Goal: Task Accomplishment & Management: Contribute content

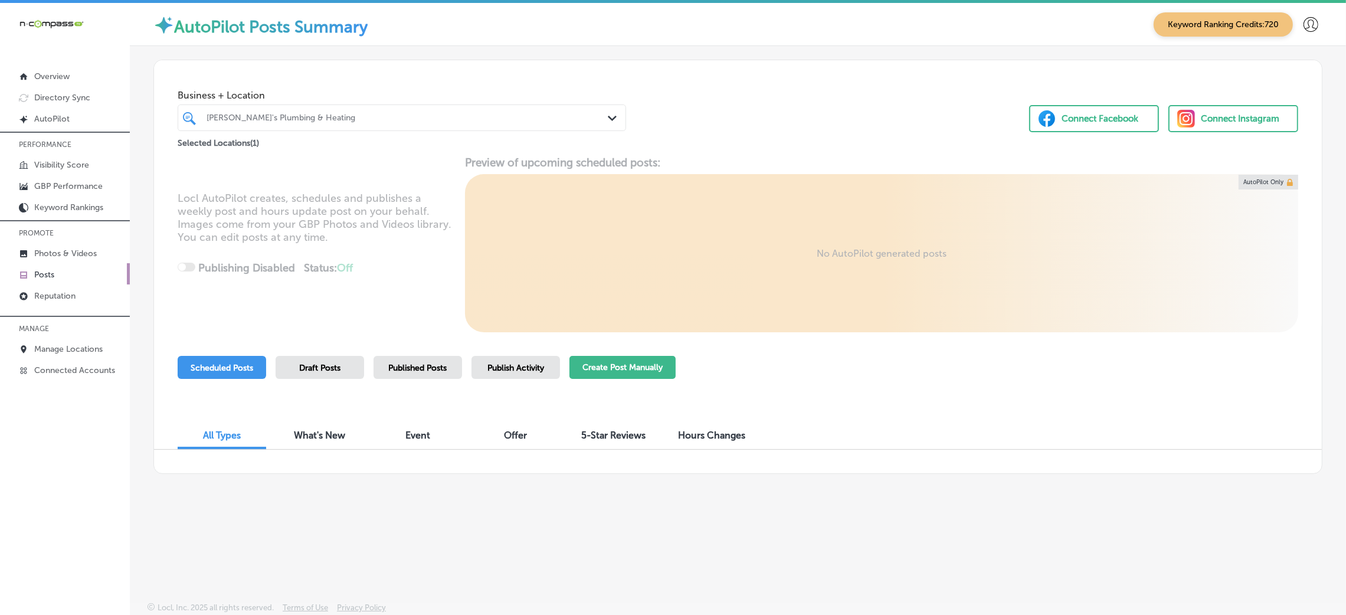
click at [592, 367] on button "Create Post Manually" at bounding box center [622, 367] width 106 height 23
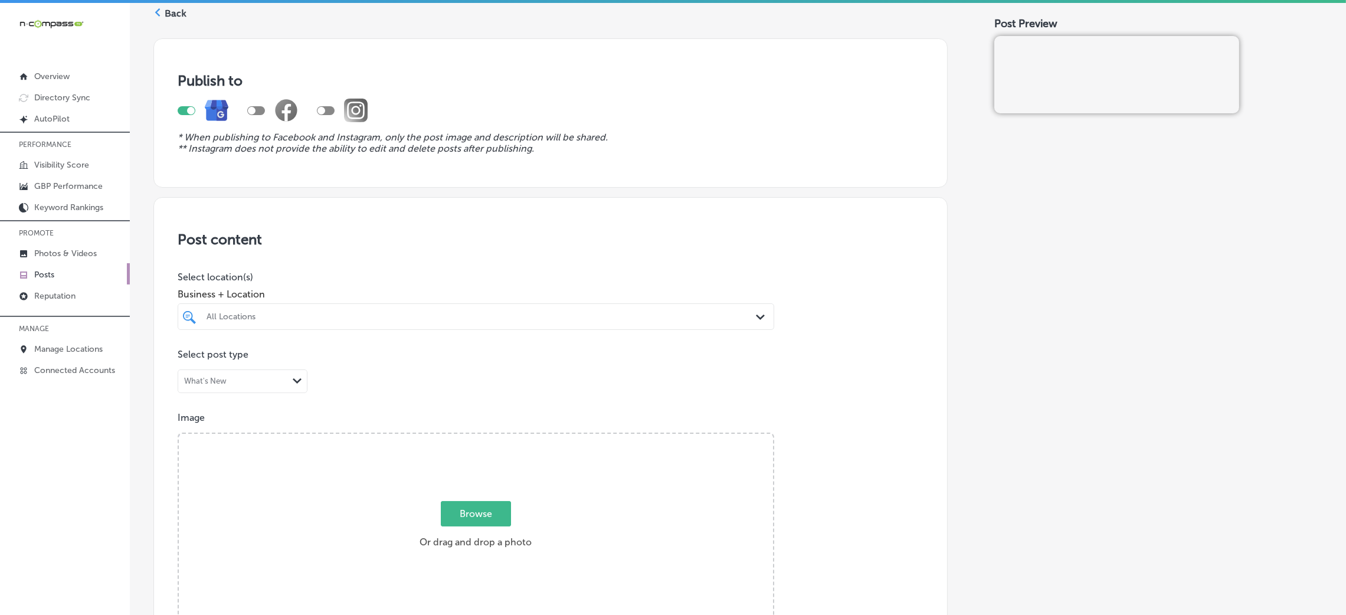
scroll to position [88, 0]
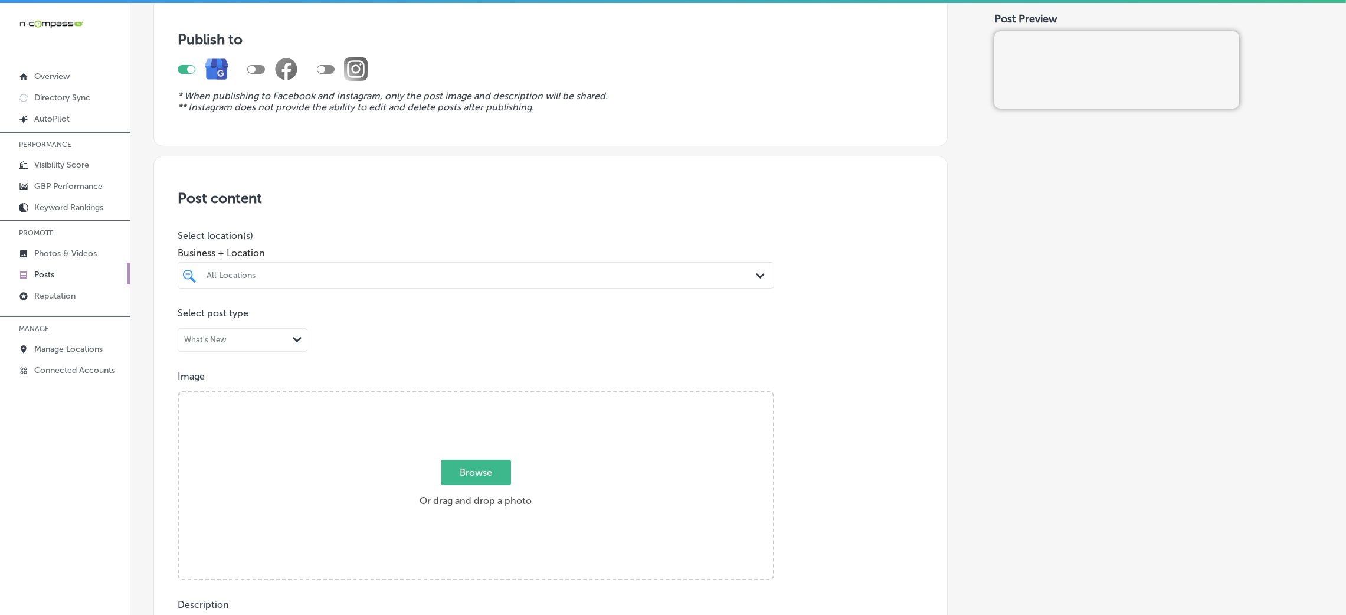
click at [353, 267] on div at bounding box center [448, 275] width 487 height 16
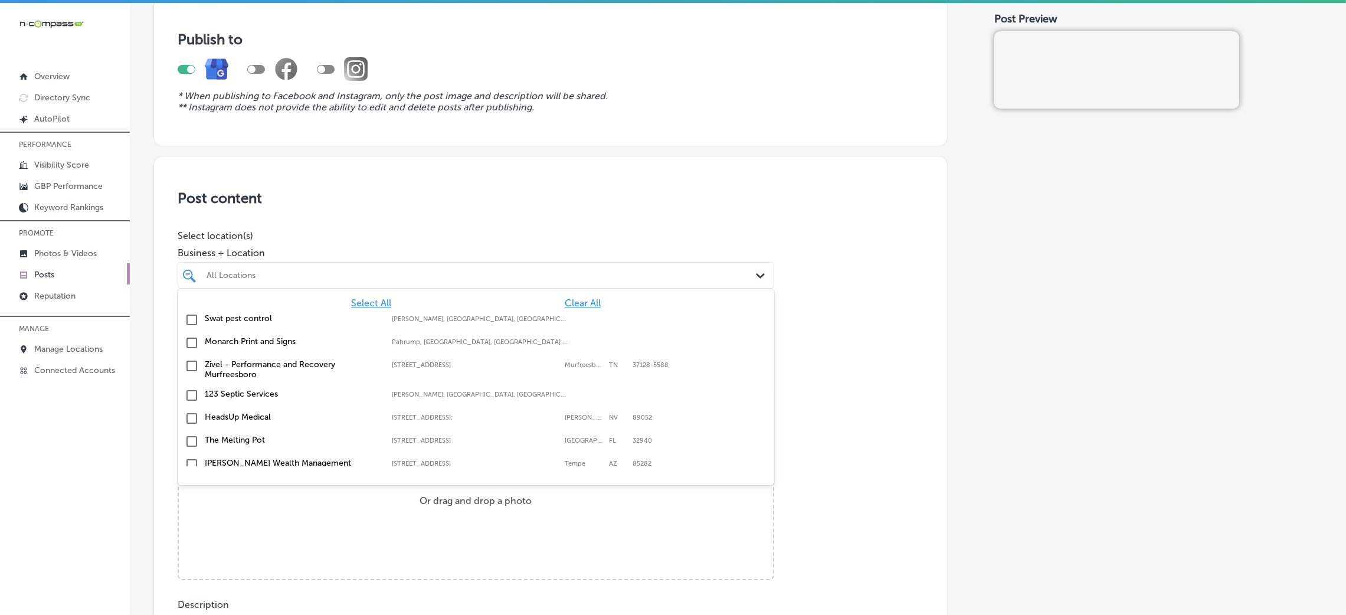
click at [568, 312] on div "Swat pest control [PERSON_NAME], [GEOGRAPHIC_DATA], [GEOGRAPHIC_DATA] | Hosston…" at bounding box center [475, 320] width 587 height 18
click at [568, 299] on span "Clear All" at bounding box center [583, 302] width 36 height 11
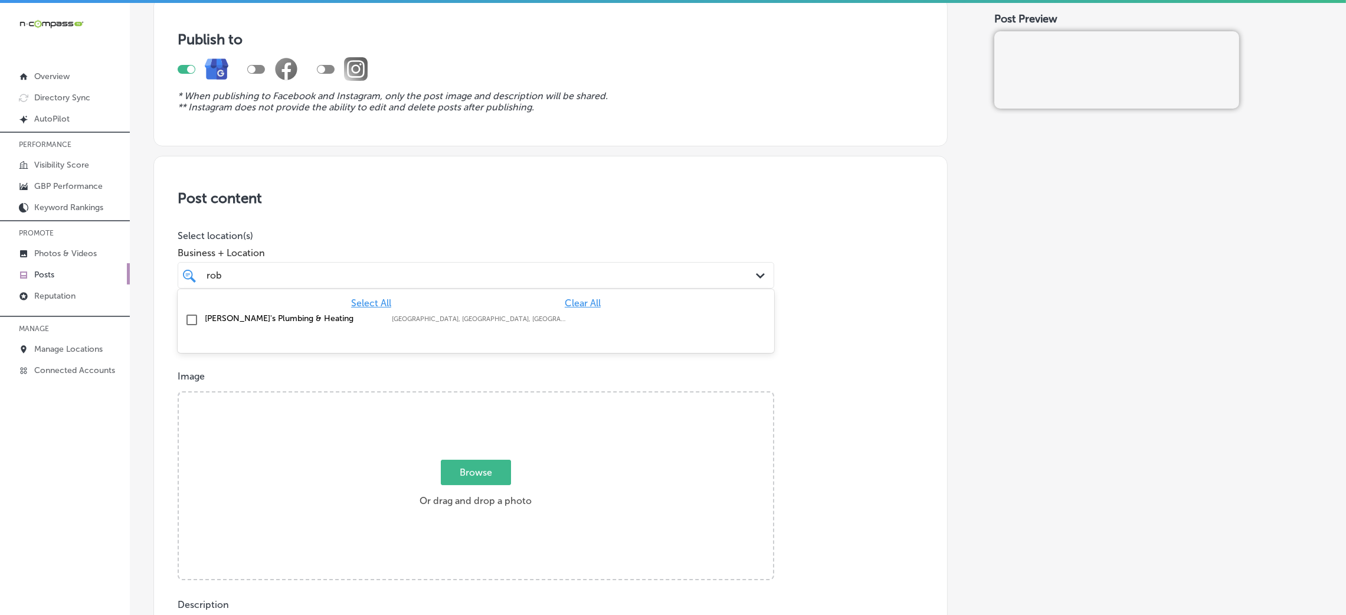
click at [311, 320] on label "[PERSON_NAME]'s Plumbing & Heating" at bounding box center [292, 318] width 175 height 10
type input "rob"
click at [929, 271] on div "Post content Select location(s) Business + Location option focused, 2 of 171. 2…" at bounding box center [550, 529] width 794 height 747
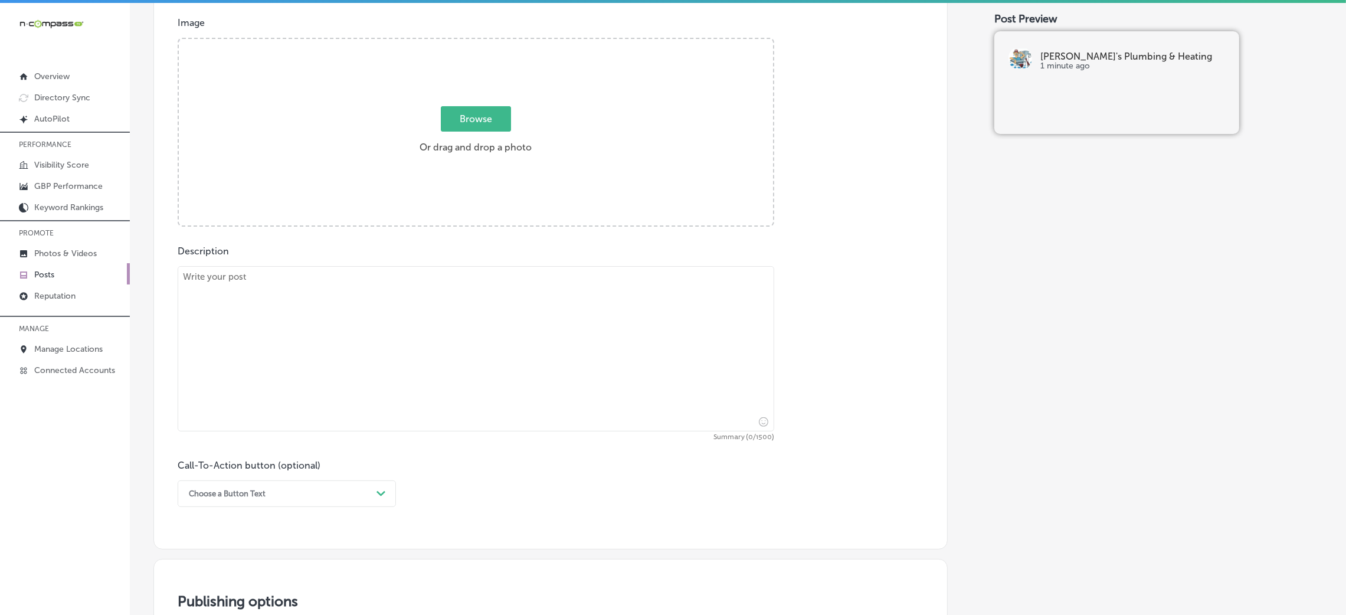
click at [422, 327] on textarea at bounding box center [476, 348] width 596 height 165
paste textarea "As temperatures drop, frozen pipes become a serious concern for homeowners. [PE…"
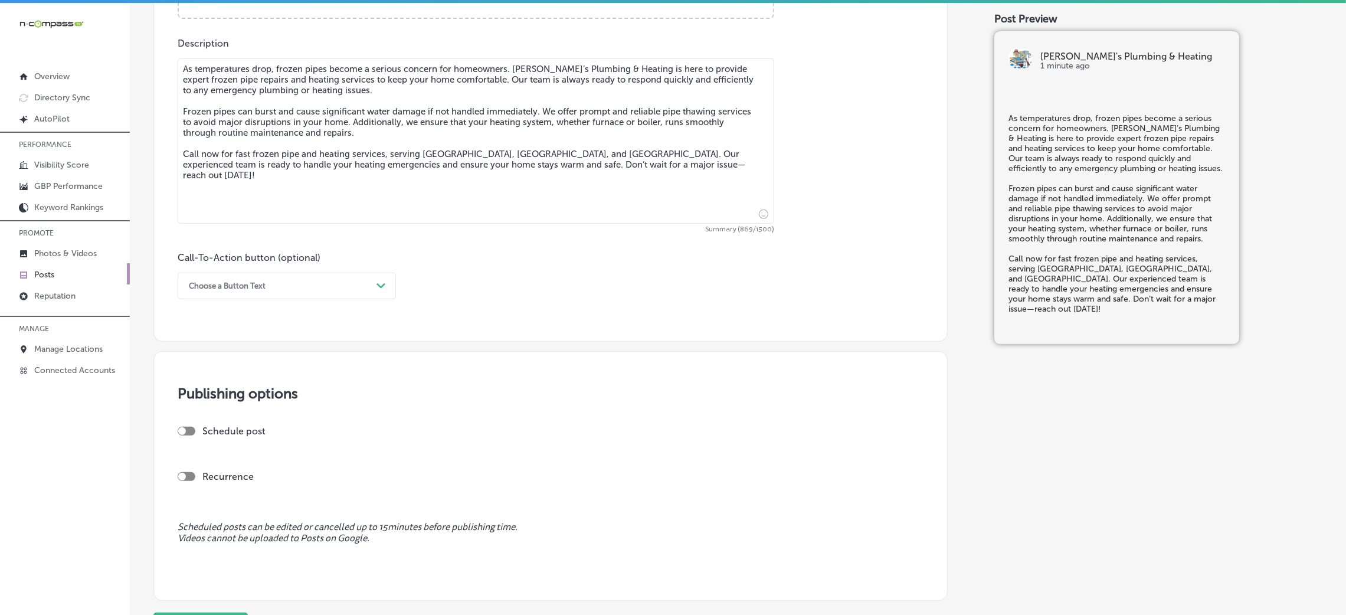
scroll to position [708, 0]
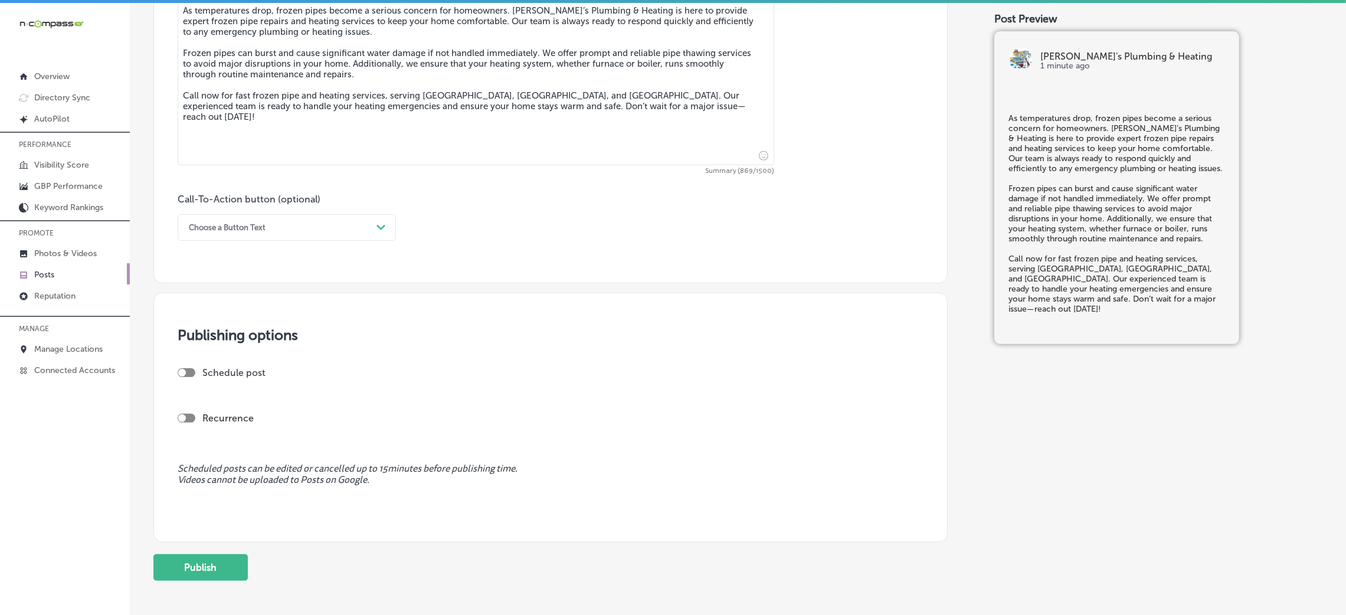
type textarea "As temperatures drop, frozen pipes become a serious concern for homeowners. [PE…"
click at [253, 221] on div "Choose a Button Text" at bounding box center [277, 227] width 189 height 18
click at [235, 382] on div "Call Now" at bounding box center [287, 377] width 218 height 21
click at [189, 371] on div at bounding box center [187, 372] width 18 height 9
checkbox input "true"
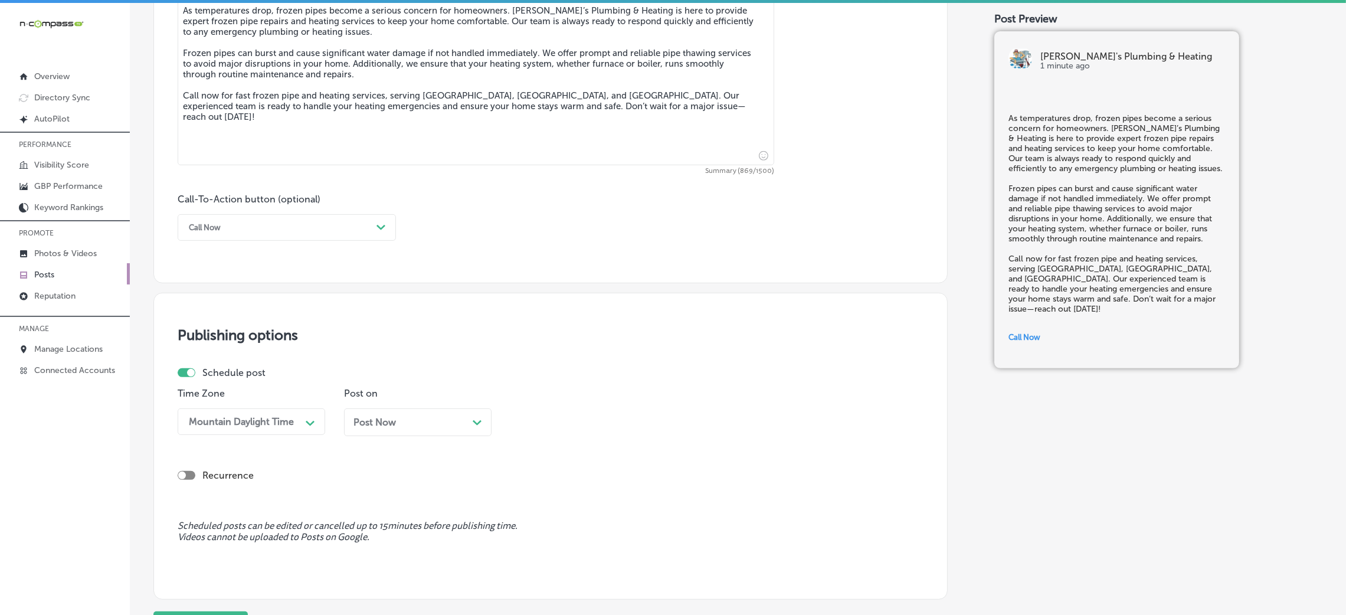
click at [352, 417] on div "Post Now Path Created with Sketch." at bounding box center [417, 422] width 147 height 28
click at [605, 438] on div "Time 10:30 AM Path Created with Sketch." at bounding box center [583, 416] width 147 height 57
click at [611, 435] on div "10:30 AM Path Created with Sketch." at bounding box center [583, 421] width 147 height 27
click at [553, 573] on div "9:00 AM" at bounding box center [583, 571] width 147 height 21
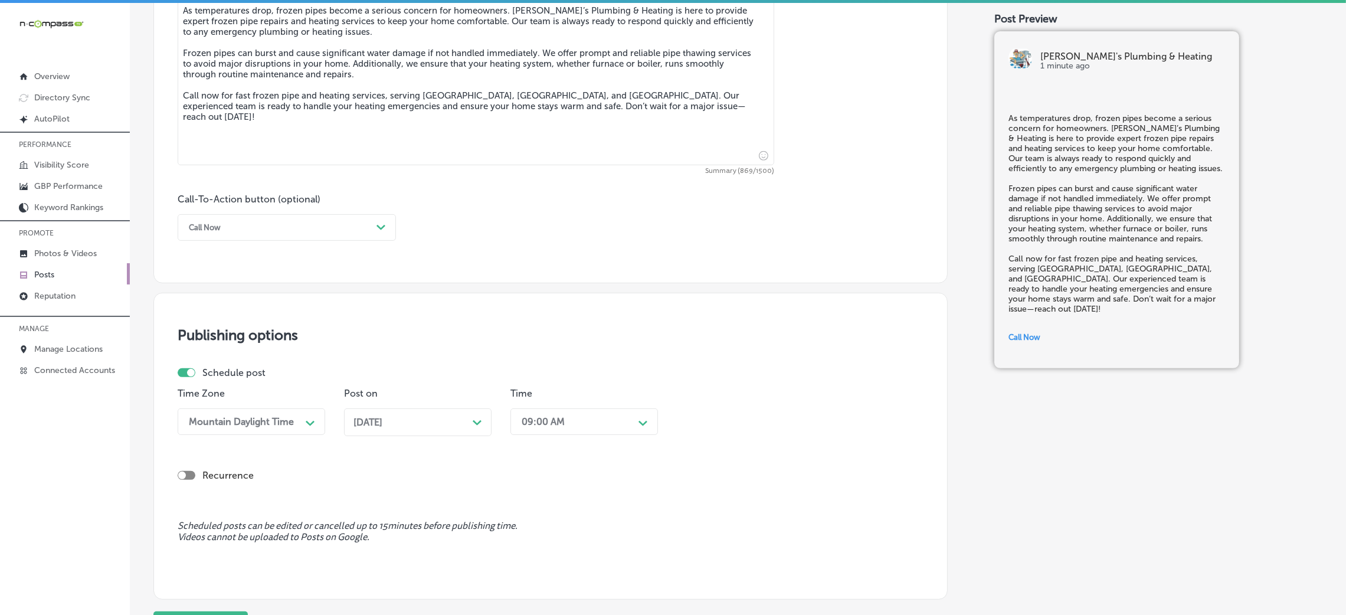
click at [586, 423] on div "09:00 AM" at bounding box center [575, 421] width 118 height 21
click at [549, 589] on div "7:00 AM" at bounding box center [583, 583] width 147 height 21
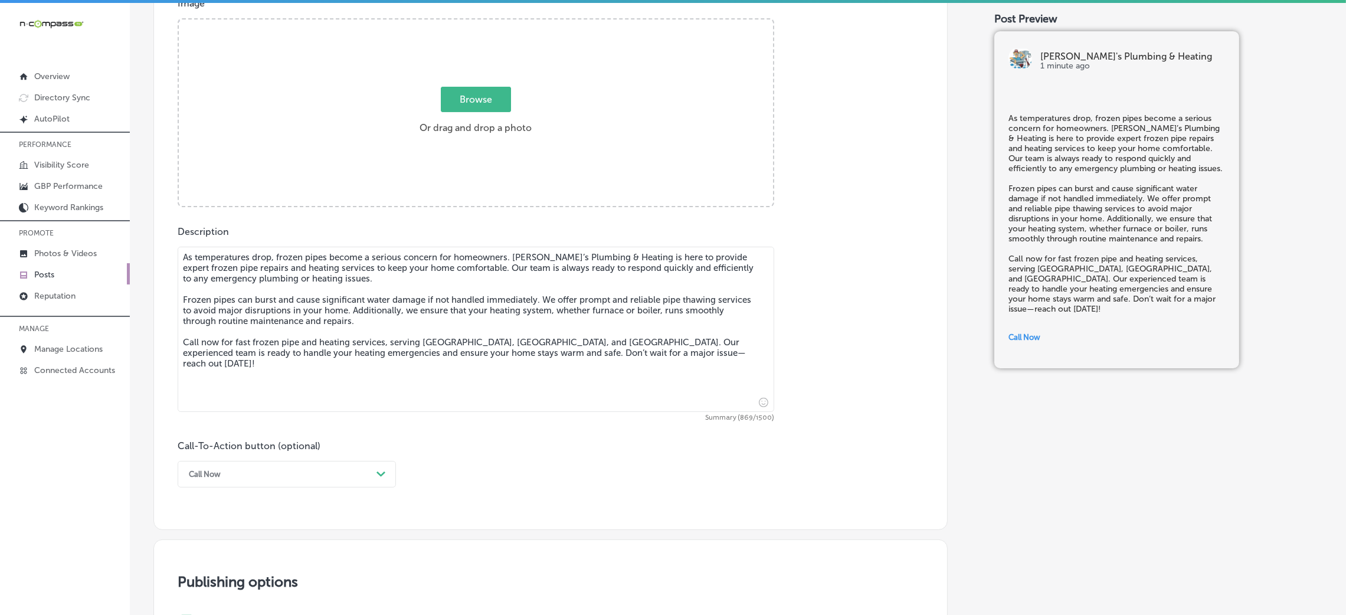
scroll to position [88, 0]
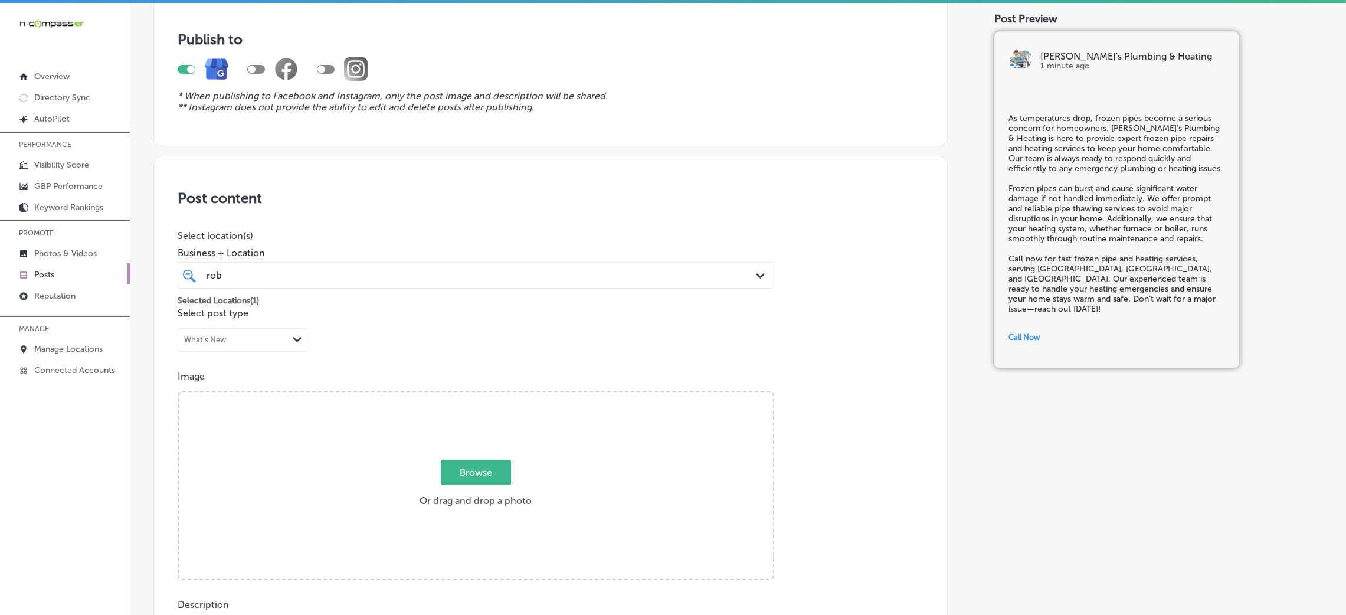
click at [544, 406] on div "Browse Or drag and drop a photo" at bounding box center [476, 486] width 594 height 189
click at [179, 392] on input "Browse Or drag and drop a photo" at bounding box center [476, 394] width 594 height 4
type input "C:\fakepath\[PERSON_NAME]'s Plumbing & Heating-5.png"
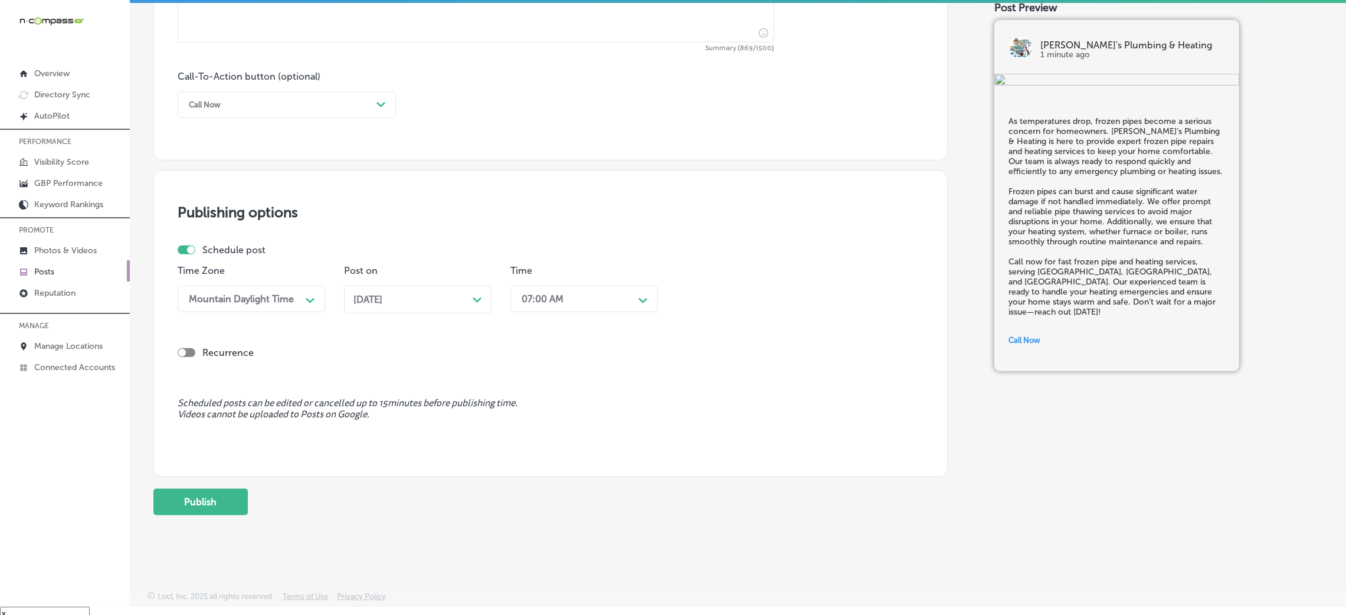
scroll to position [17, 0]
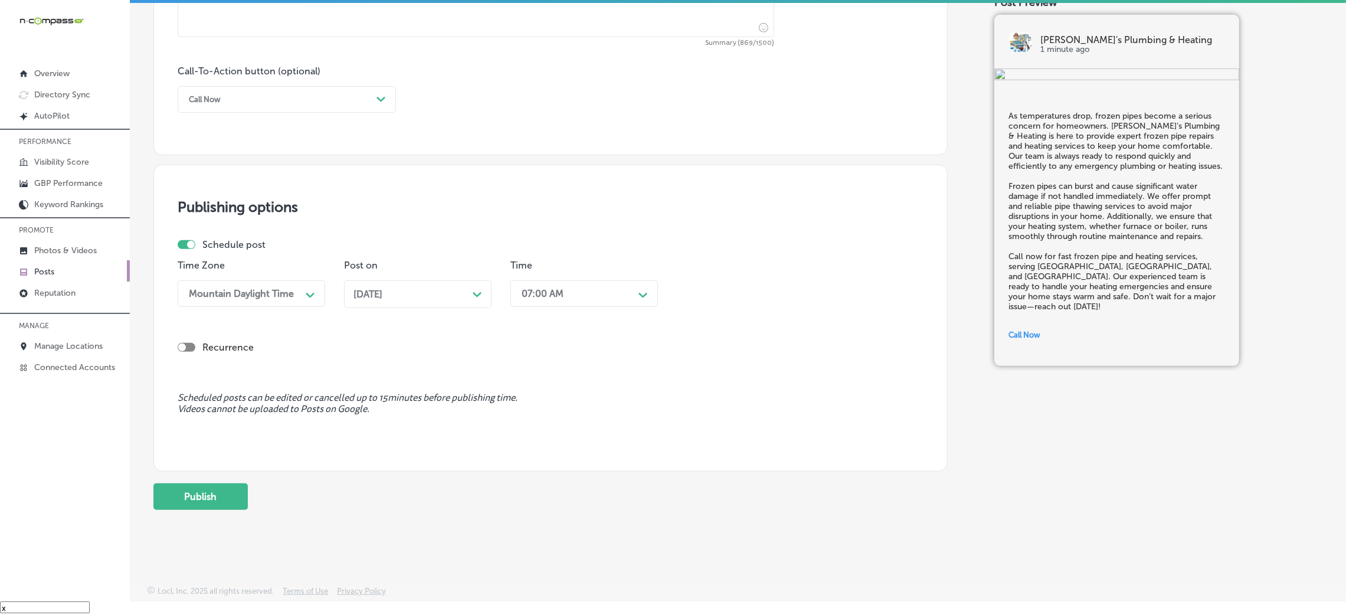
click at [235, 494] on button "Publish" at bounding box center [200, 496] width 94 height 27
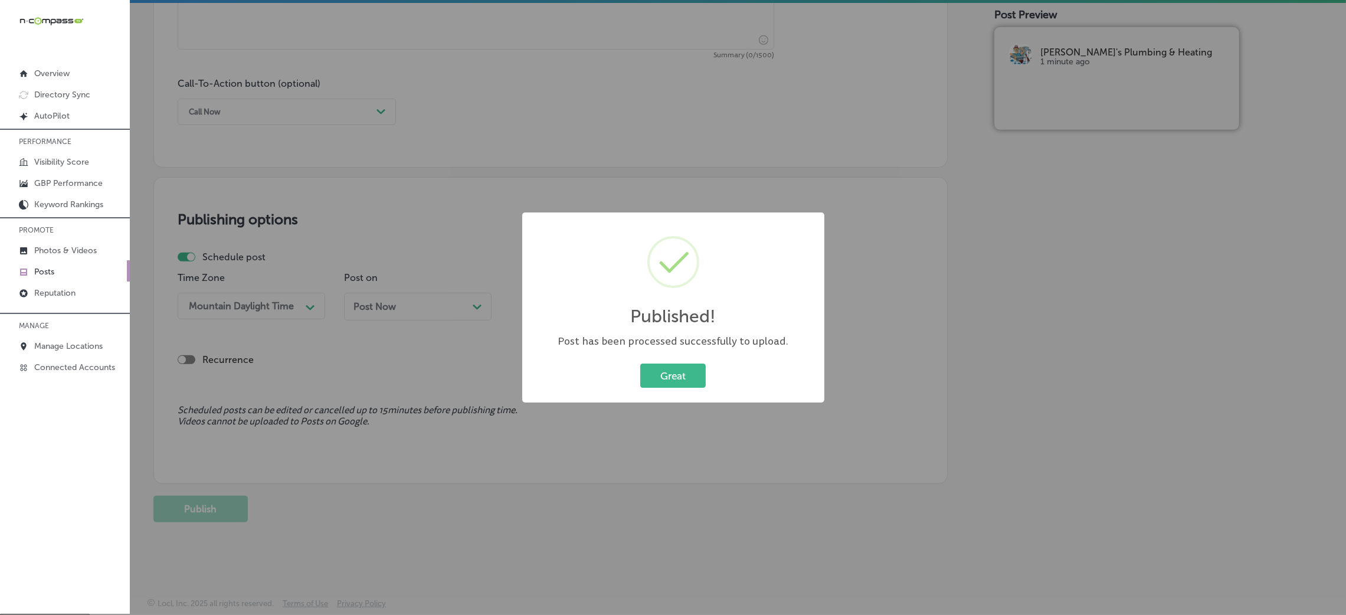
scroll to position [0, 0]
click at [686, 392] on div "Published! × Post has been processed successfully to upload. Great Cancel" at bounding box center [673, 307] width 302 height 191
click at [686, 385] on button "Great" at bounding box center [672, 375] width 65 height 24
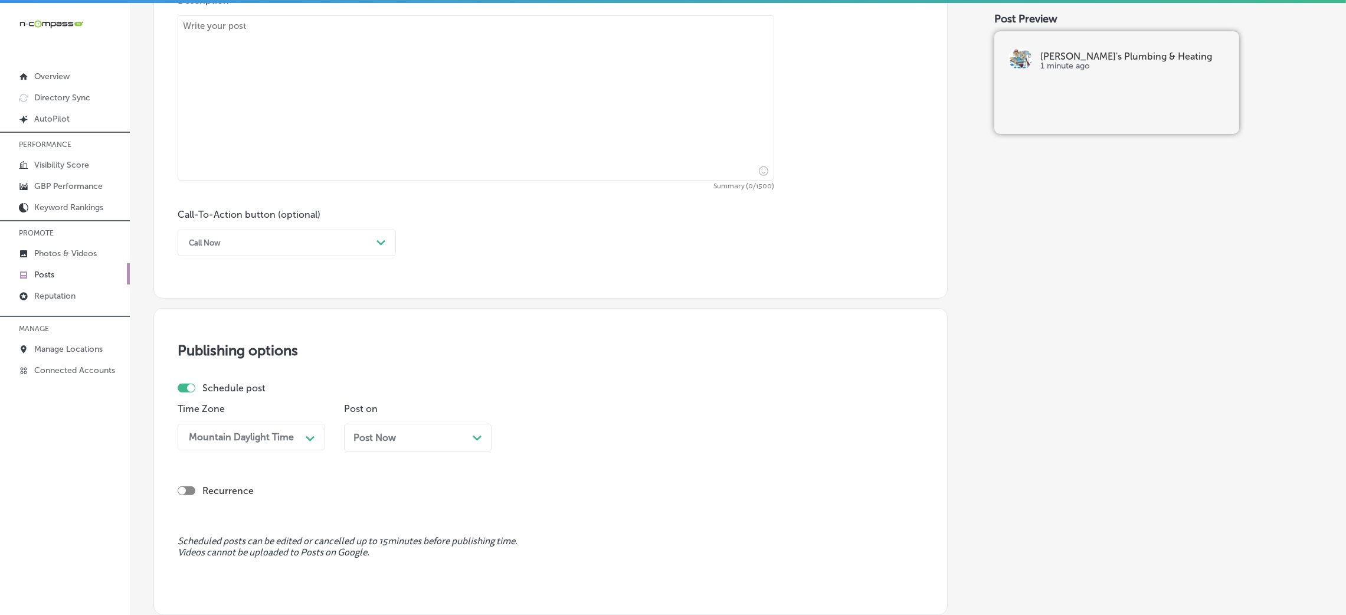
scroll to position [290, 0]
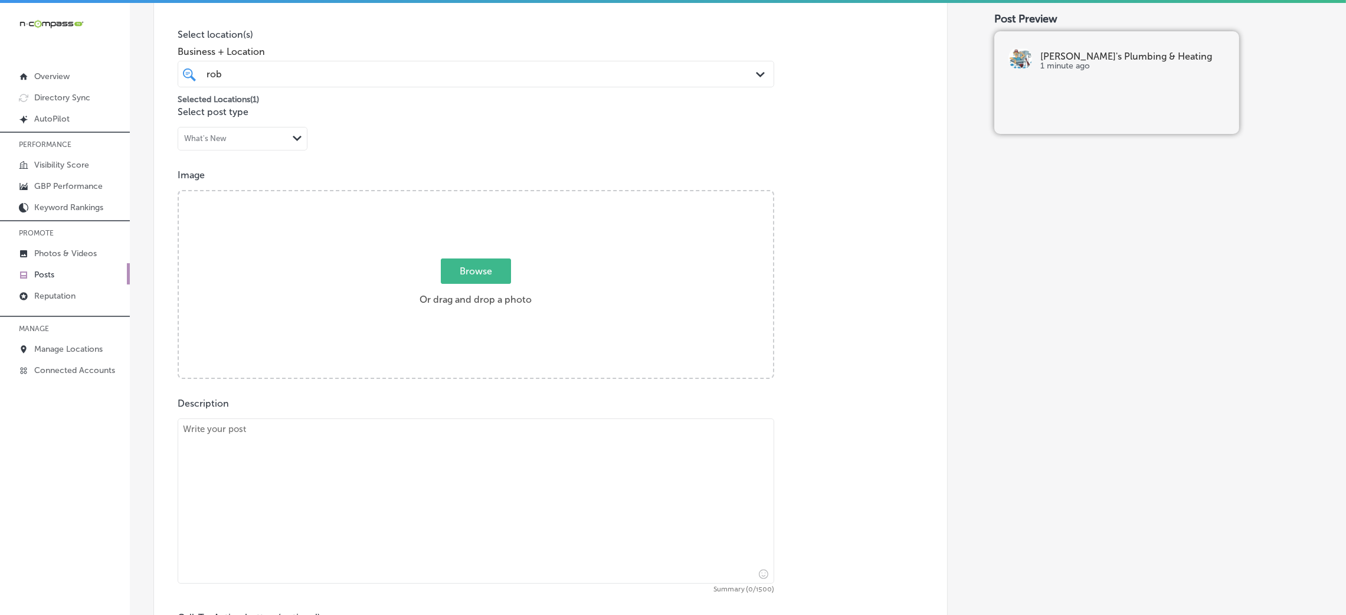
click at [436, 460] on textarea at bounding box center [476, 500] width 596 height 165
paste textarea "Winter is fast approaching, and ensuring your heating system is ready is crucia…"
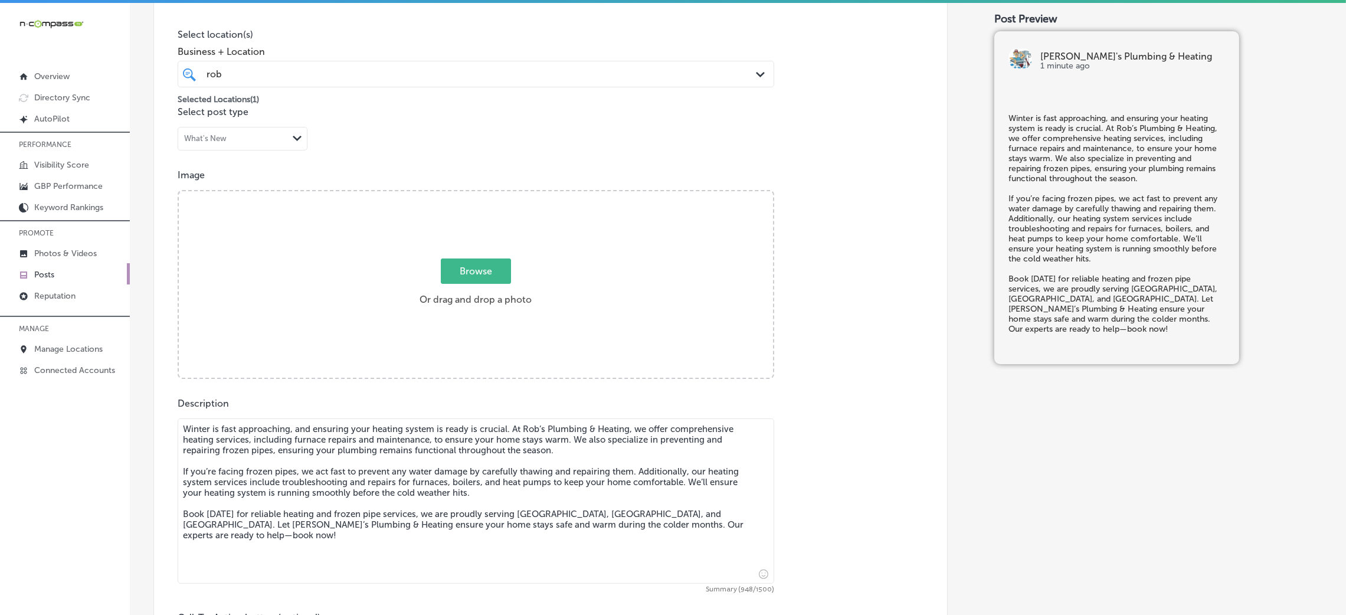
type textarea "Winter is fast approaching, and ensuring your heating system is ready is crucia…"
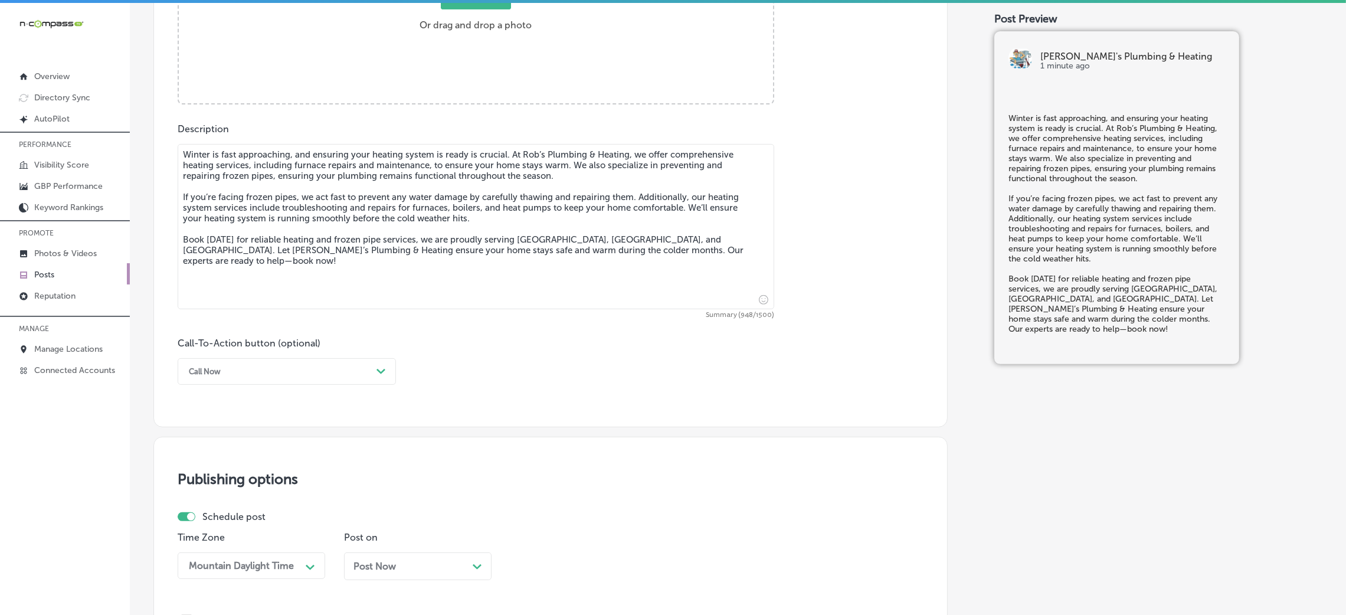
scroll to position [733, 0]
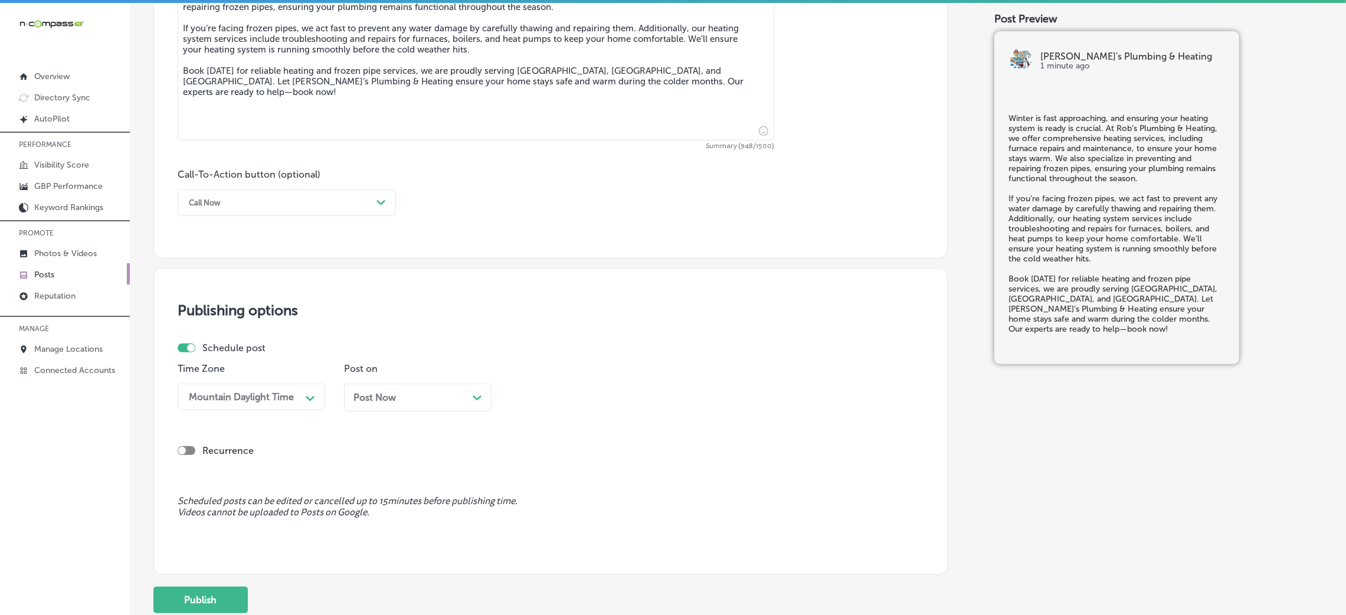
click at [220, 212] on div "Call Now" at bounding box center [277, 203] width 189 height 18
click at [205, 253] on div "Book" at bounding box center [287, 249] width 218 height 21
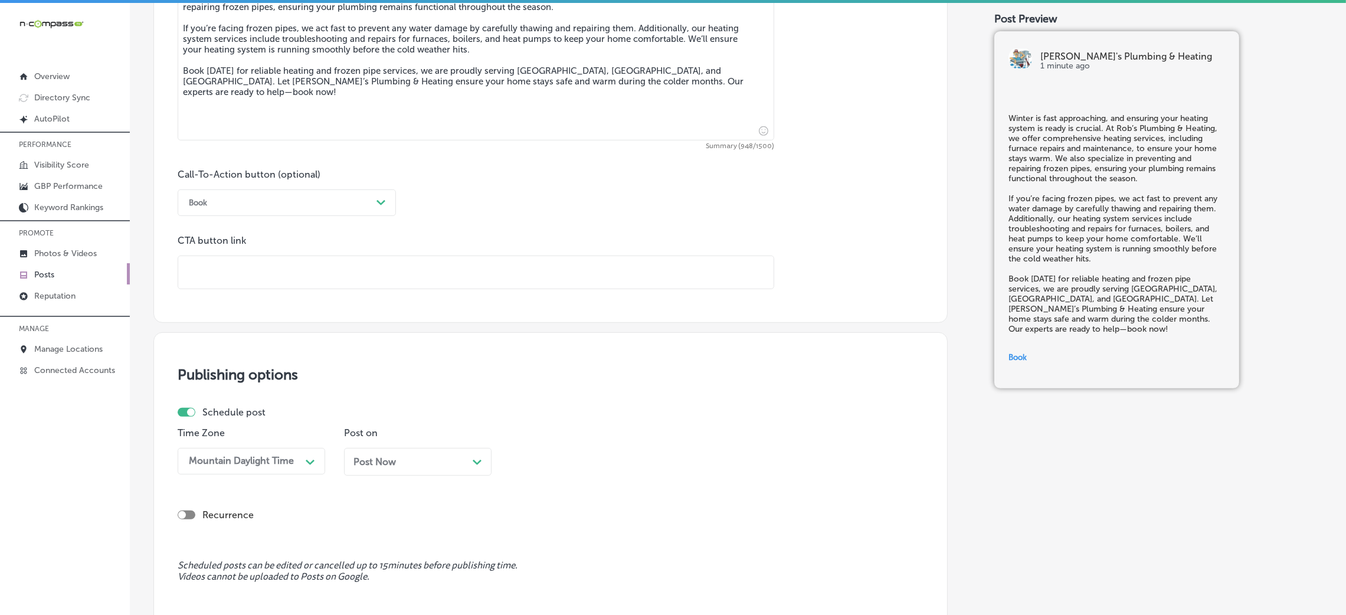
click at [242, 279] on input "text" at bounding box center [475, 272] width 595 height 32
paste input "[URL][DOMAIN_NAME]"
type input "[URL][DOMAIN_NAME]"
click at [505, 234] on div "Call-To-Action button (optional) Book Path Created with Sketch. CTA button link…" at bounding box center [551, 229] width 746 height 120
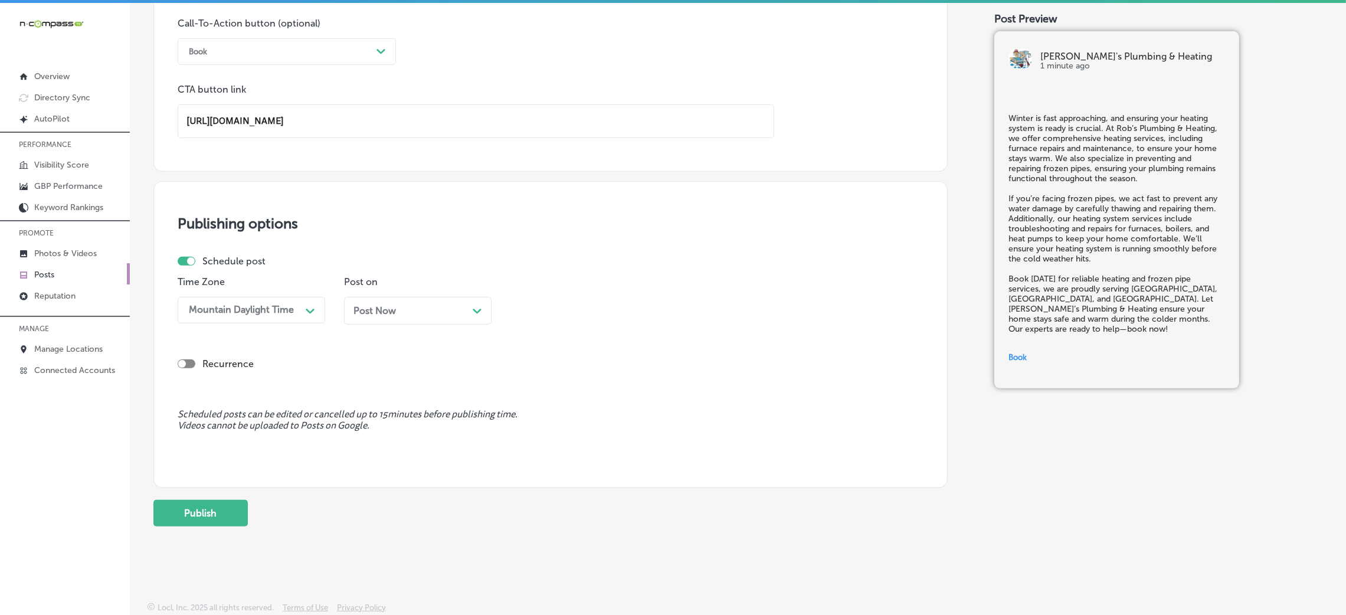
click at [417, 317] on div "Post Now Path Created with Sketch." at bounding box center [417, 311] width 147 height 28
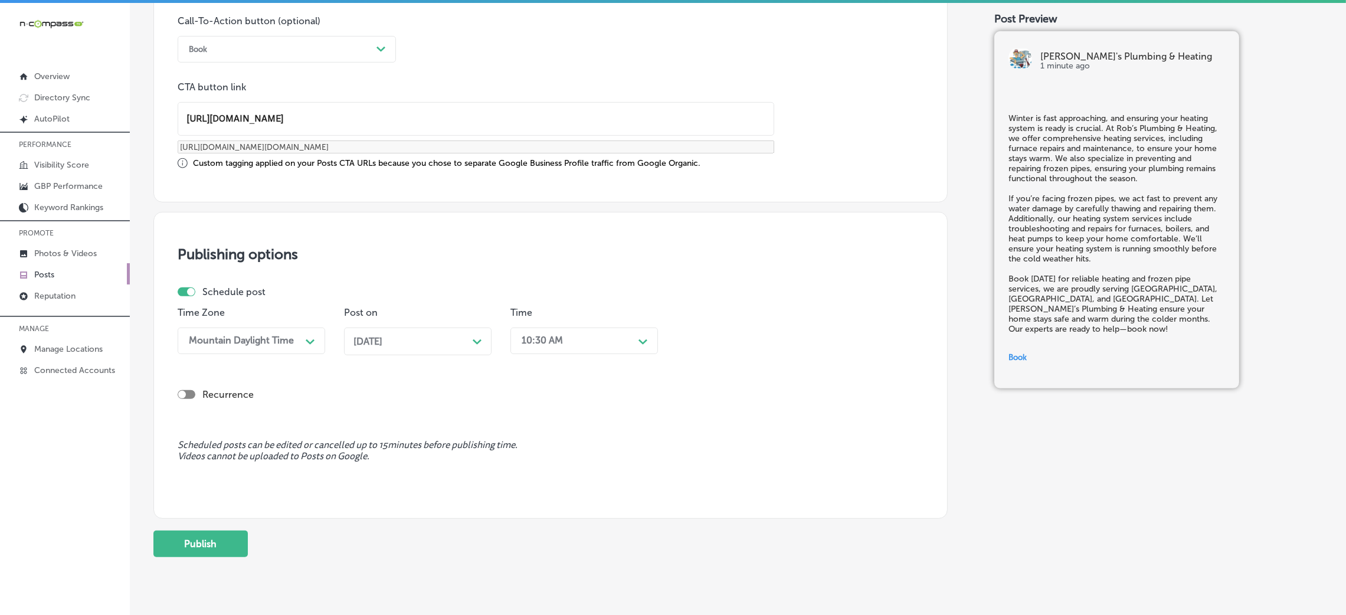
click at [552, 329] on div "10:30 AM Path Created with Sketch." at bounding box center [583, 340] width 147 height 27
click at [545, 503] on div "7:00 AM" at bounding box center [583, 503] width 147 height 21
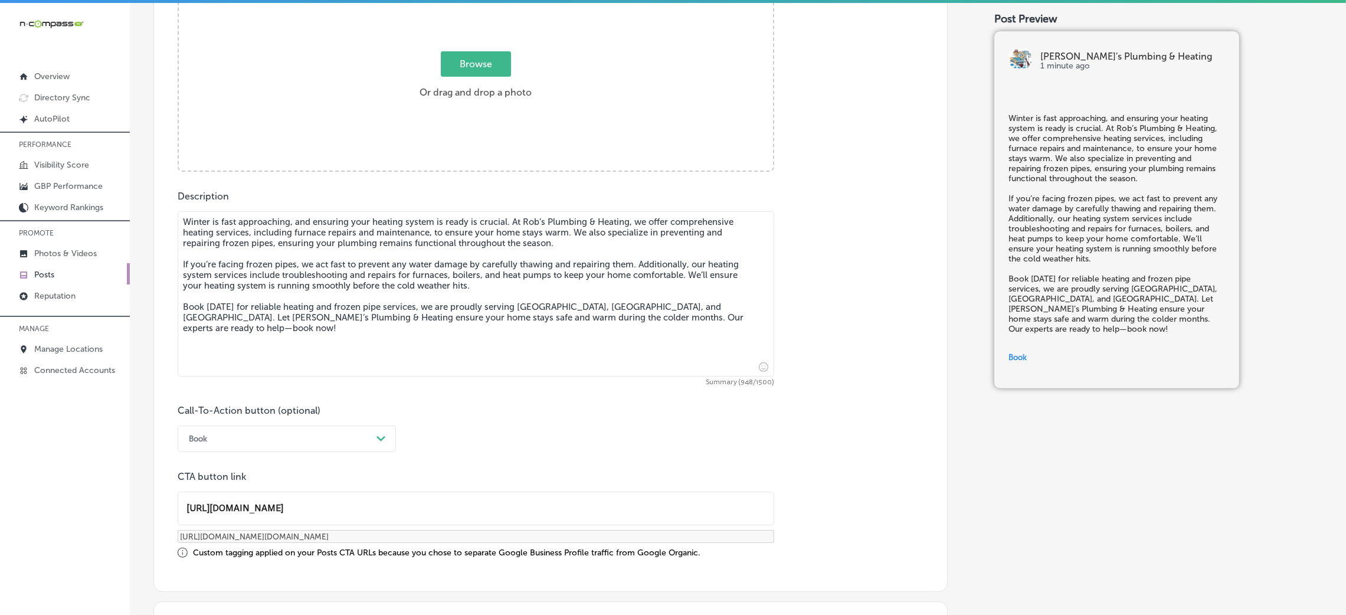
scroll to position [355, 0]
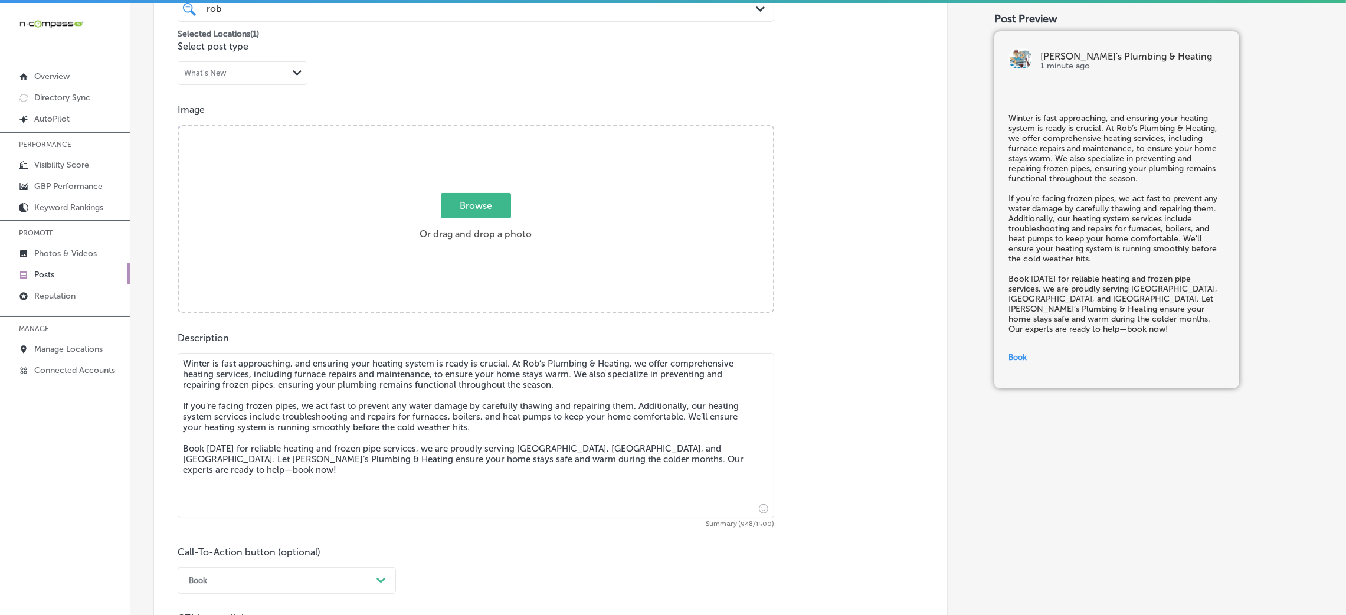
click at [527, 189] on div "Browse Or drag and drop a photo" at bounding box center [476, 220] width 594 height 189
click at [179, 126] on input "Browse Or drag and drop a photo" at bounding box center [476, 128] width 594 height 4
type input "C:\fakepath\[PERSON_NAME]'s Plumbing & Heating-6 (1).png"
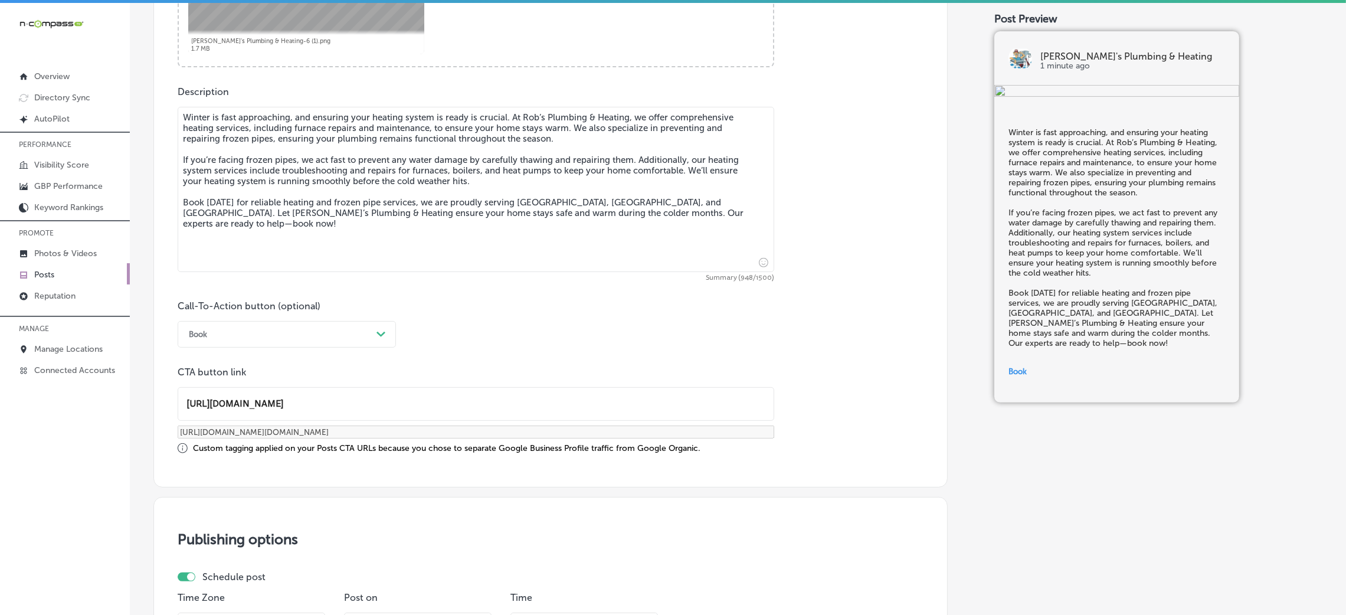
scroll to position [621, 0]
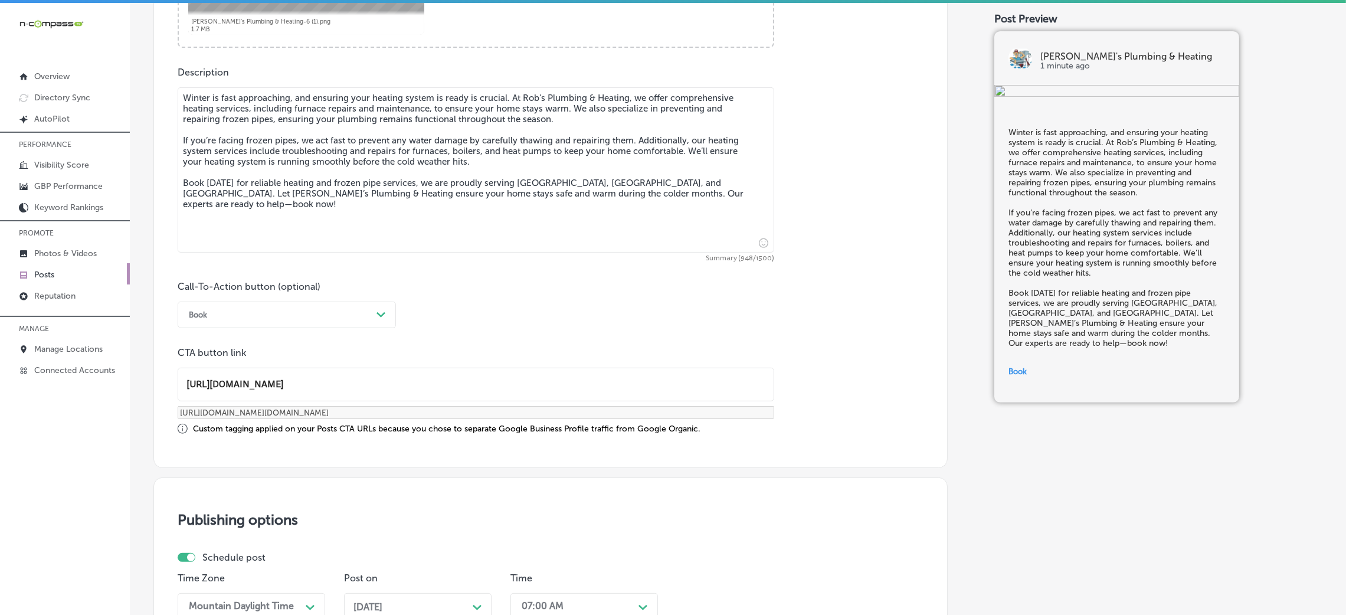
click at [381, 314] on icon "Path Created with Sketch." at bounding box center [380, 314] width 9 height 5
click at [647, 303] on div "Call-To-Action button (optional) Book Path Created with Sketch. CTA button link…" at bounding box center [551, 357] width 746 height 153
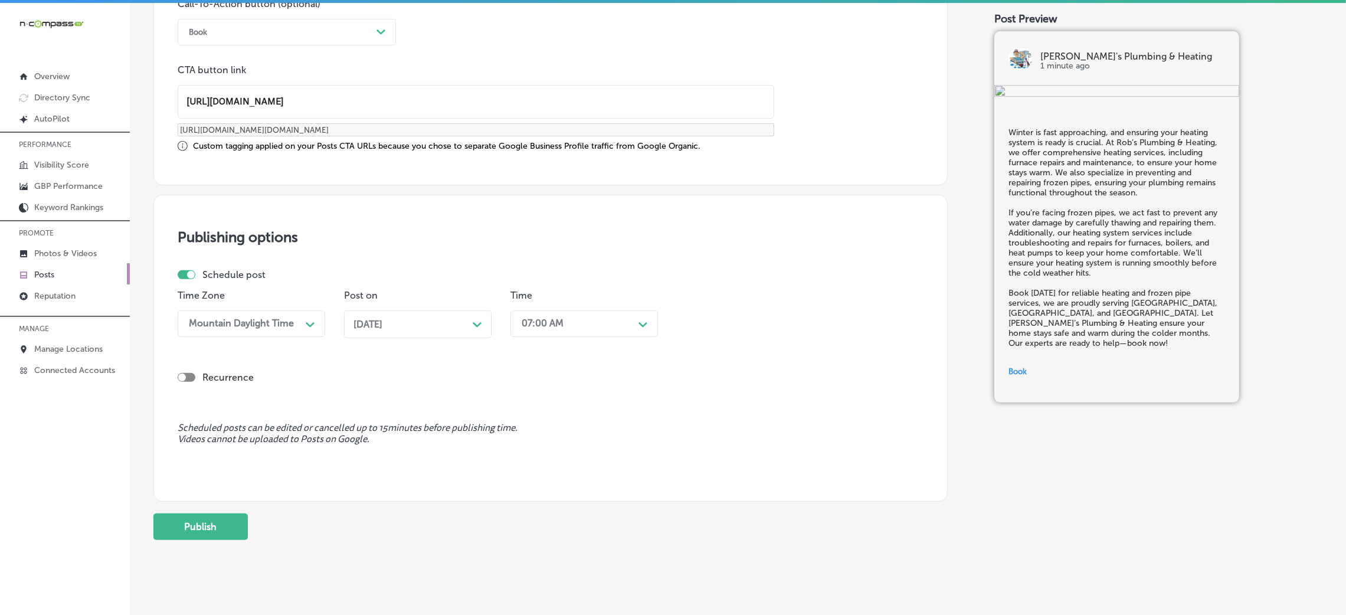
scroll to position [918, 0]
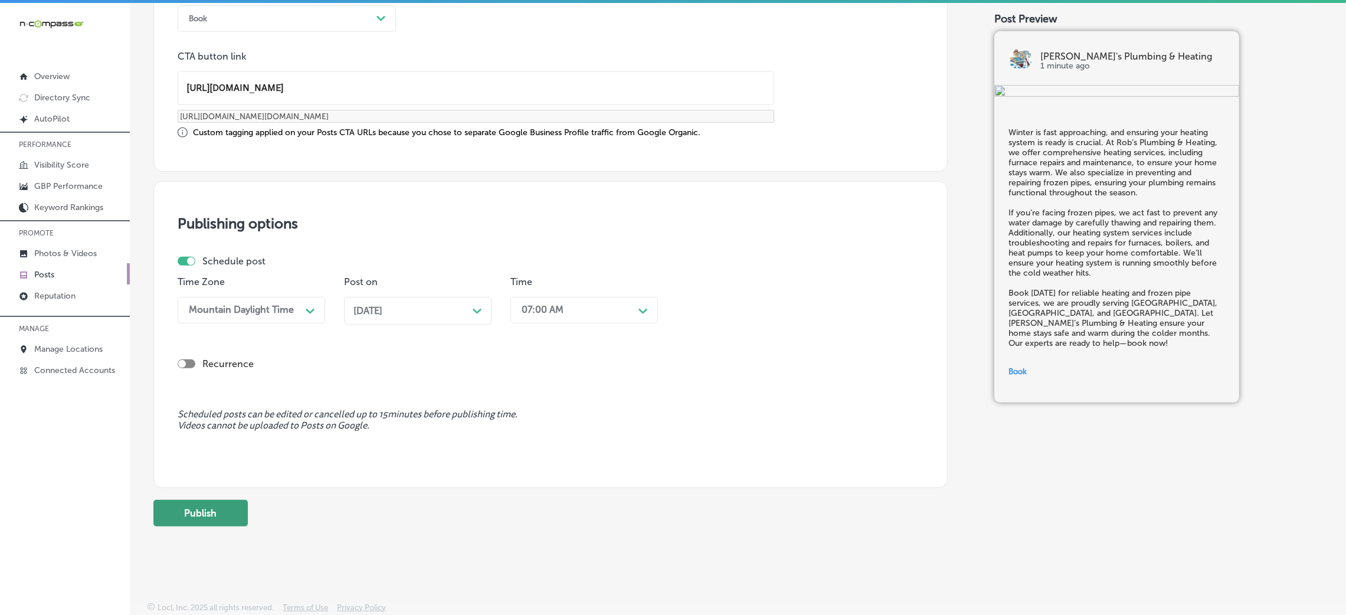
click at [239, 501] on button "Publish" at bounding box center [200, 513] width 94 height 27
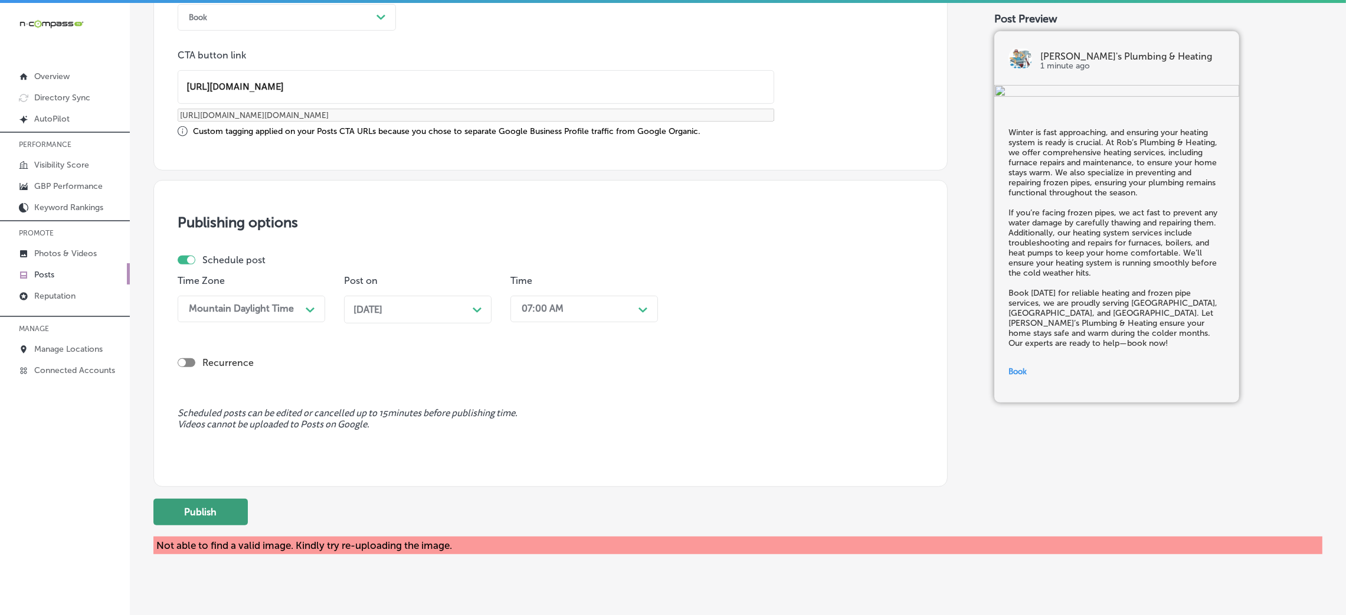
click at [211, 506] on button "Publish" at bounding box center [200, 512] width 94 height 27
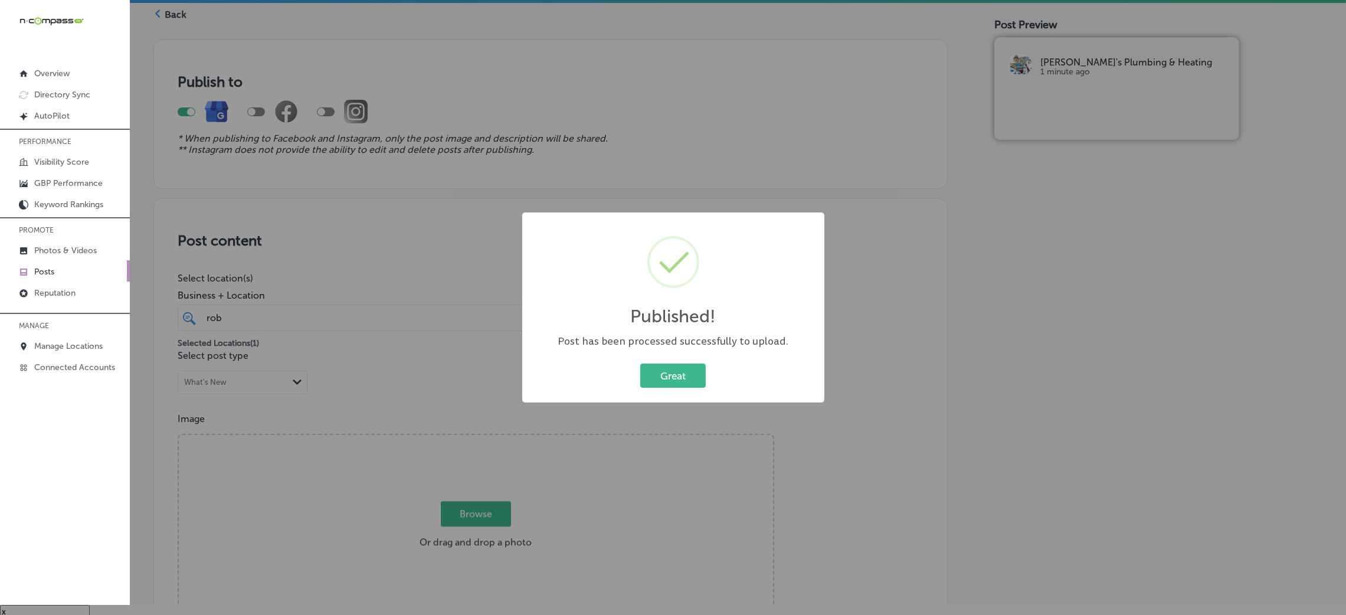
scroll to position [17, 0]
click at [640, 372] on button "Great" at bounding box center [672, 375] width 65 height 24
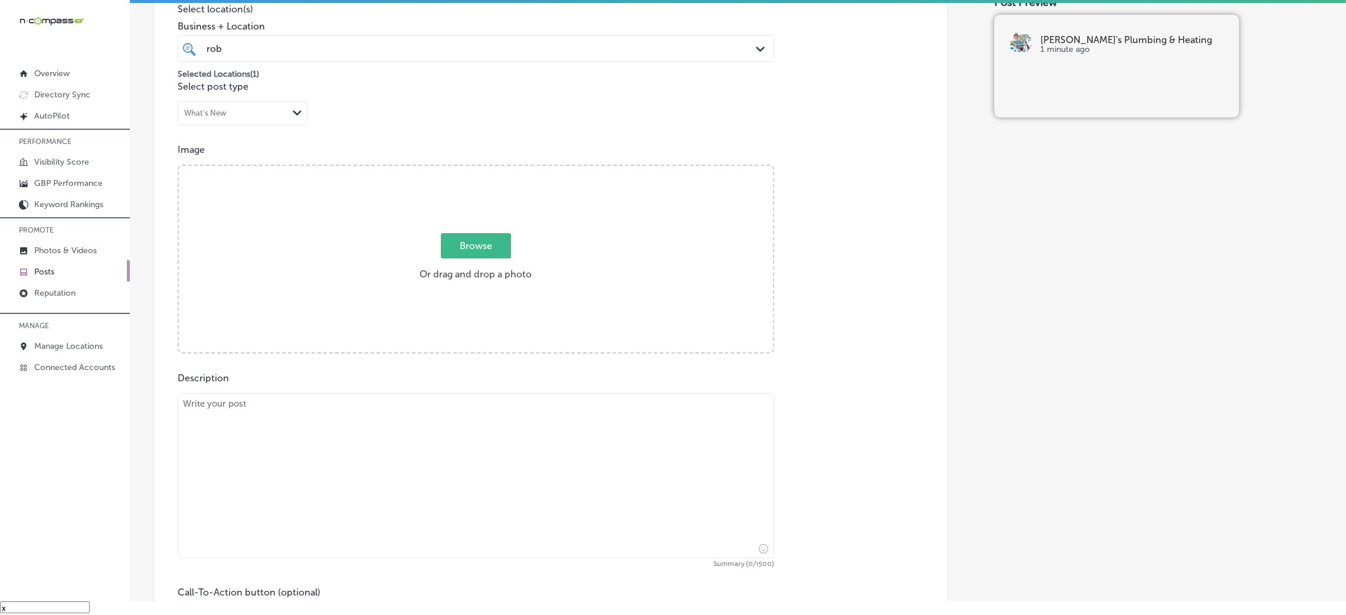
scroll to position [387, 0]
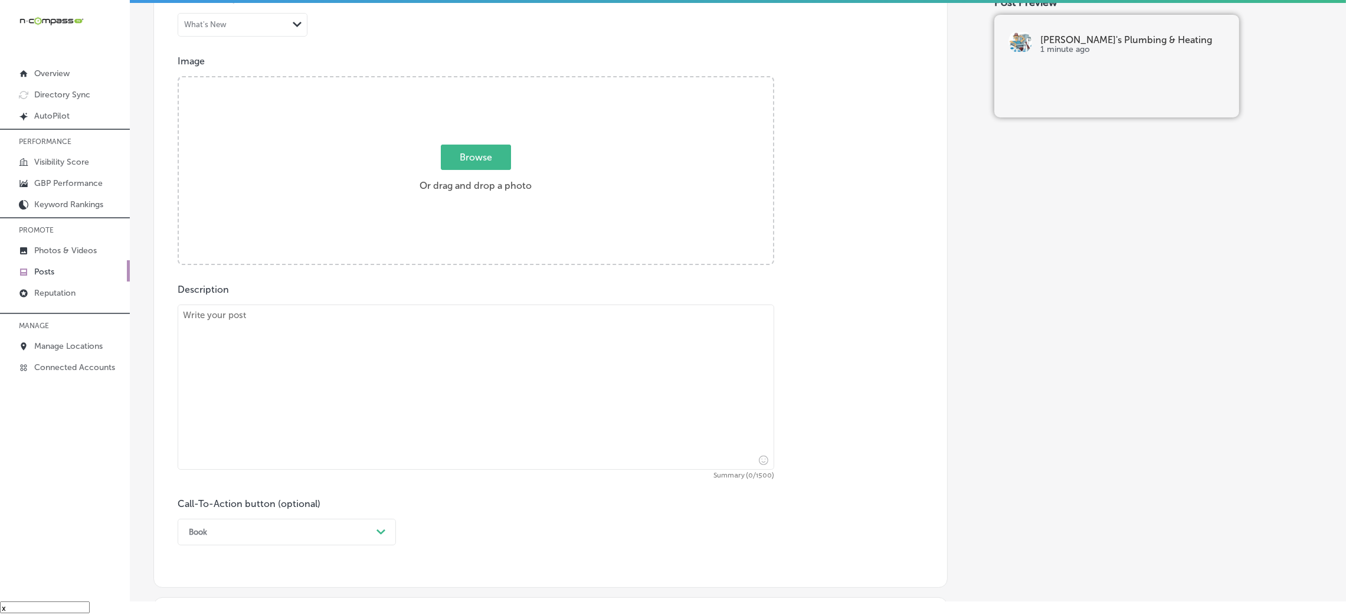
click at [271, 418] on textarea at bounding box center [476, 386] width 596 height 165
paste textarea "Frozen pipes are a common issue during the winter months, and [PERSON_NAME]’s P…"
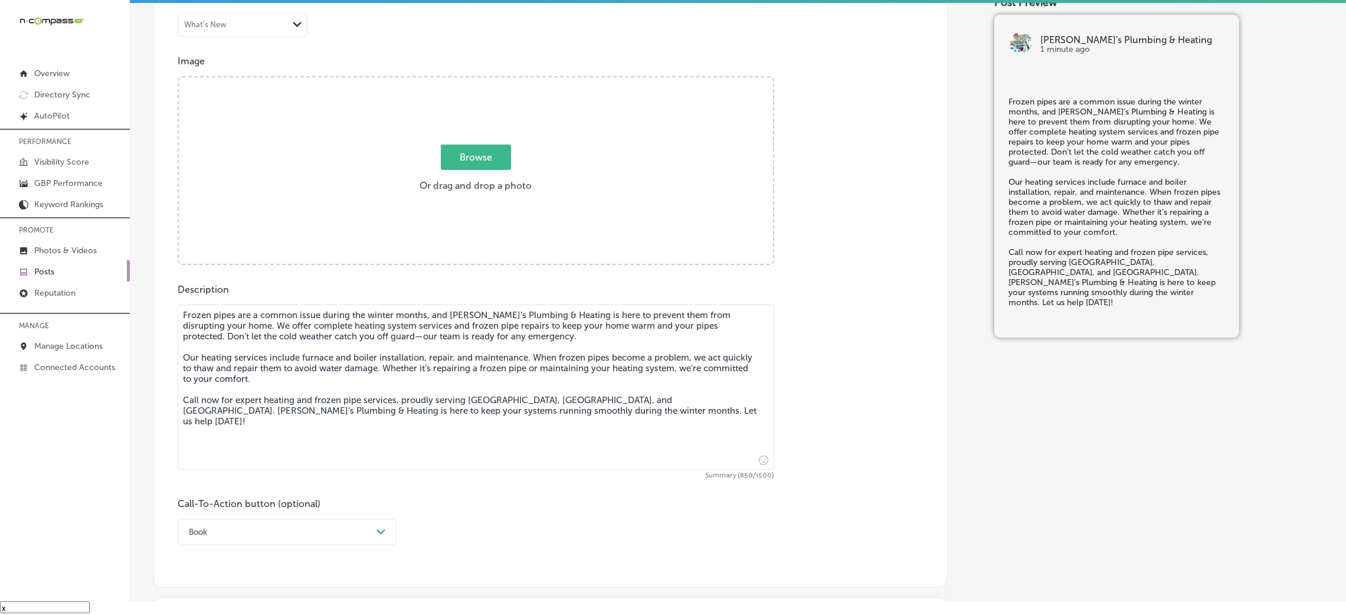
type textarea "Frozen pipes are a common issue during the winter months, and [PERSON_NAME]’s P…"
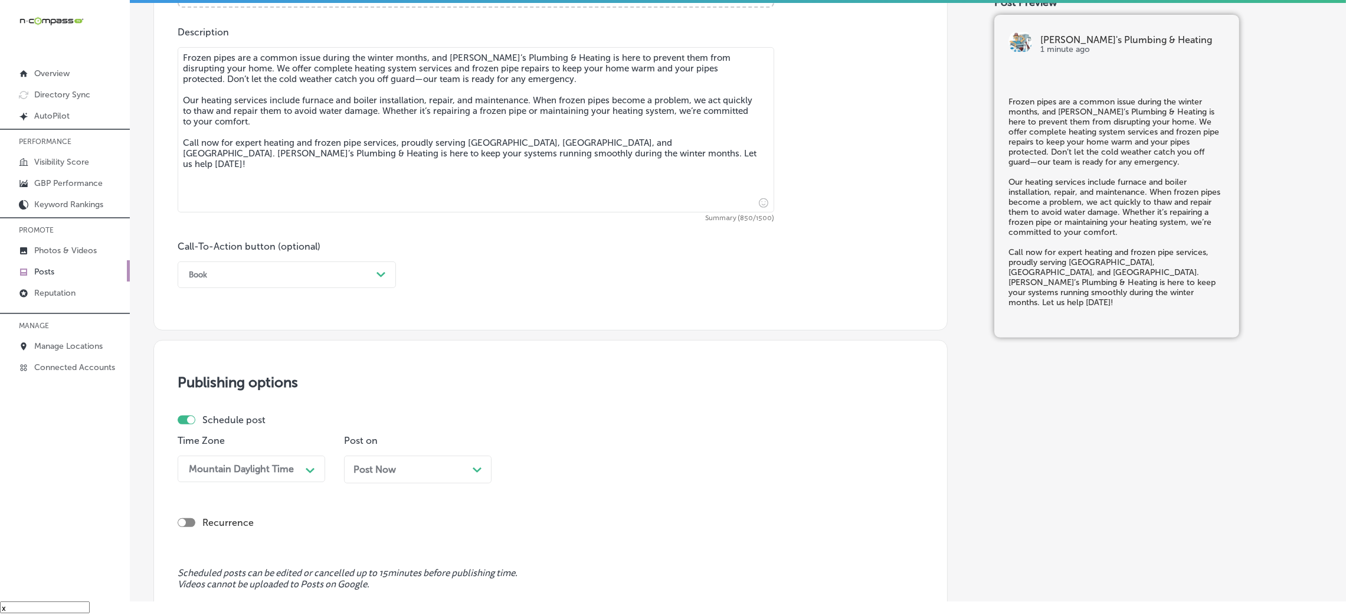
scroll to position [653, 0]
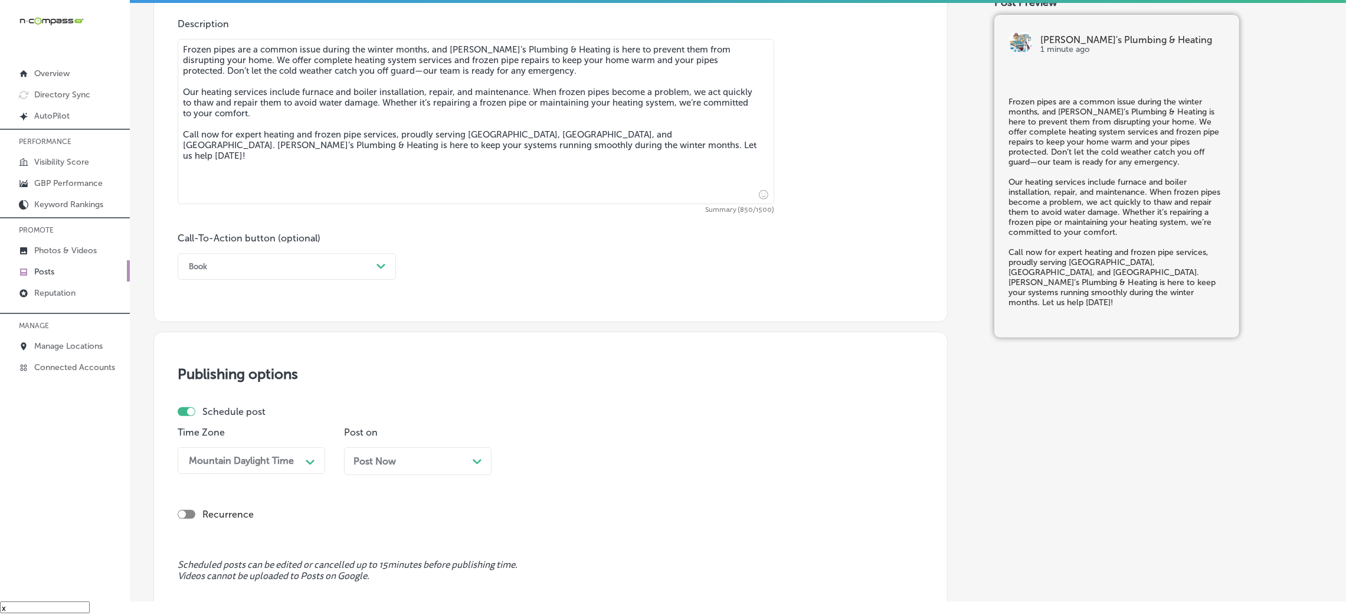
click at [231, 267] on div "Book" at bounding box center [277, 266] width 189 height 18
click at [240, 422] on div "Call Now" at bounding box center [287, 416] width 218 height 21
click at [371, 459] on span "Post Now" at bounding box center [374, 460] width 42 height 11
click at [576, 460] on div "option 7:00 AM, selected. option 12:00 AM focused, 1 of 96. 96 results availabl…" at bounding box center [583, 460] width 147 height 27
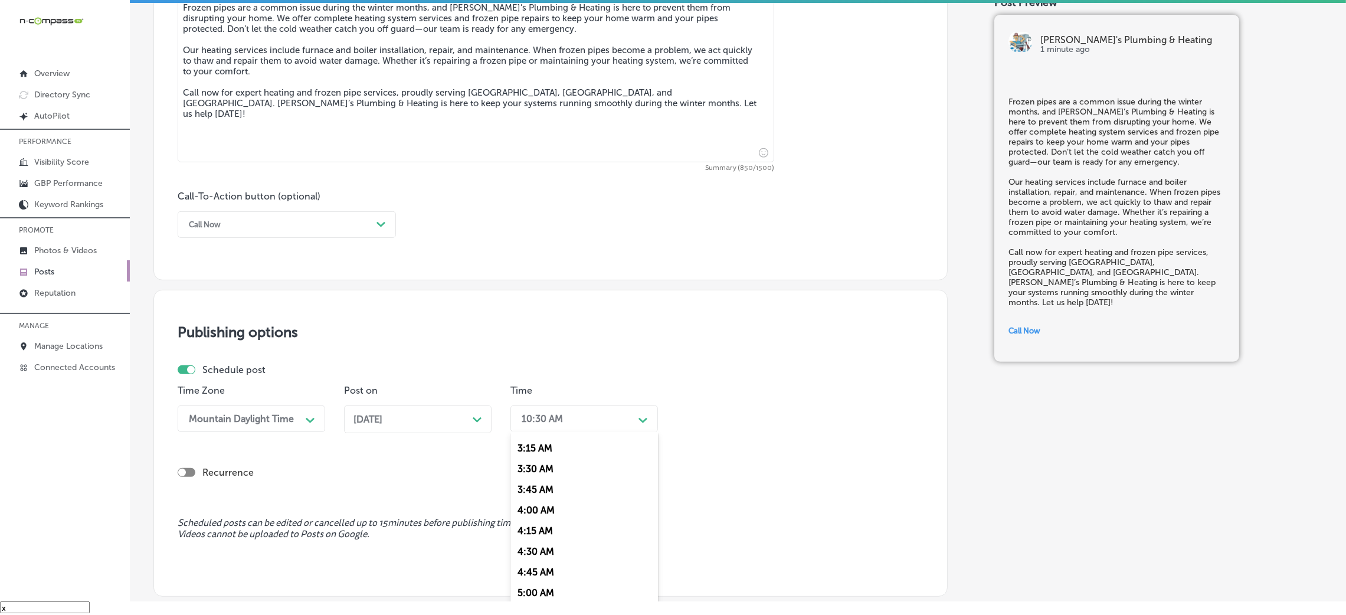
scroll to position [442, 0]
click at [543, 586] on div "7:00 AM" at bounding box center [583, 581] width 147 height 21
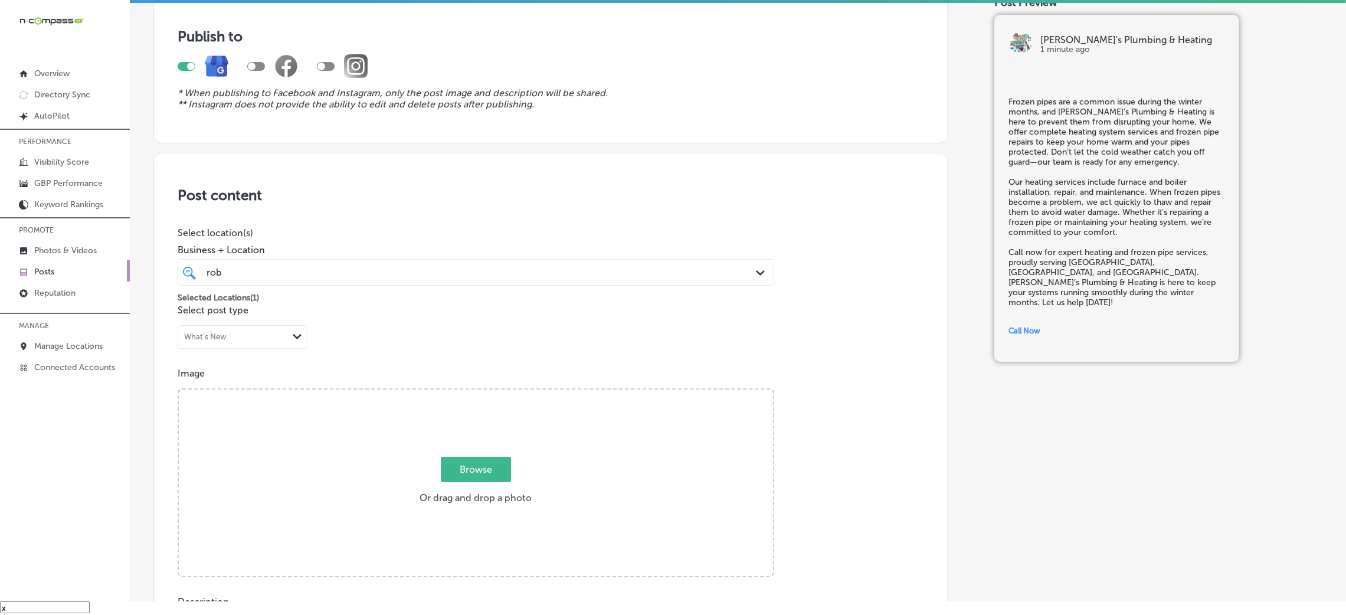
click at [472, 371] on p "Image" at bounding box center [551, 373] width 746 height 11
click at [466, 470] on span "Browse" at bounding box center [476, 469] width 70 height 25
click at [466, 393] on input "Browse Or drag and drop a photo" at bounding box center [476, 391] width 594 height 4
type input "C:\fakepath\[PERSON_NAME]'s Plumbing & Heating-8.png"
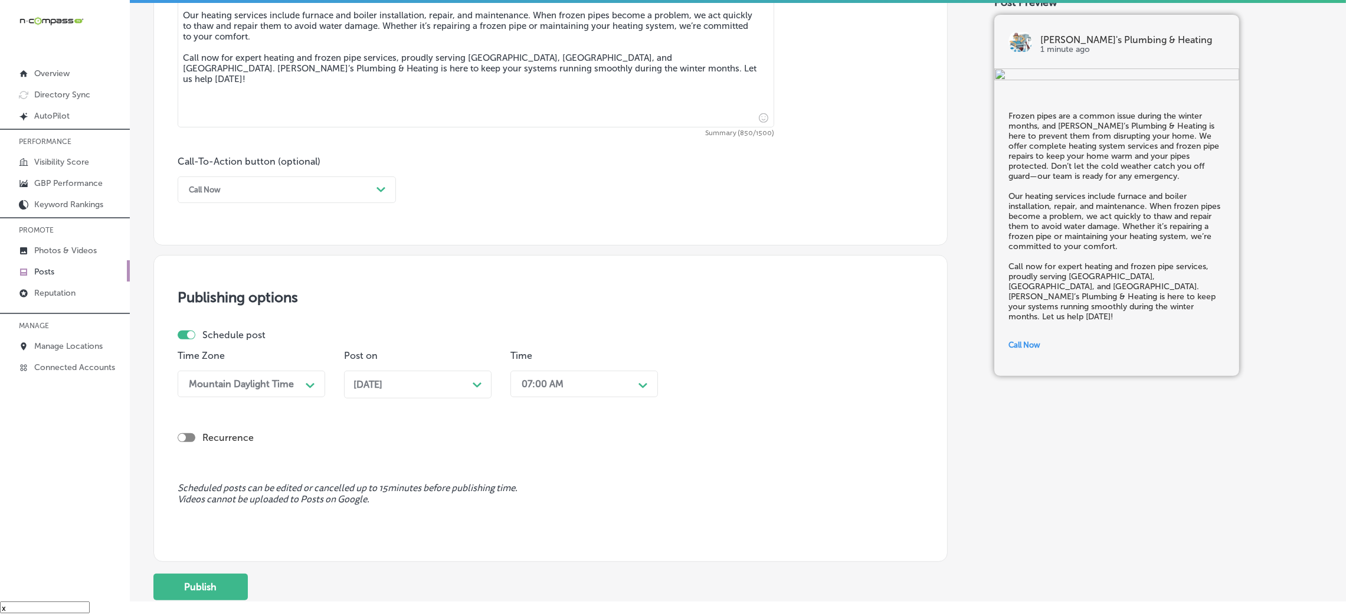
scroll to position [821, 0]
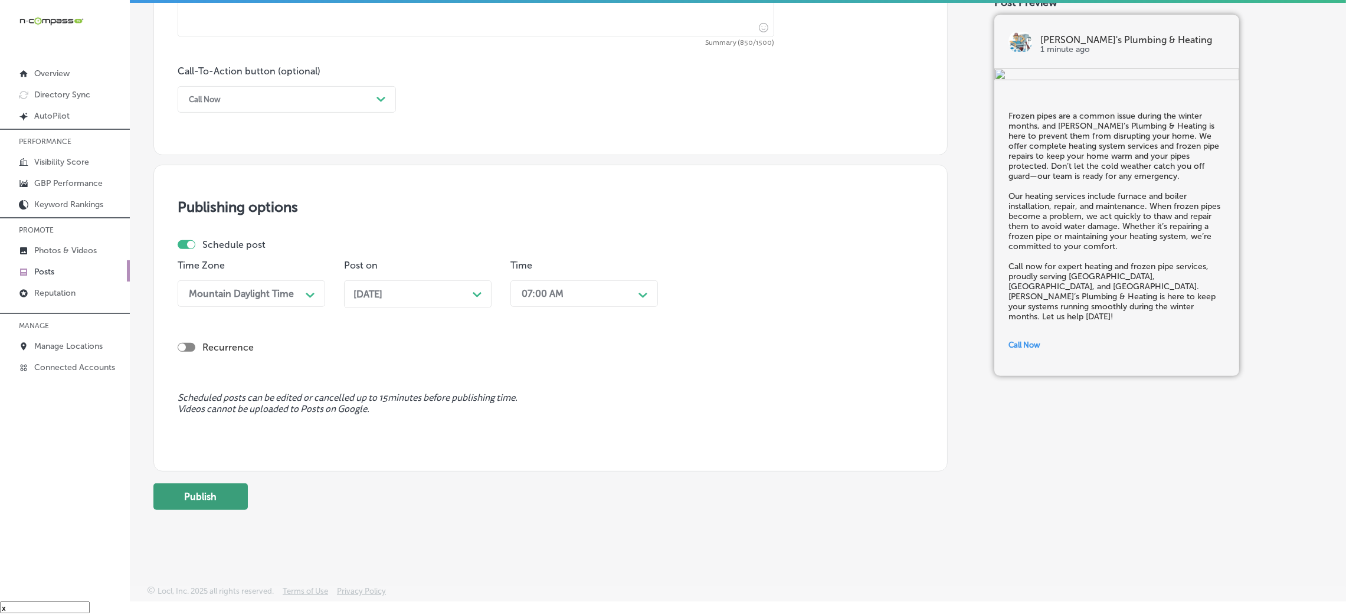
click at [217, 487] on button "Publish" at bounding box center [200, 496] width 94 height 27
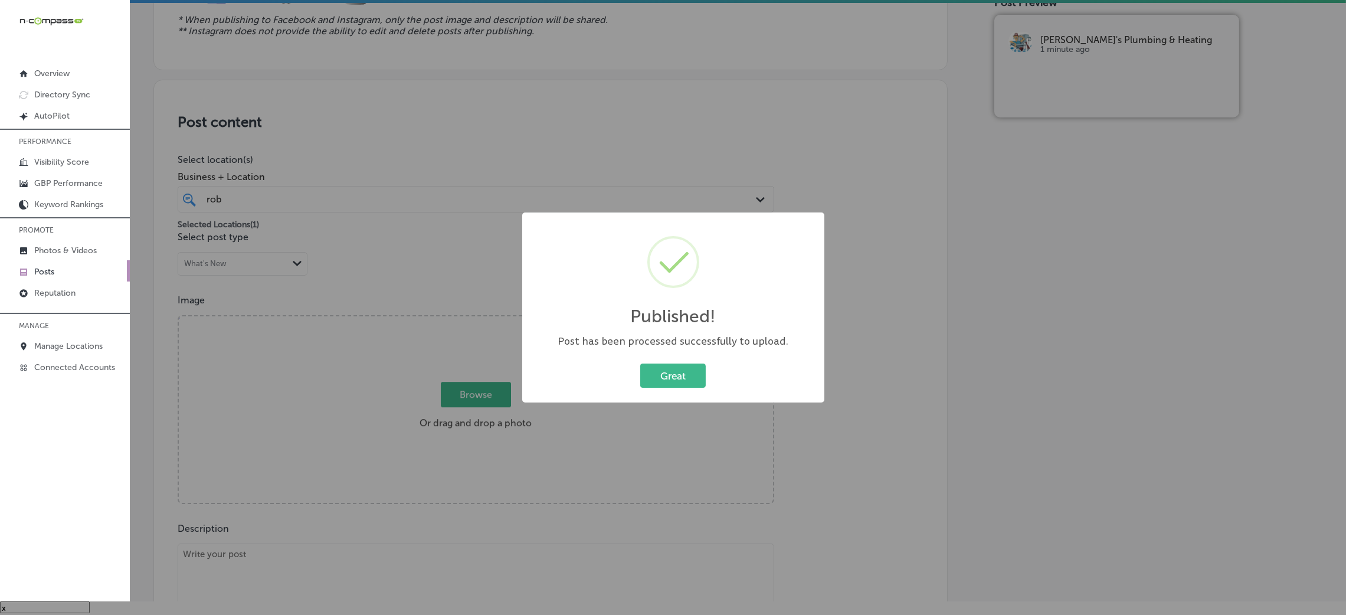
scroll to position [113, 0]
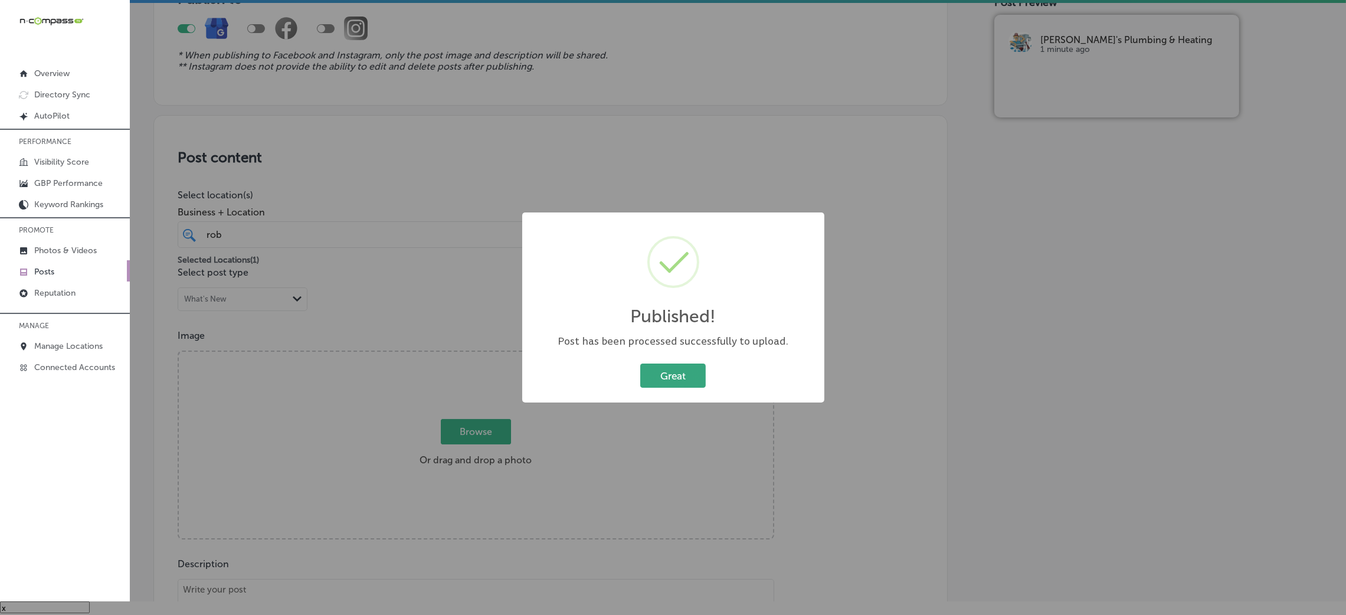
click at [660, 373] on button "Great" at bounding box center [672, 375] width 65 height 24
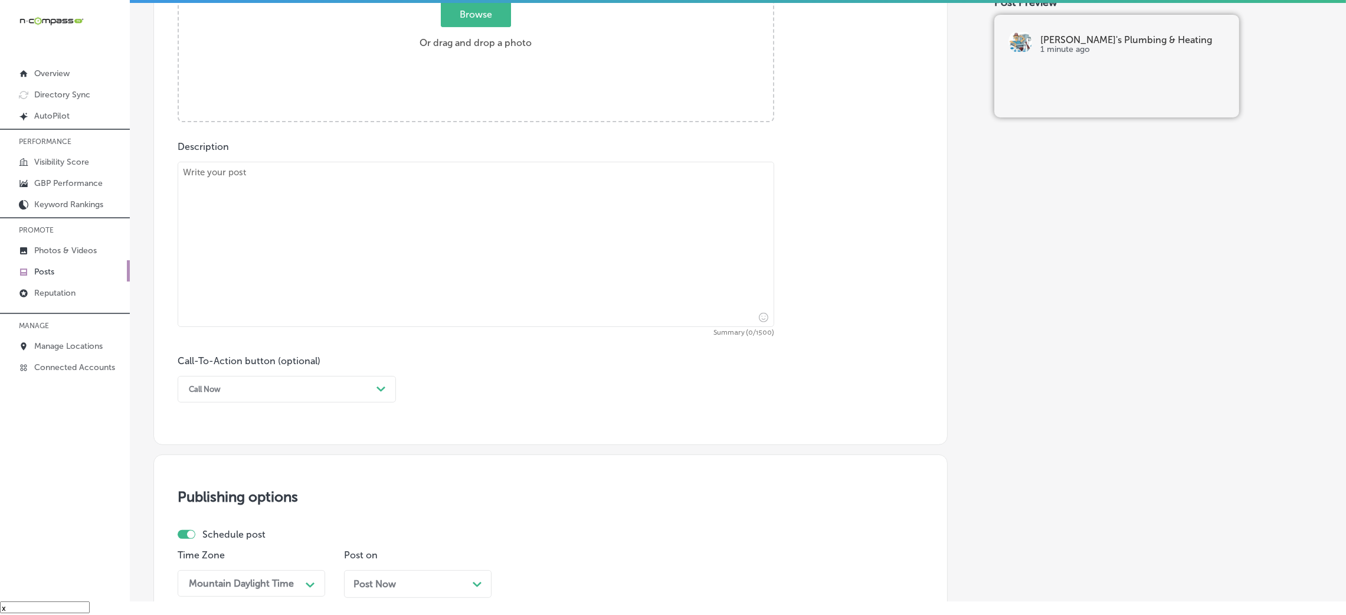
scroll to position [555, 0]
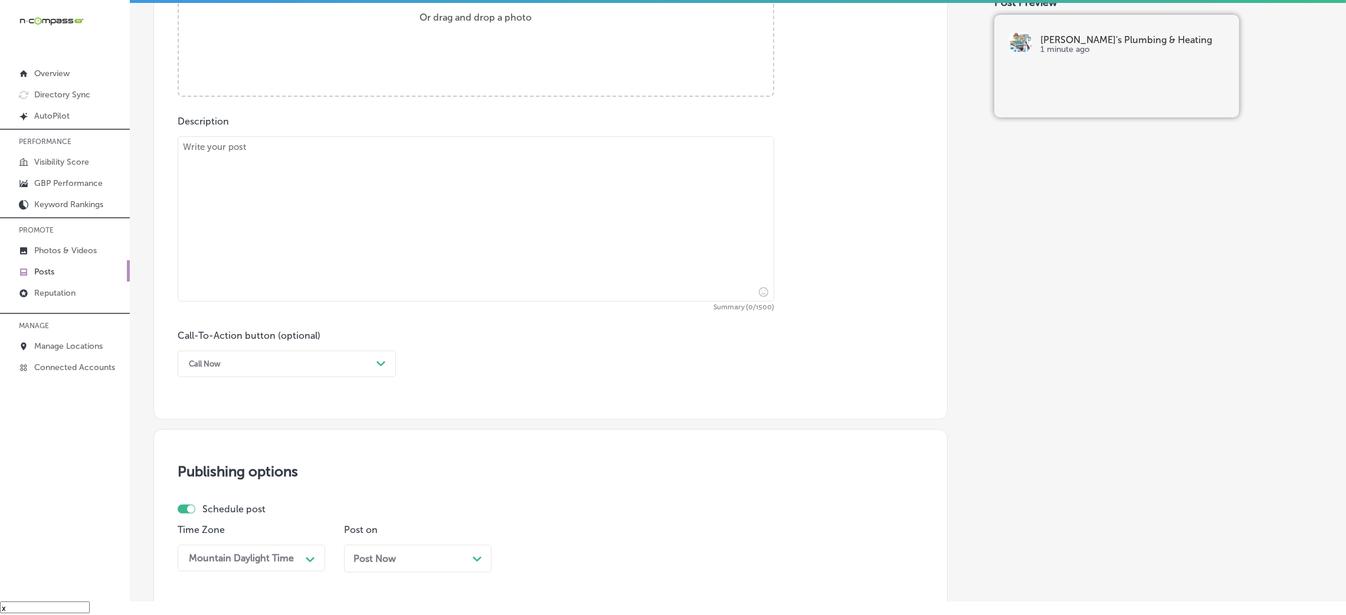
click at [319, 212] on textarea at bounding box center [476, 218] width 596 height 165
paste textarea "When the cold weather sets in, heating and plumbing systems face extra pressure…"
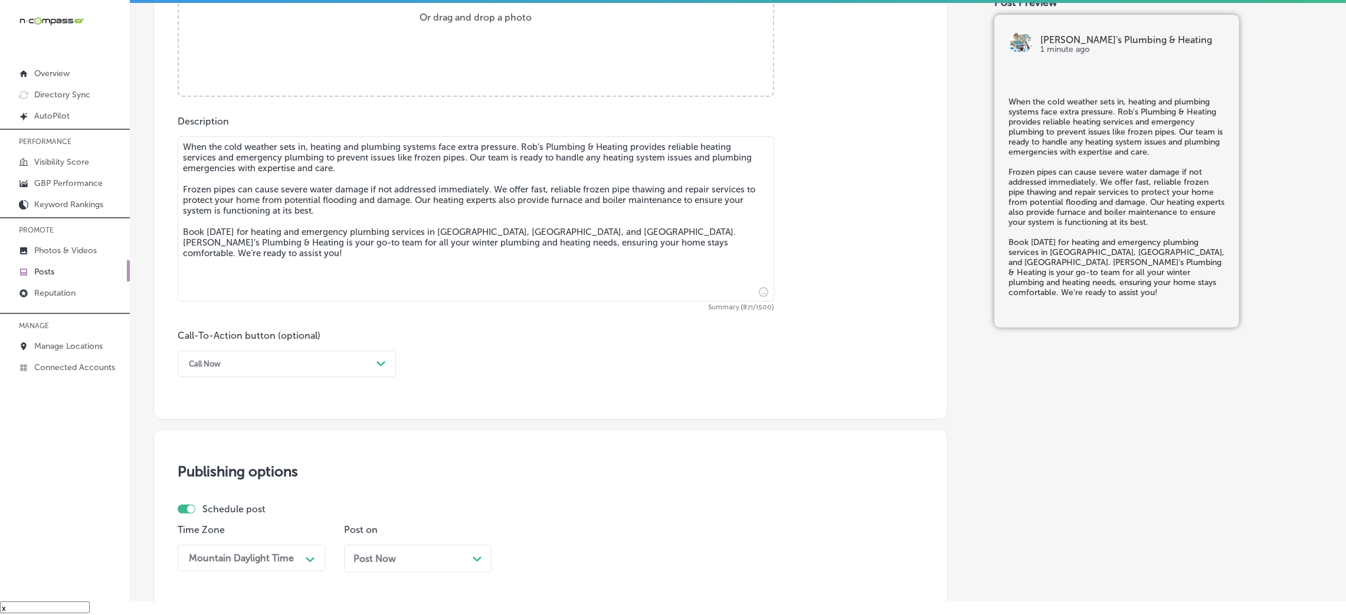
type textarea "When the cold weather sets in, heating and plumbing systems face extra pressure…"
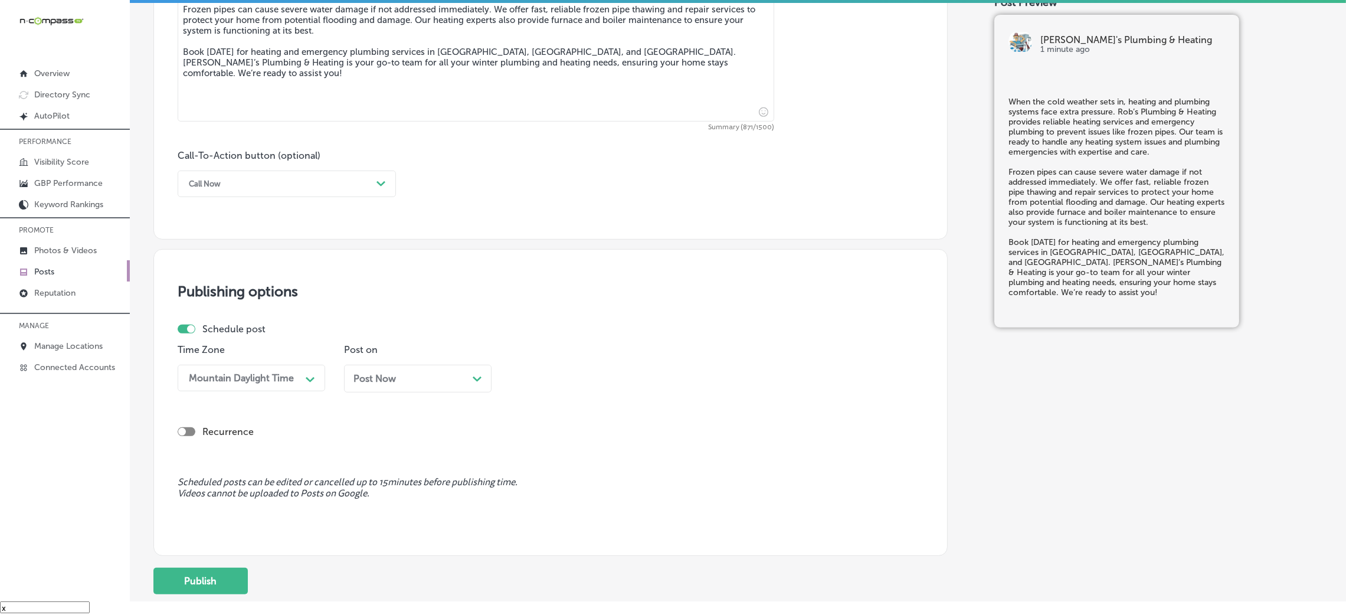
scroll to position [821, 0]
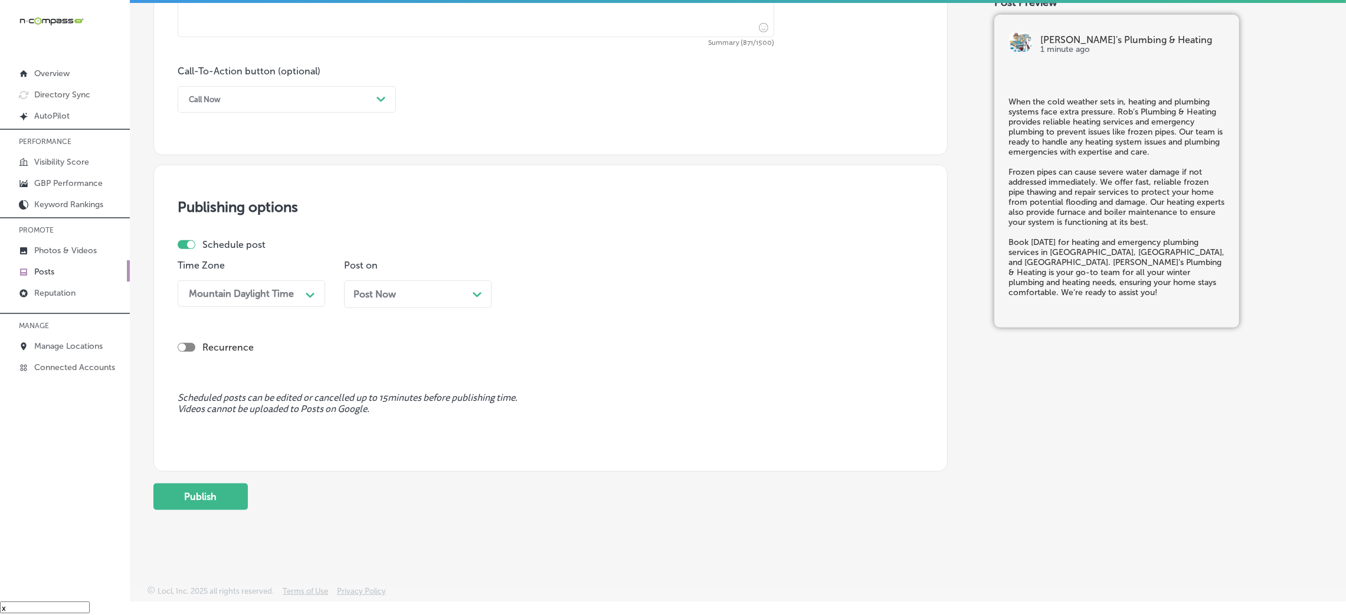
click at [213, 95] on div "Call Now" at bounding box center [205, 99] width 32 height 9
click at [217, 139] on div "Book" at bounding box center [287, 146] width 218 height 21
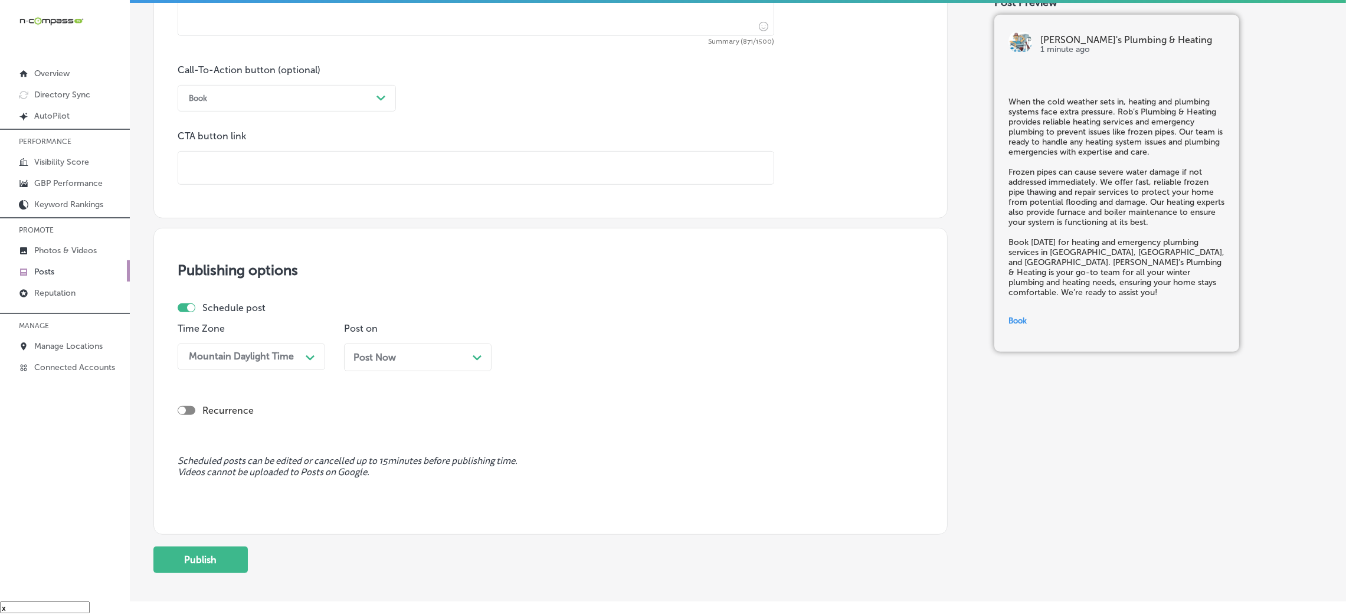
click at [236, 185] on div at bounding box center [476, 168] width 596 height 34
paste input "[URL][DOMAIN_NAME]"
type input "[URL][DOMAIN_NAME]"
click at [477, 126] on div "Call-To-Action button (optional) Book Path Created with Sketch. CTA button link…" at bounding box center [551, 124] width 746 height 120
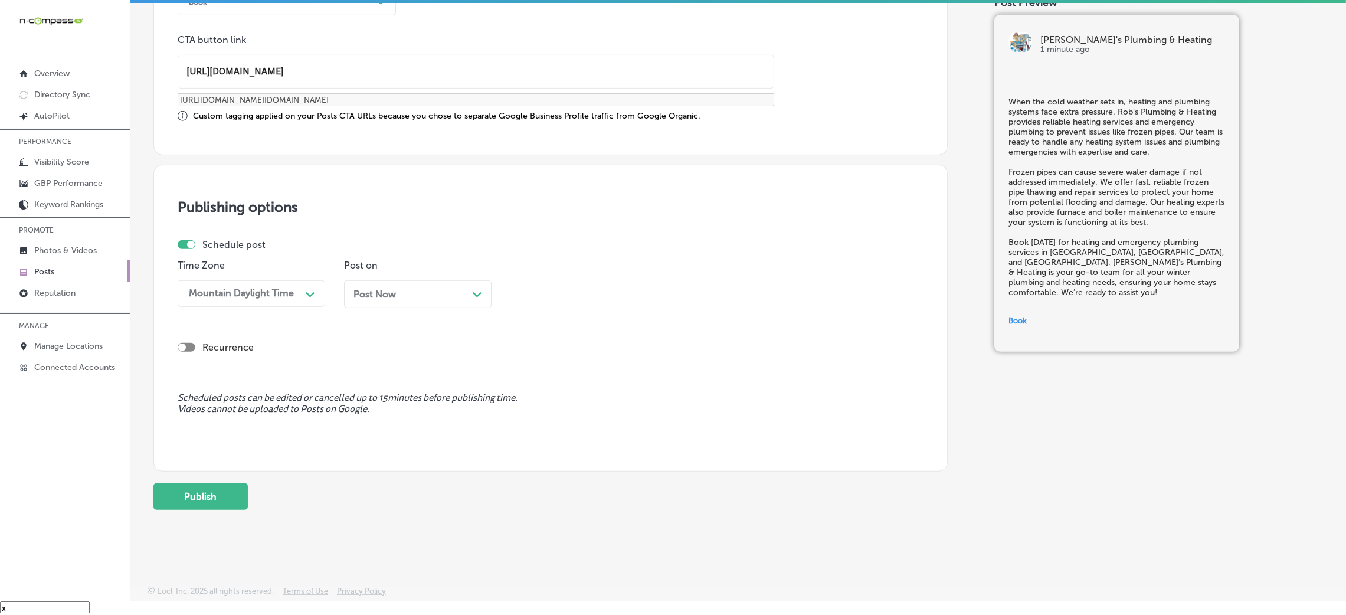
scroll to position [918, 0]
click at [403, 288] on div "Post Now Path Created with Sketch." at bounding box center [417, 293] width 129 height 11
click at [638, 284] on div "Path Created with Sketch." at bounding box center [643, 293] width 19 height 19
click at [556, 458] on div "7:00 AM" at bounding box center [583, 455] width 147 height 21
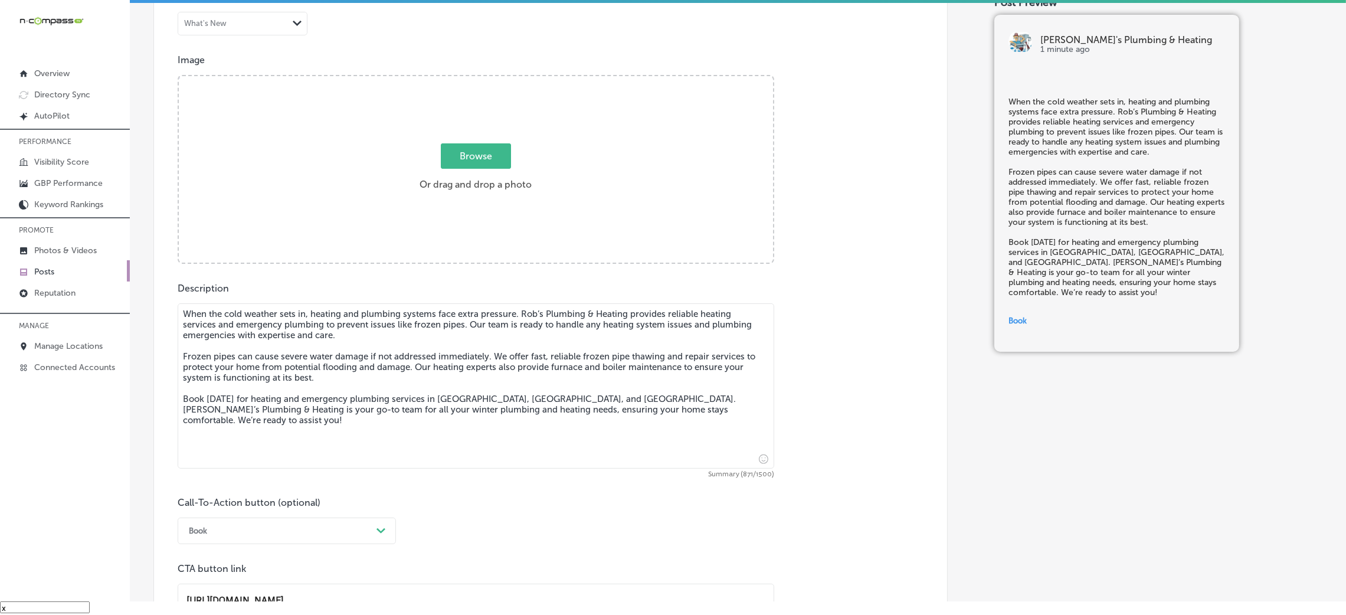
scroll to position [387, 0]
click at [514, 240] on div "Browse Or drag and drop a photo" at bounding box center [476, 171] width 594 height 189
click at [179, 77] on input "Browse Or drag and drop a photo" at bounding box center [476, 79] width 594 height 4
type input "C:\fakepath\[PERSON_NAME]'s Plumbing & Heating-9.png"
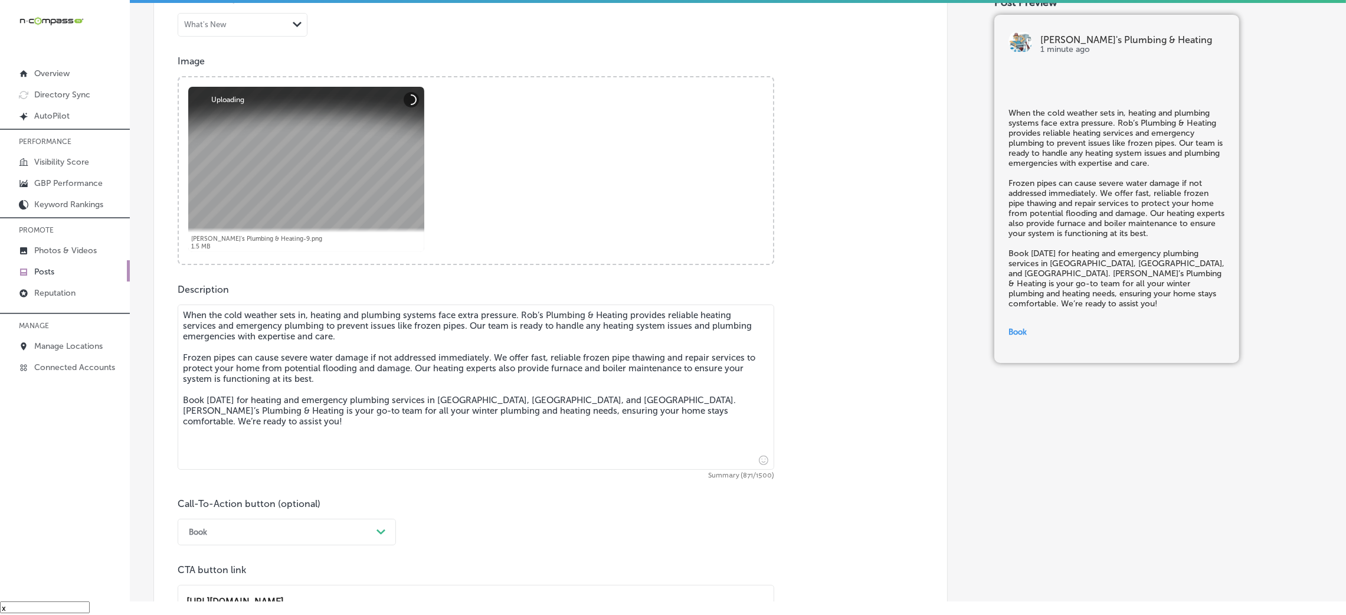
scroll to position [210, 0]
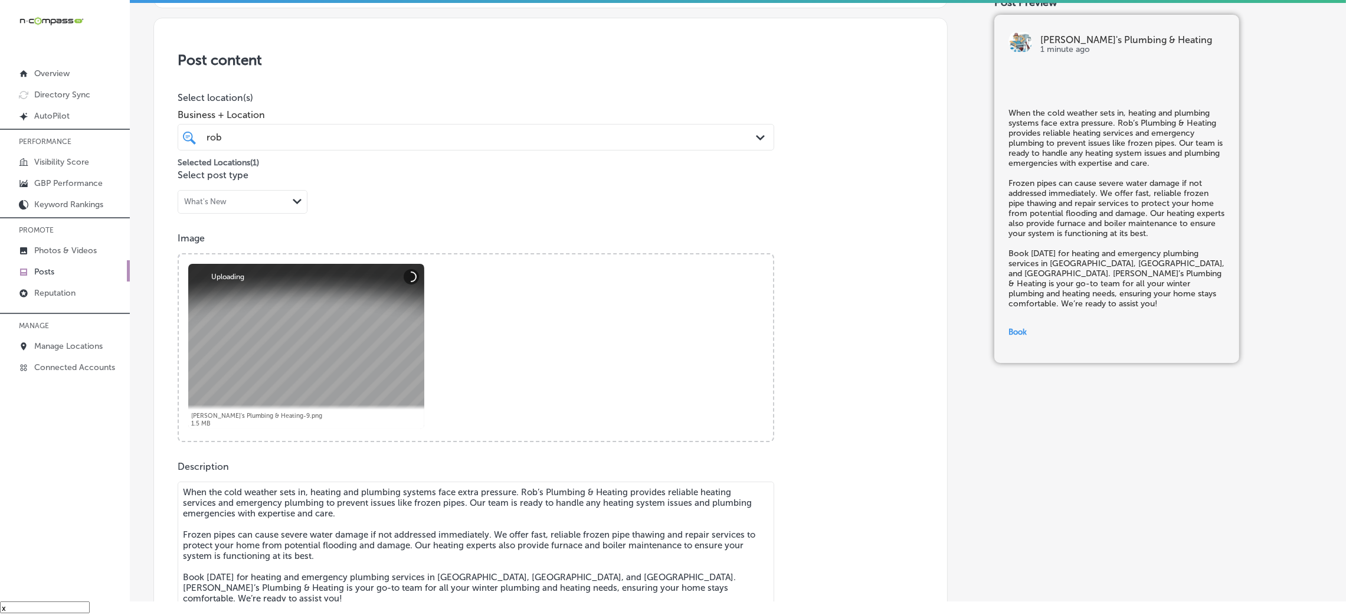
click at [370, 130] on div "[PERSON_NAME] [PERSON_NAME]" at bounding box center [448, 137] width 487 height 16
click at [375, 88] on div "Post content Select location(s) Business + Location [PERSON_NAME] [PERSON_NAME]…" at bounding box center [550, 440] width 794 height 844
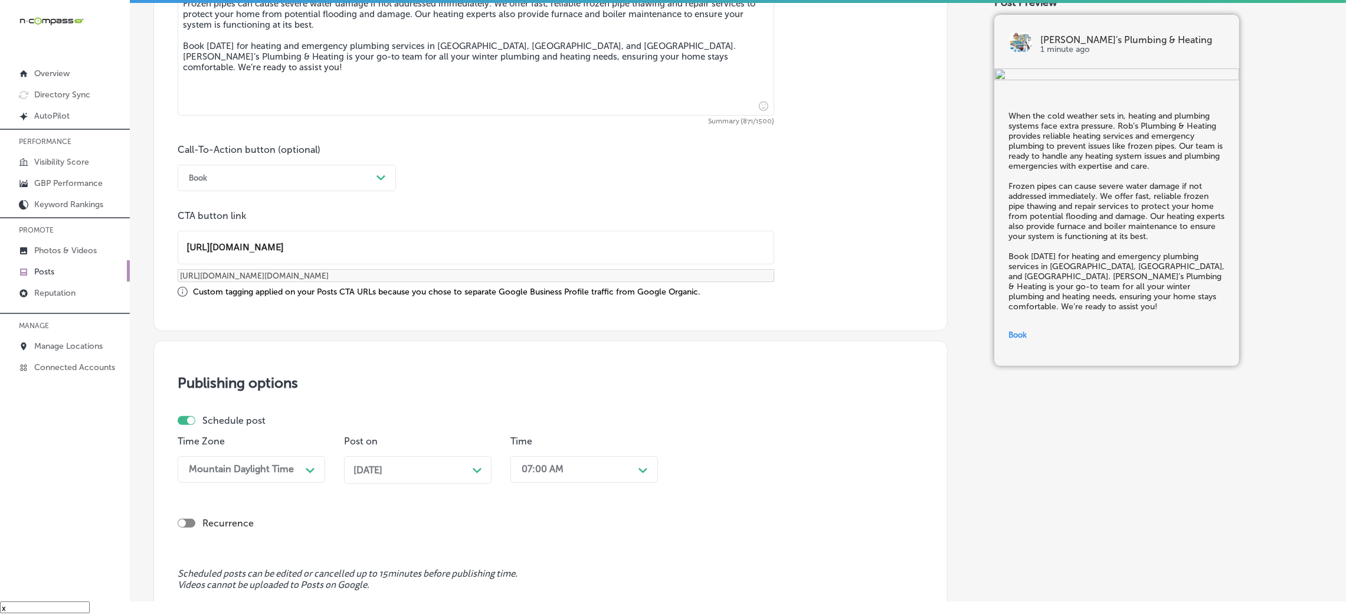
scroll to position [918, 0]
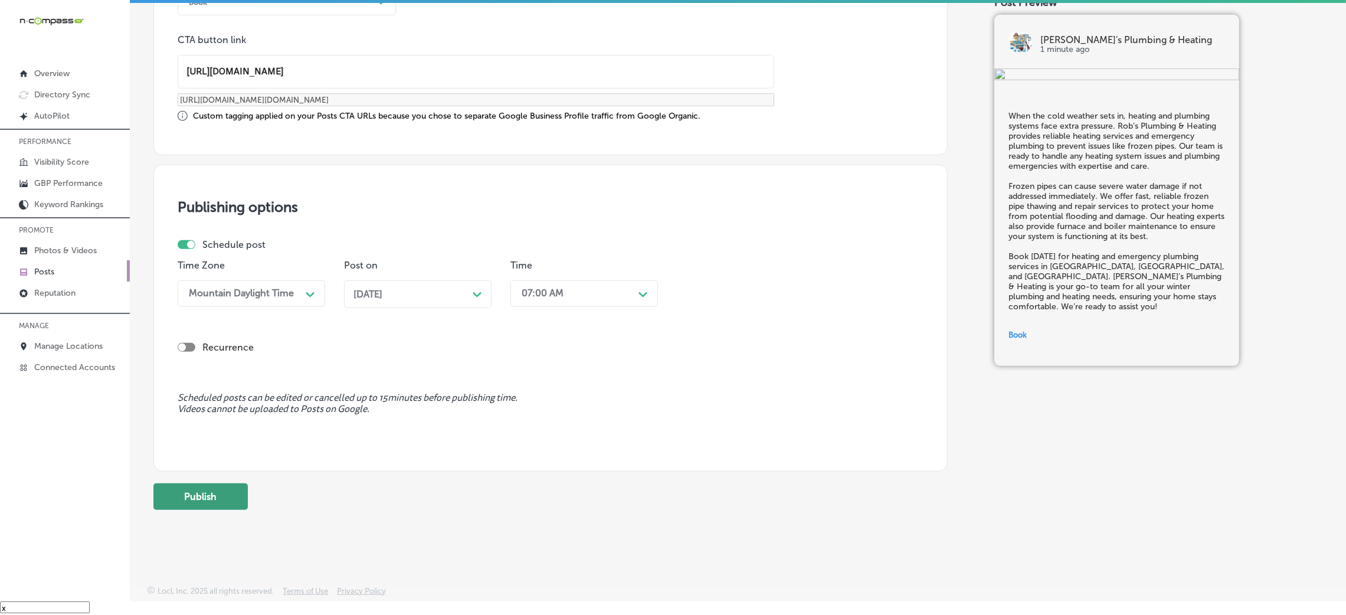
click at [206, 497] on button "Publish" at bounding box center [200, 496] width 94 height 27
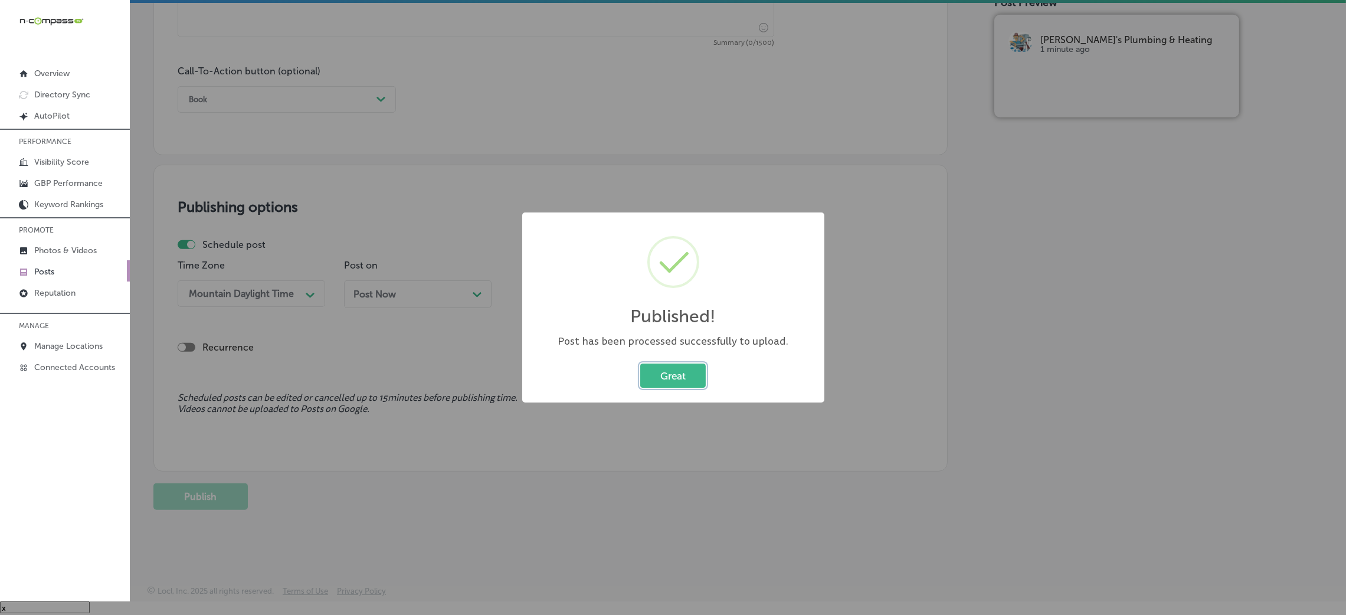
scroll to position [821, 0]
click at [678, 385] on button "Great" at bounding box center [672, 375] width 65 height 24
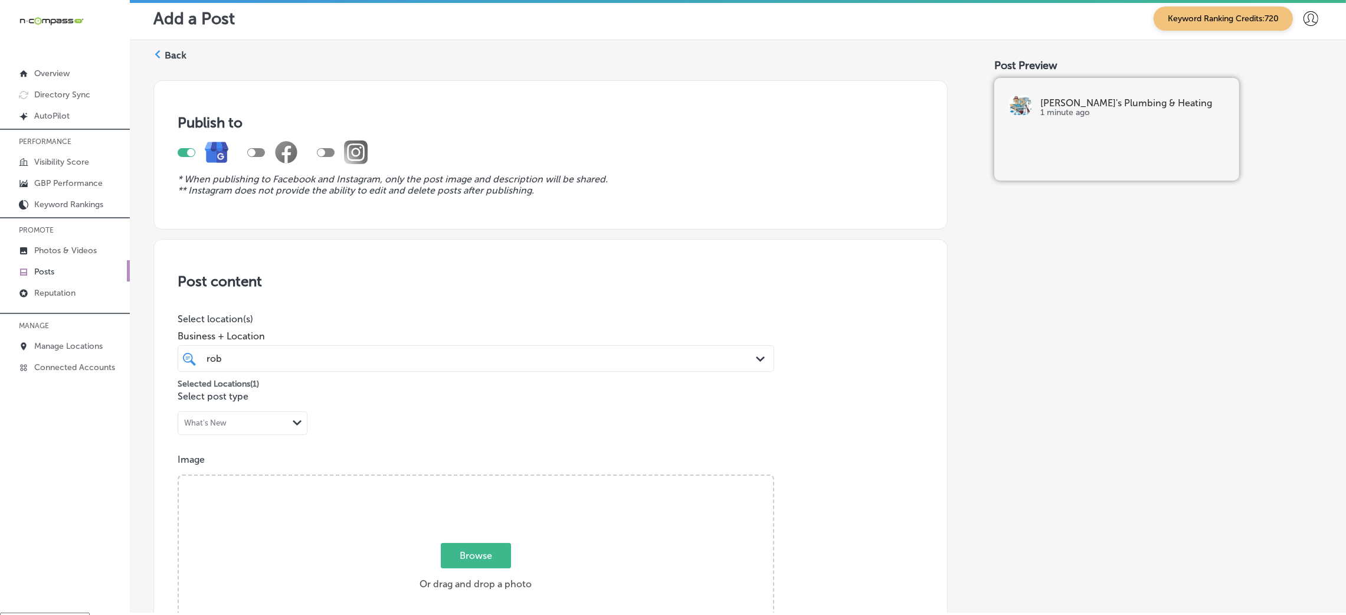
scroll to position [0, 0]
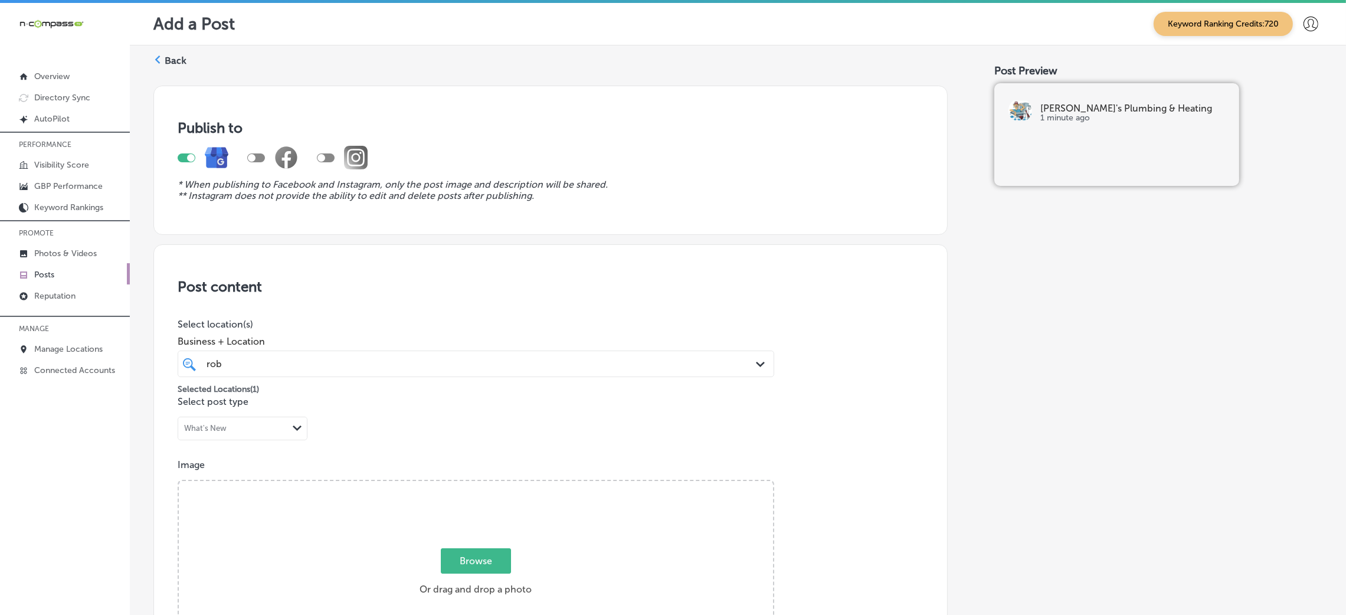
click at [167, 69] on div "Back" at bounding box center [169, 65] width 33 height 22
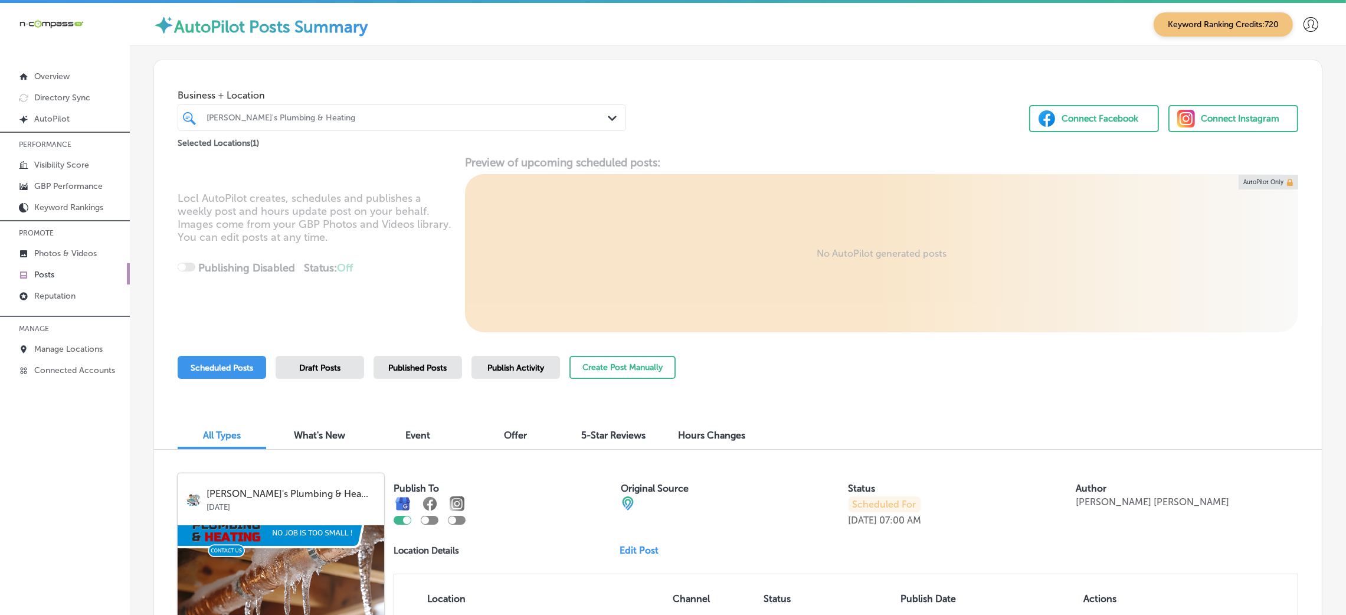
click at [613, 379] on div "Create Post Manually" at bounding box center [622, 373] width 106 height 35
click at [614, 363] on button "Create Post Manually" at bounding box center [622, 367] width 106 height 23
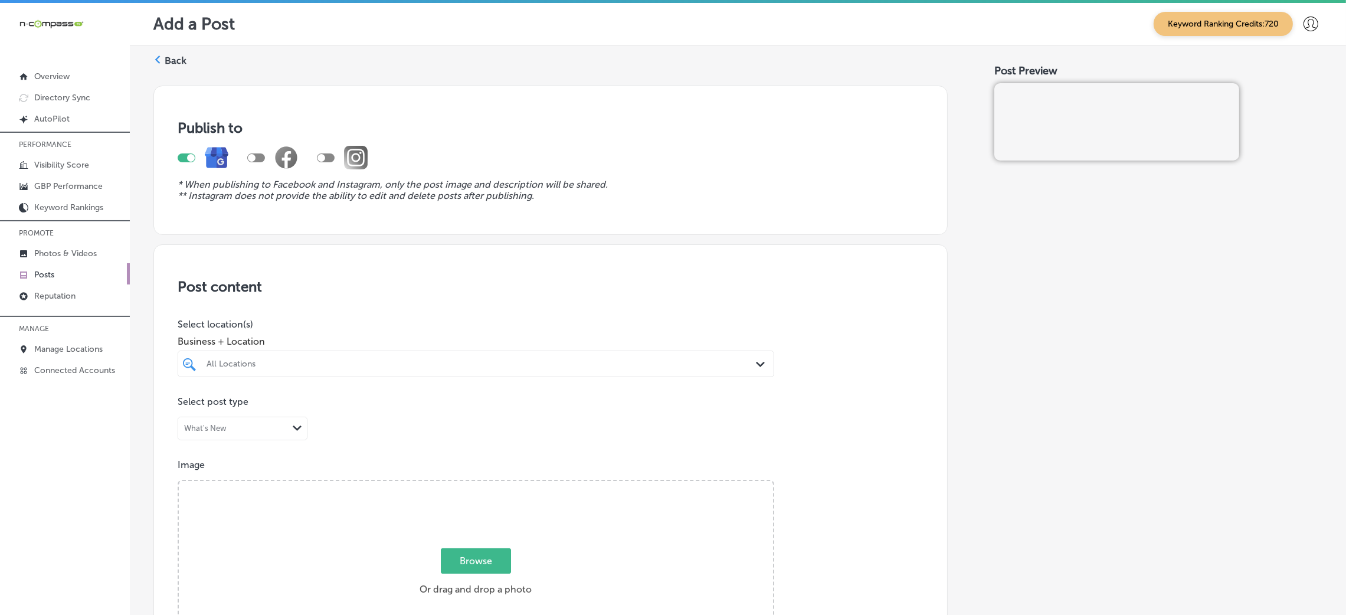
click at [270, 376] on div "All Locations Path Created with Sketch." at bounding box center [476, 363] width 596 height 27
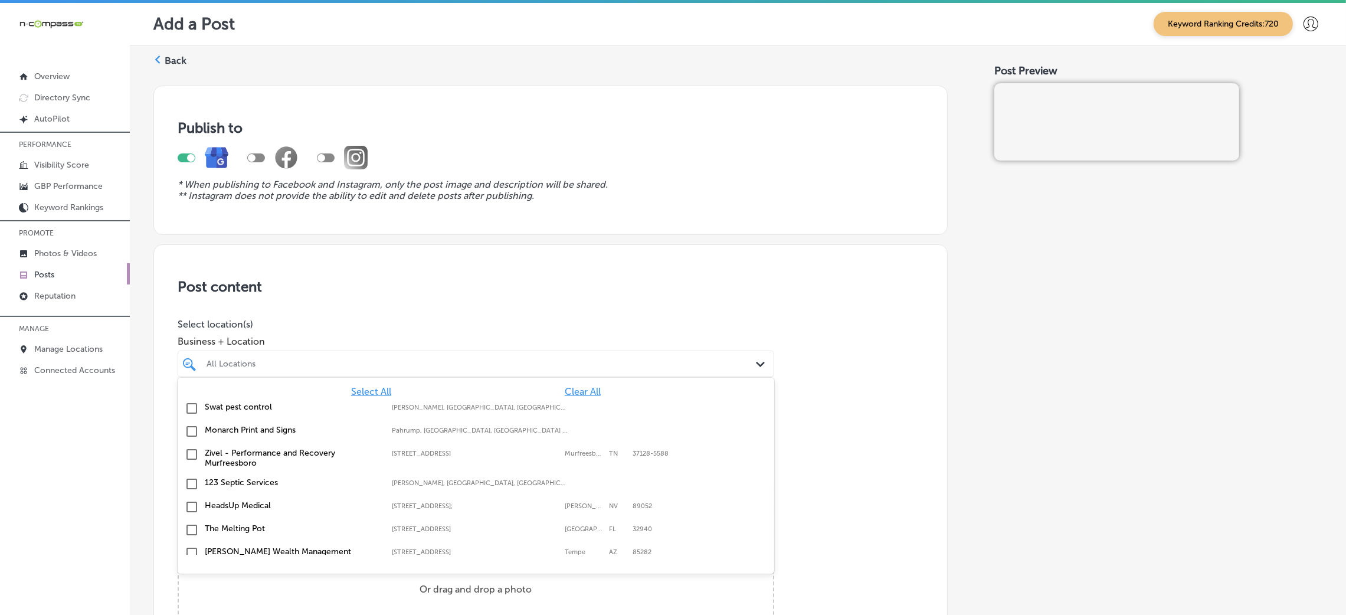
click at [286, 368] on div "All Locations" at bounding box center [481, 364] width 550 height 10
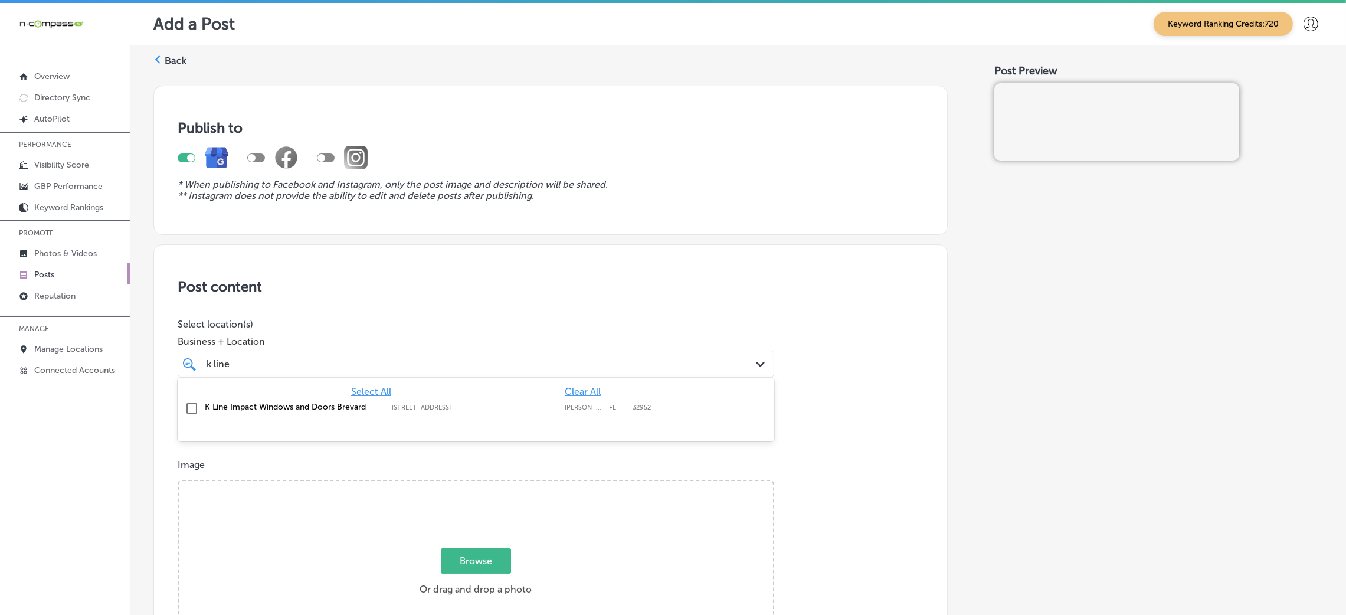
click at [404, 411] on label "[STREET_ADDRESS]" at bounding box center [475, 408] width 166 height 8
type input "k line"
click at [494, 299] on div "Post content Select location(s) Business + Location option [STREET_ADDRESS]. op…" at bounding box center [550, 617] width 794 height 747
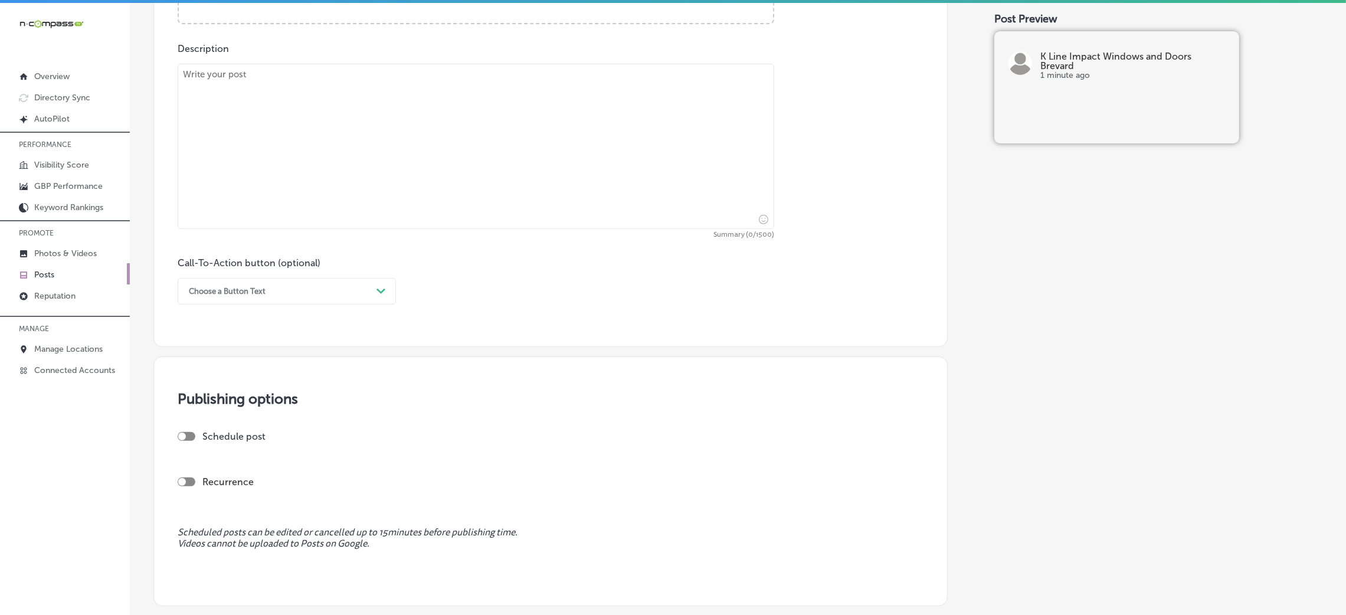
scroll to position [708, 0]
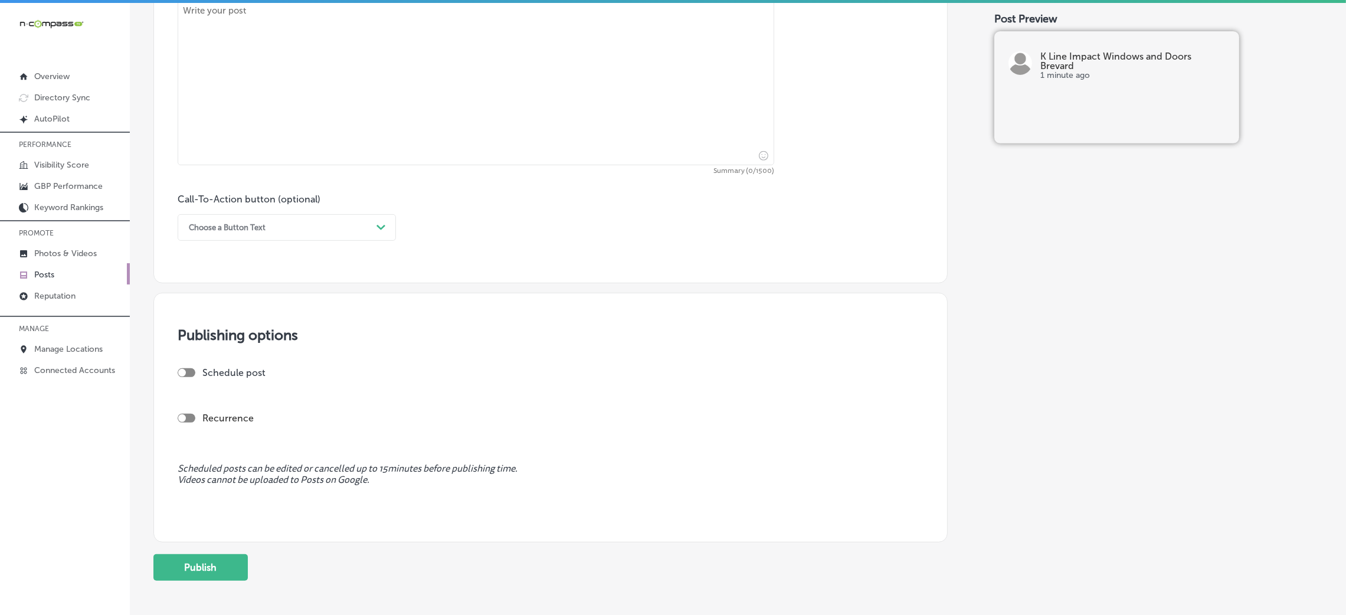
click at [326, 199] on div "Call-To-Action button (optional) Choose a Button Text Path Created with Sketch." at bounding box center [287, 217] width 218 height 47
click at [341, 130] on textarea at bounding box center [476, 82] width 596 height 165
type textarea "V"
click at [406, 69] on textarea "V" at bounding box center [476, 82] width 596 height 165
paste textarea "At K Line Impact Windows & Doors, we specialize in high-performance, impact-res…"
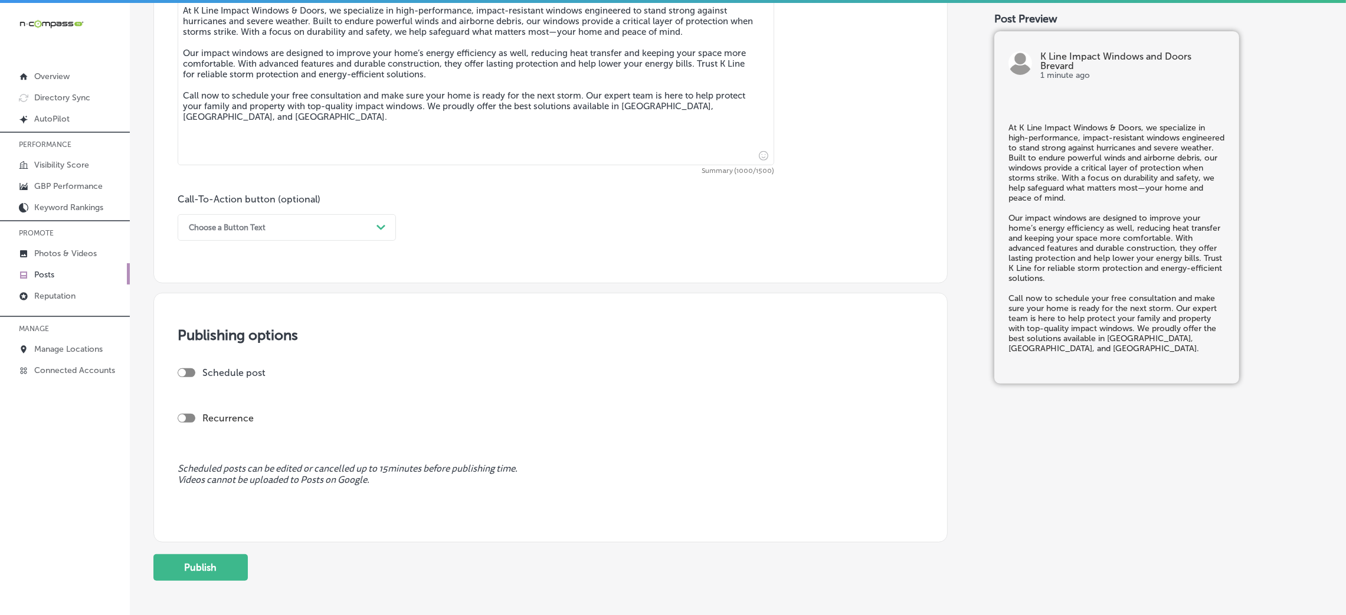
type textarea "At K Line Impact Windows & Doors, we specialize in high-performance, impact-res…"
click at [332, 232] on div "Choose a Button Text" at bounding box center [277, 227] width 189 height 18
click at [207, 381] on div "Call Now" at bounding box center [287, 377] width 218 height 21
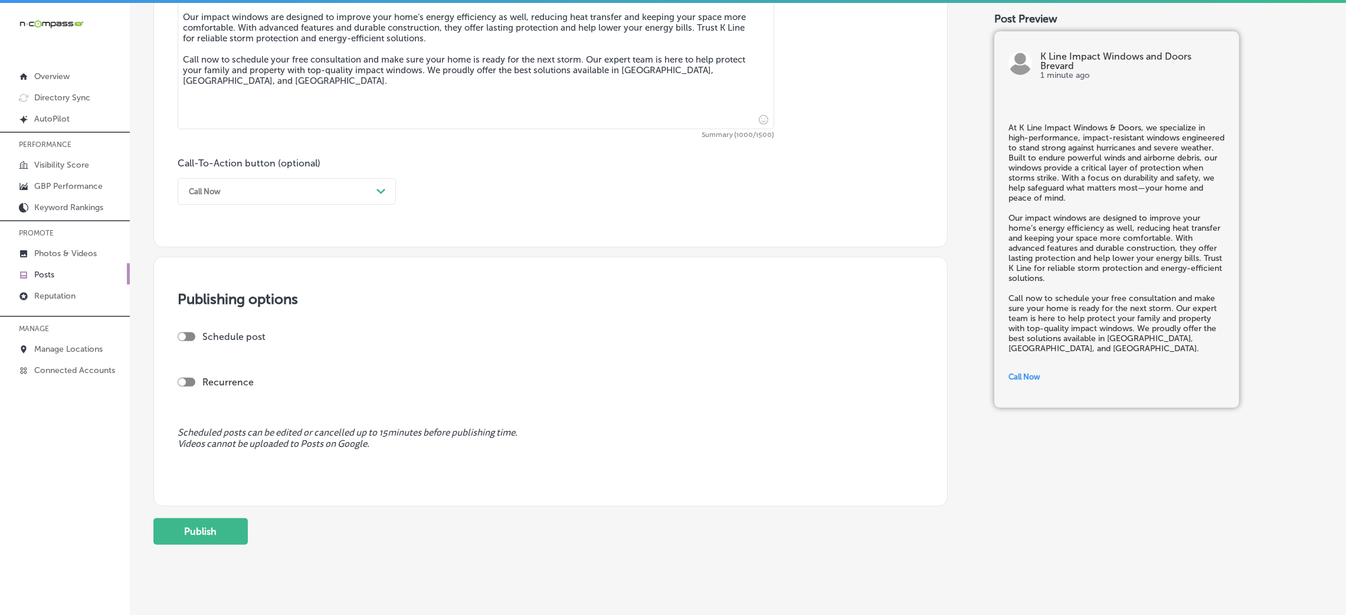
scroll to position [763, 0]
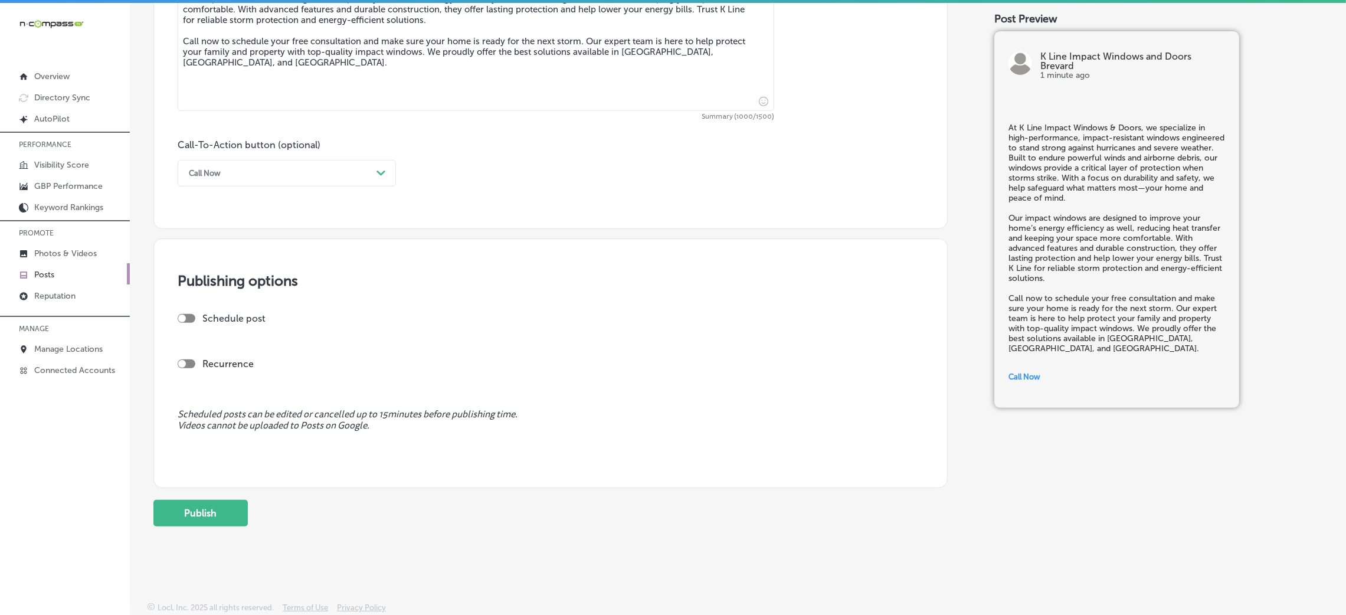
click at [188, 318] on div at bounding box center [187, 318] width 18 height 9
checkbox input "true"
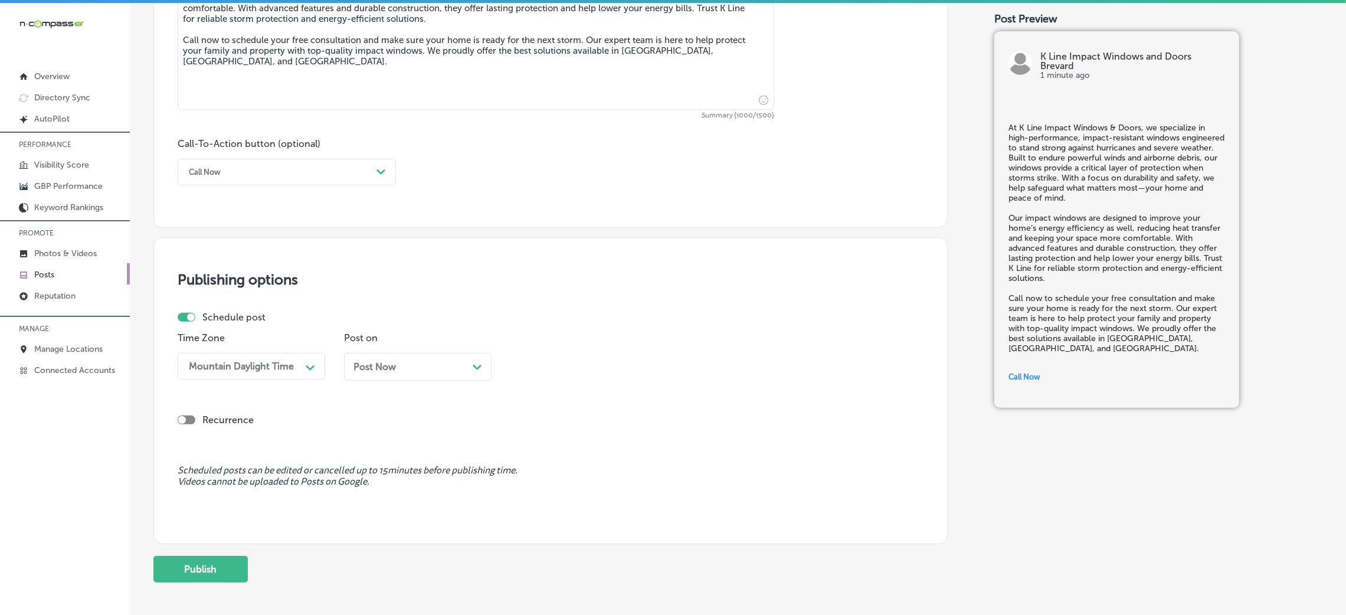
click at [434, 352] on div "Post on Post Now Path Created with Sketch." at bounding box center [417, 360] width 147 height 57
click at [424, 365] on div "Post Now Path Created with Sketch." at bounding box center [417, 366] width 129 height 11
click at [529, 360] on div "10:30 AM" at bounding box center [575, 366] width 118 height 21
click at [547, 445] on div "7:00 AM" at bounding box center [583, 440] width 147 height 21
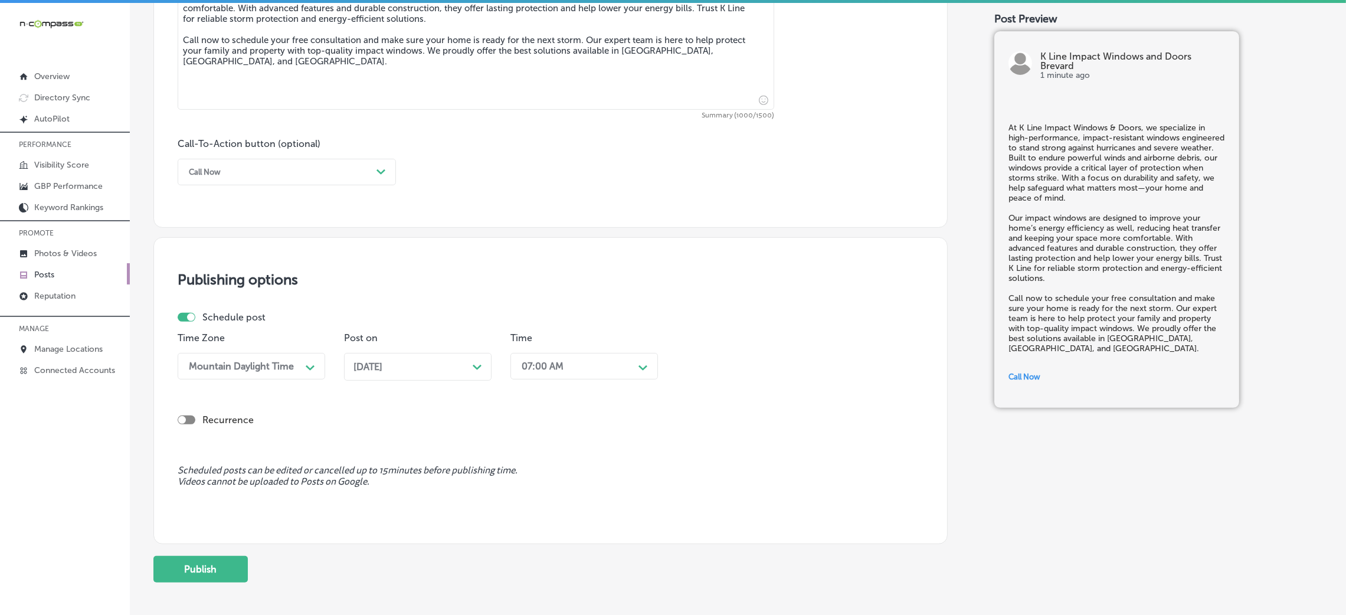
scroll to position [232, 0]
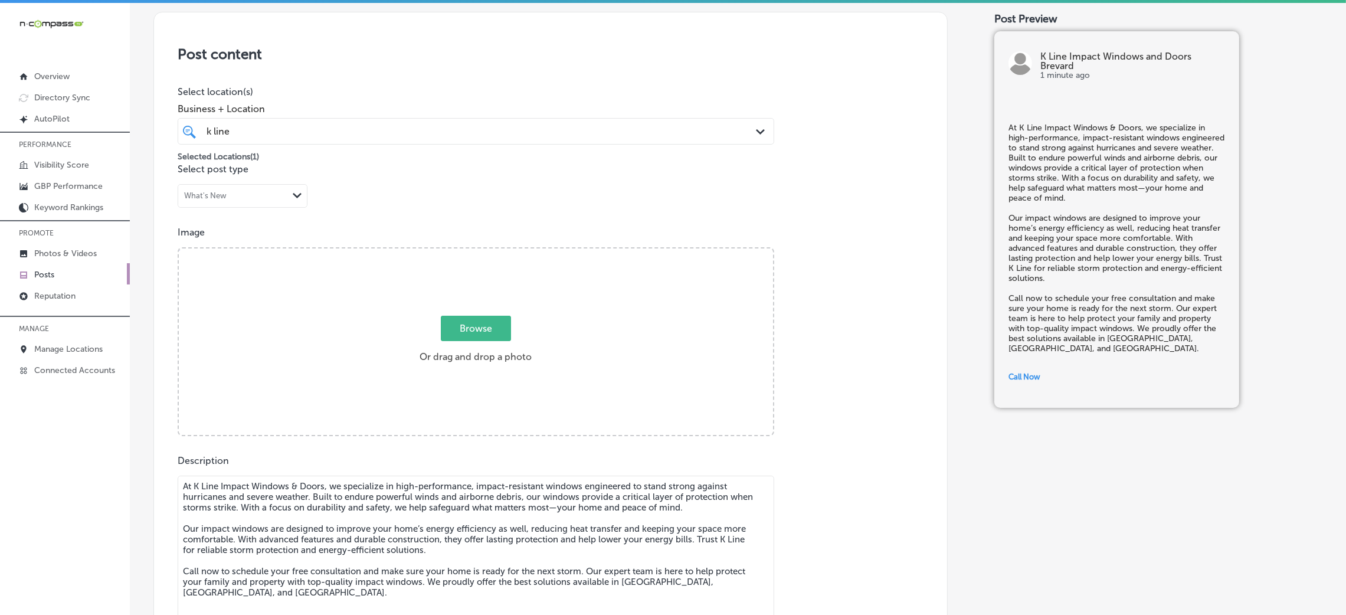
click at [548, 320] on div "Browse Or drag and drop a photo" at bounding box center [476, 342] width 594 height 189
click at [179, 248] on input "Browse Or drag and drop a photo" at bounding box center [476, 250] width 594 height 4
type input "C:\fakepath\K Line Impact Windows and Doors7.png"
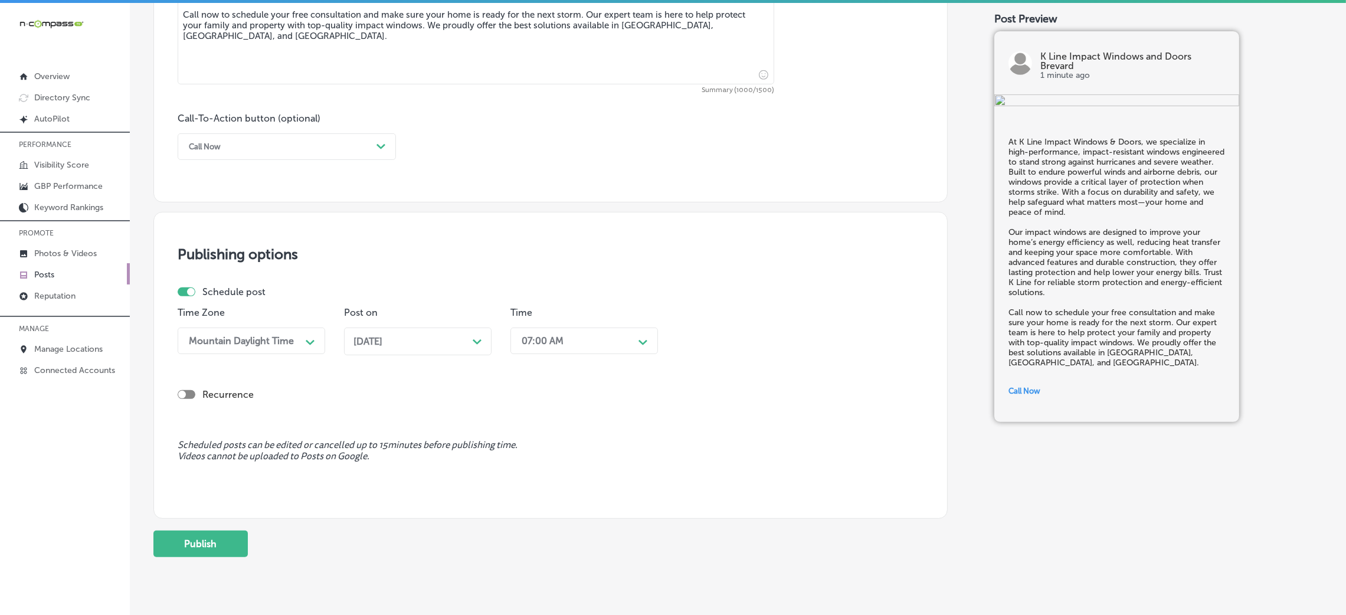
scroll to position [791, 0]
click at [207, 545] on button "Publish" at bounding box center [200, 542] width 94 height 27
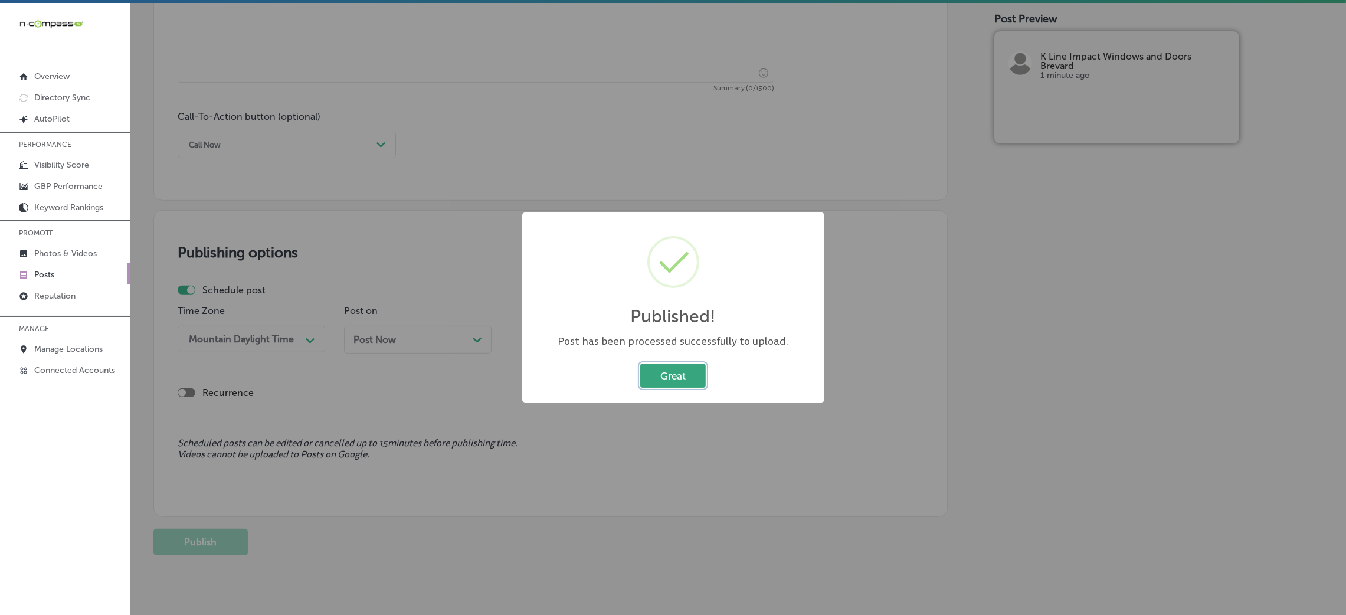
click at [665, 373] on button "Great" at bounding box center [672, 375] width 65 height 24
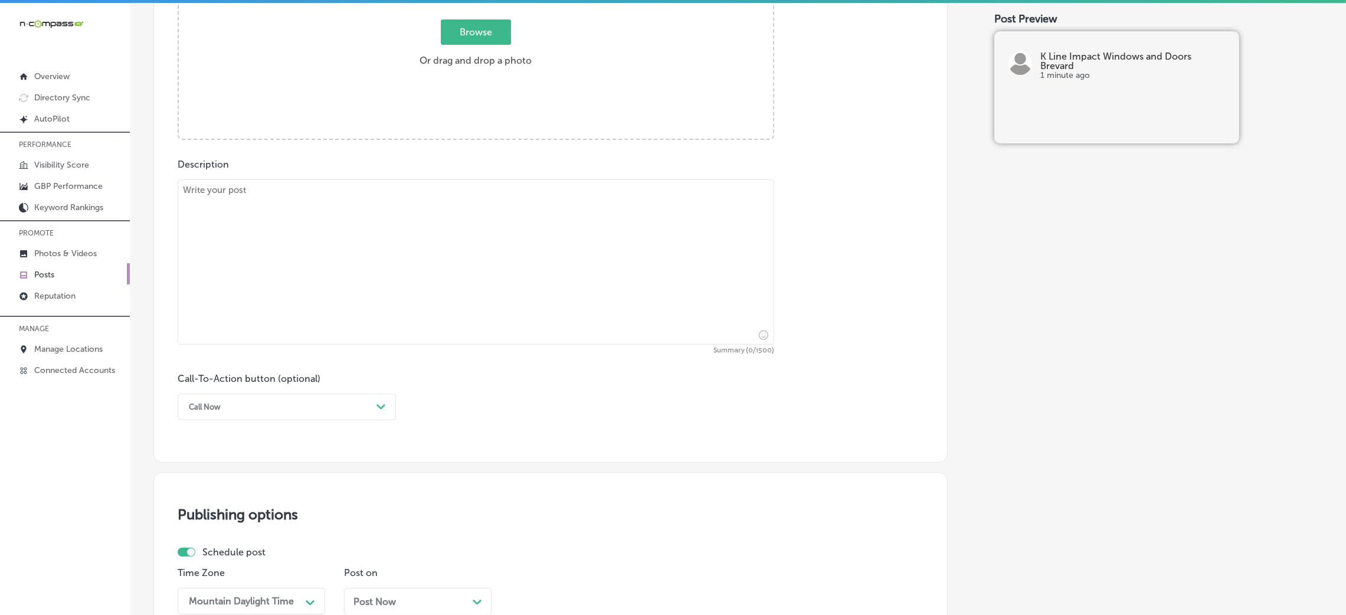
scroll to position [526, 0]
click at [510, 285] on textarea at bounding box center [476, 264] width 596 height 165
paste textarea "K Line Impact Windows & Doors delivers impact-resistant window solutions tailor…"
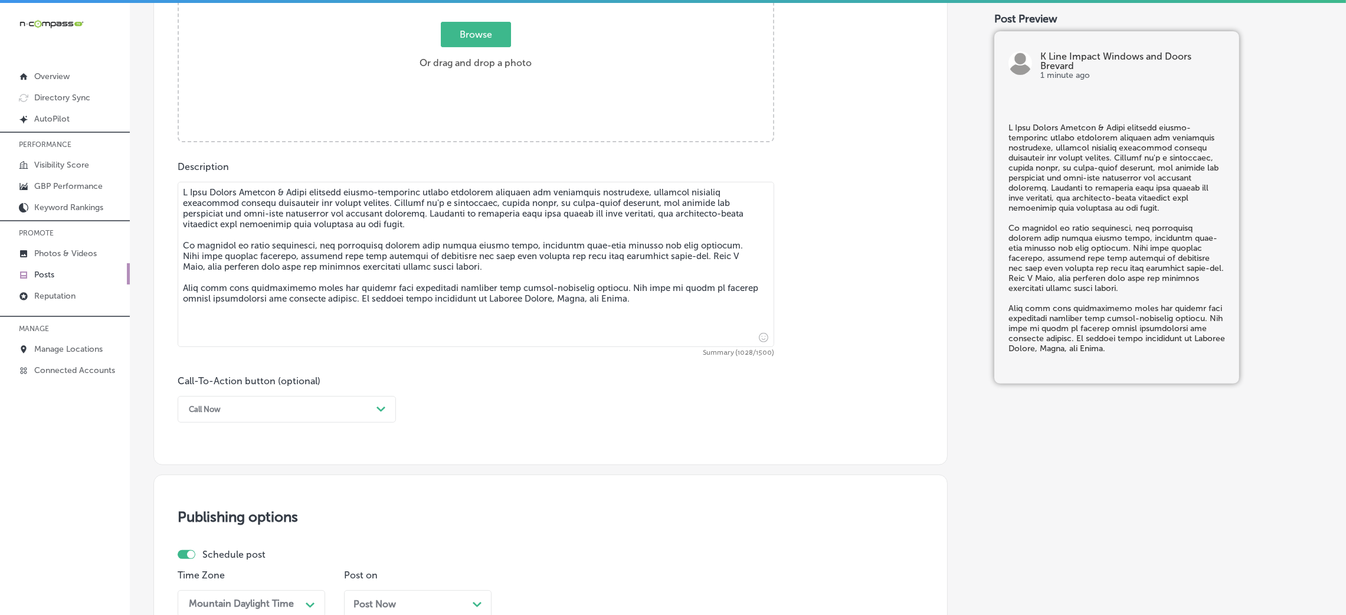
type textarea "K Line Impact Windows & Doors delivers impact-resistant window solutions tailor…"
click at [332, 424] on div "Post content Select location(s) Business + Location k line k line Path Created …" at bounding box center [550, 91] width 794 height 747
click at [312, 417] on div "Call Now" at bounding box center [277, 409] width 189 height 18
click at [255, 455] on div "Book" at bounding box center [287, 455] width 218 height 21
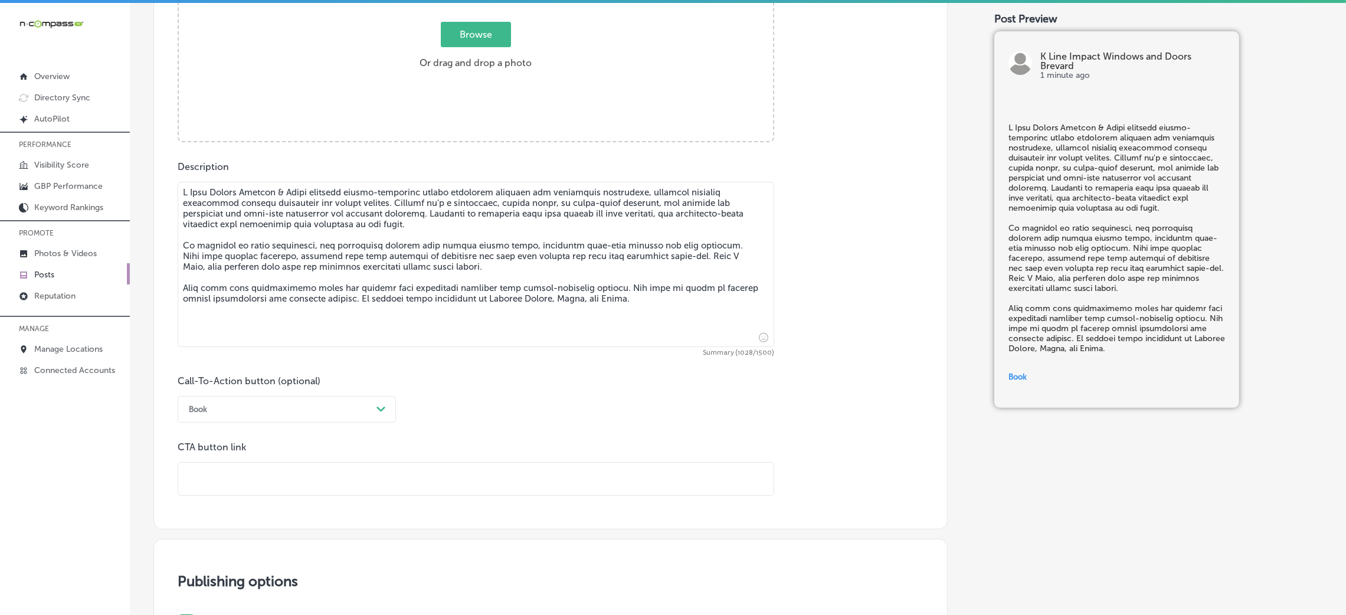
click at [235, 460] on div "CTA button link" at bounding box center [476, 468] width 596 height 54
click at [232, 469] on input "text" at bounding box center [475, 479] width 595 height 32
paste input "[URL][DOMAIN_NAME]"
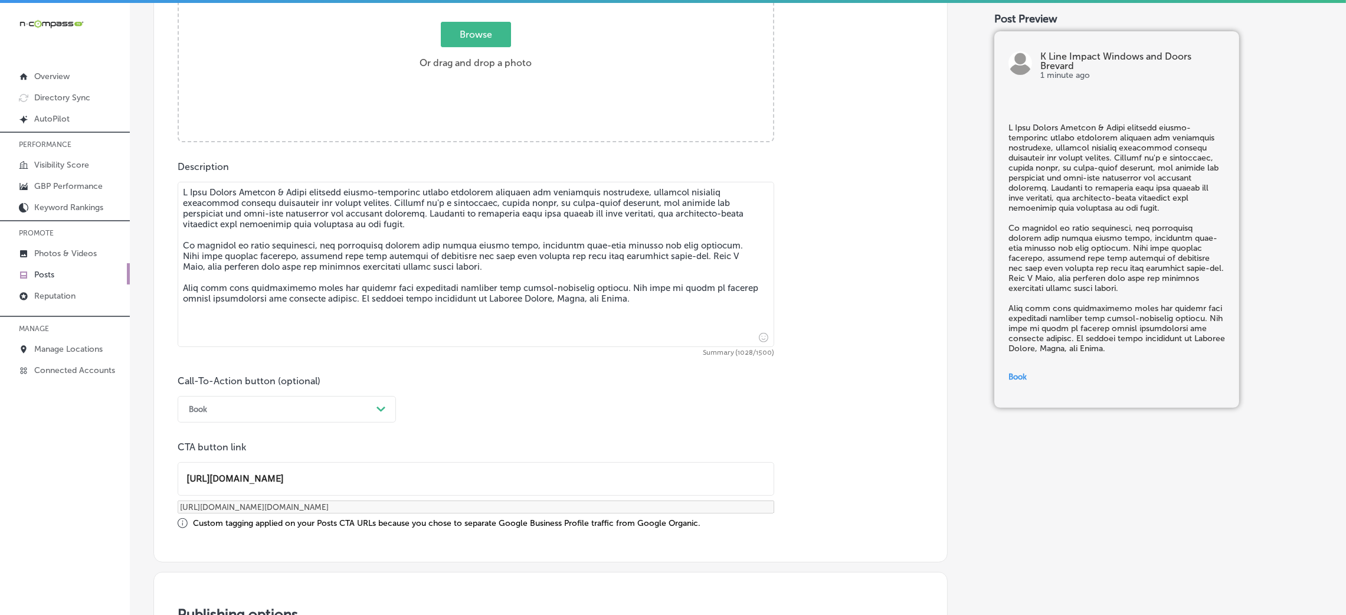
type input "[URL][DOMAIN_NAME]"
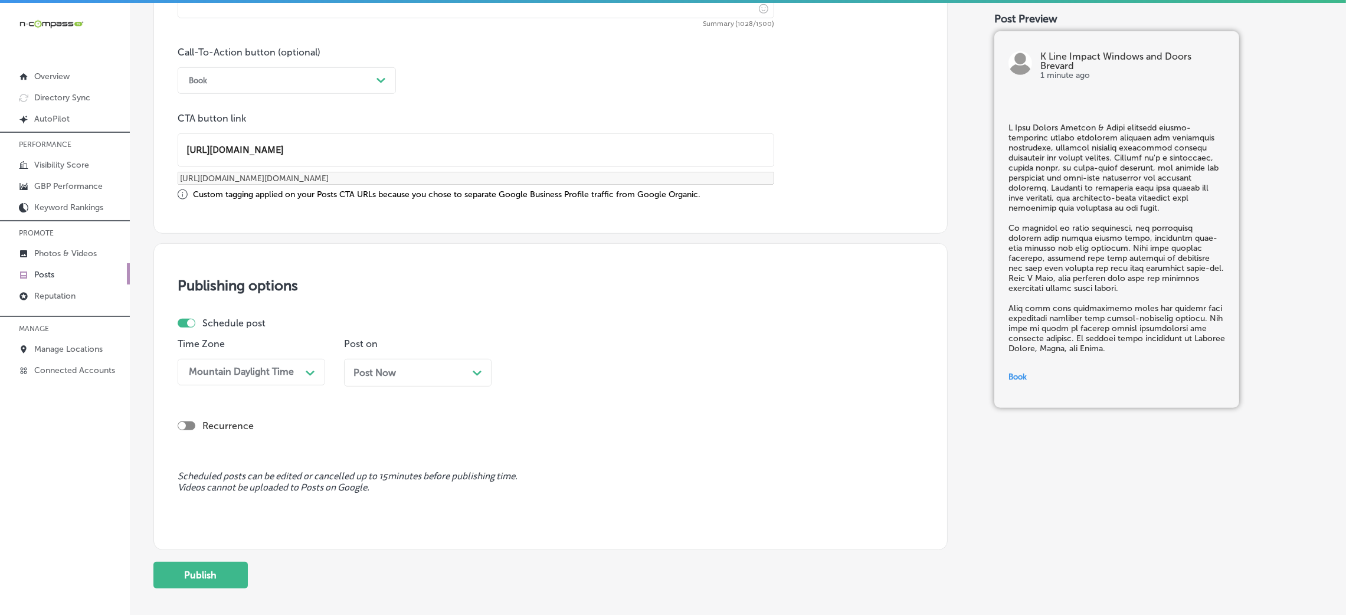
scroll to position [918, 0]
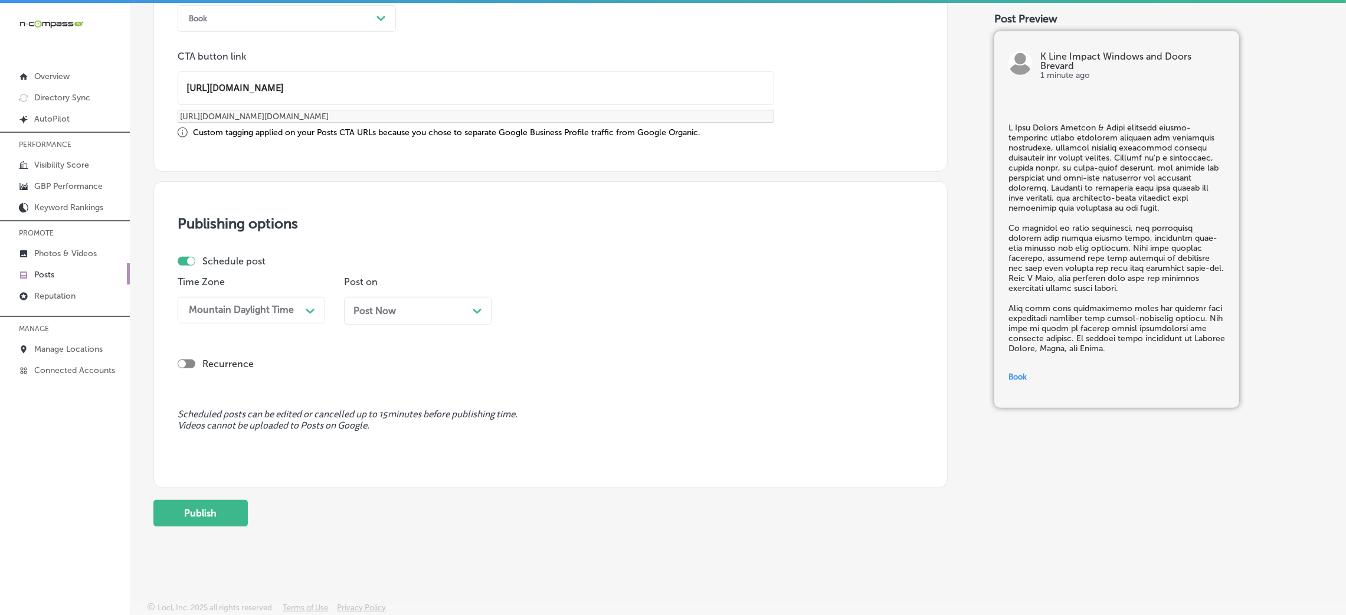
click at [360, 299] on div "Post Now Path Created with Sketch." at bounding box center [417, 311] width 147 height 28
click at [547, 310] on div "10:45 AM" at bounding box center [542, 309] width 41 height 11
click at [544, 402] on div "7:00 AM" at bounding box center [583, 401] width 147 height 21
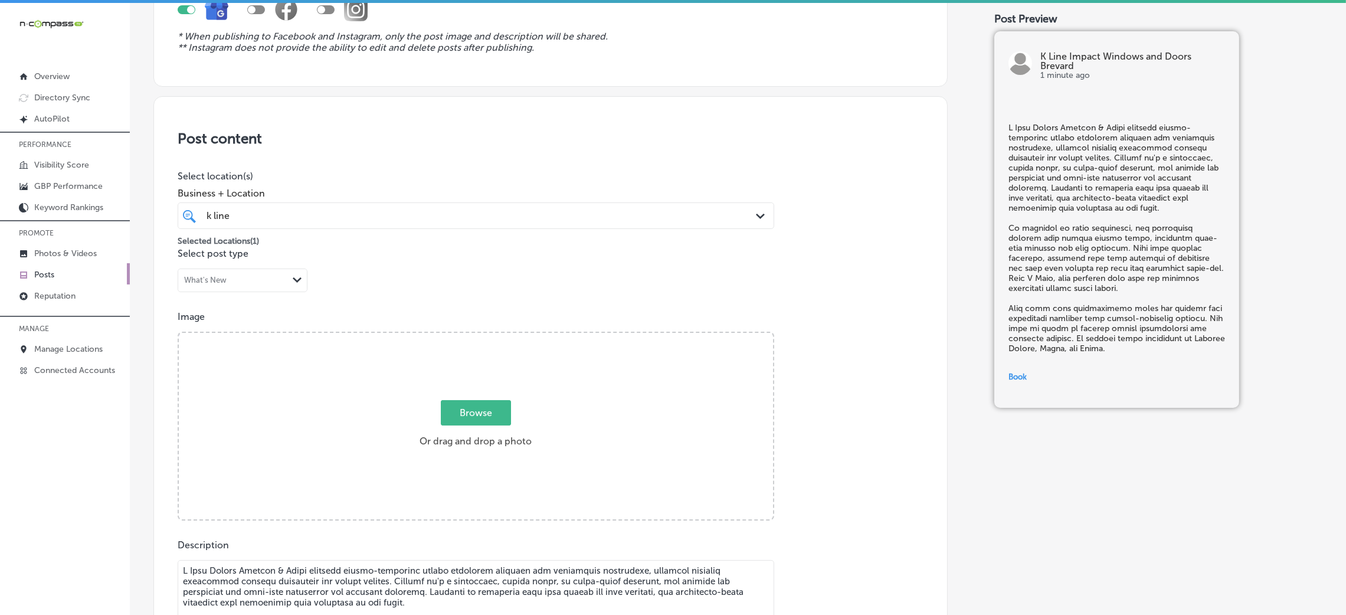
scroll to position [146, 0]
click at [514, 374] on div "Browse Or drag and drop a photo" at bounding box center [476, 429] width 594 height 189
click at [179, 335] on input "Browse Or drag and drop a photo" at bounding box center [476, 337] width 594 height 4
type input "C:\fakepath\K Line Impact Windows and Doors6.png"
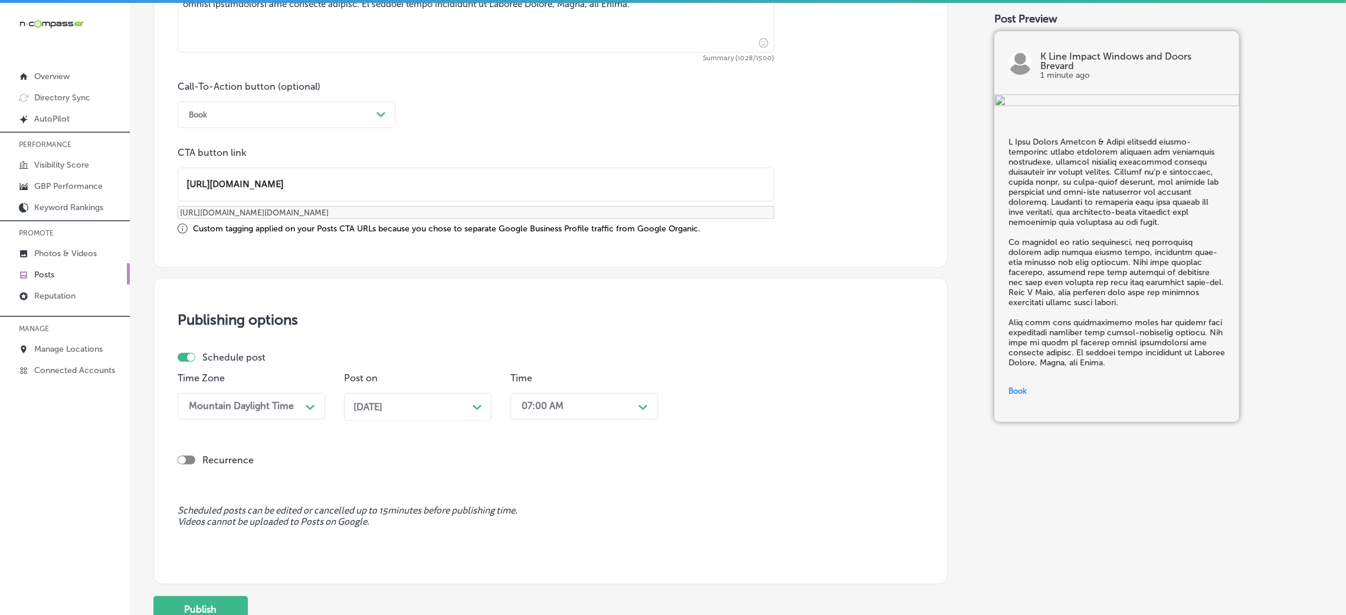
scroll to position [918, 0]
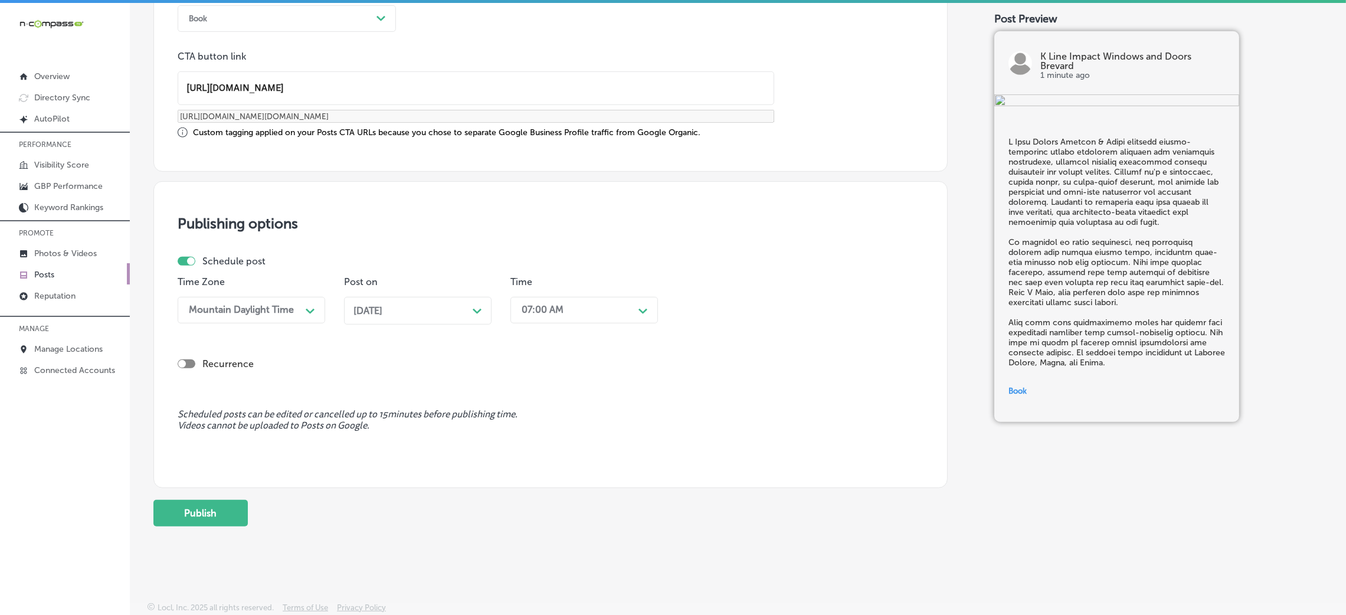
click at [776, 366] on div "Recurrence" at bounding box center [551, 363] width 746 height 11
click at [212, 518] on button "Publish" at bounding box center [200, 513] width 94 height 27
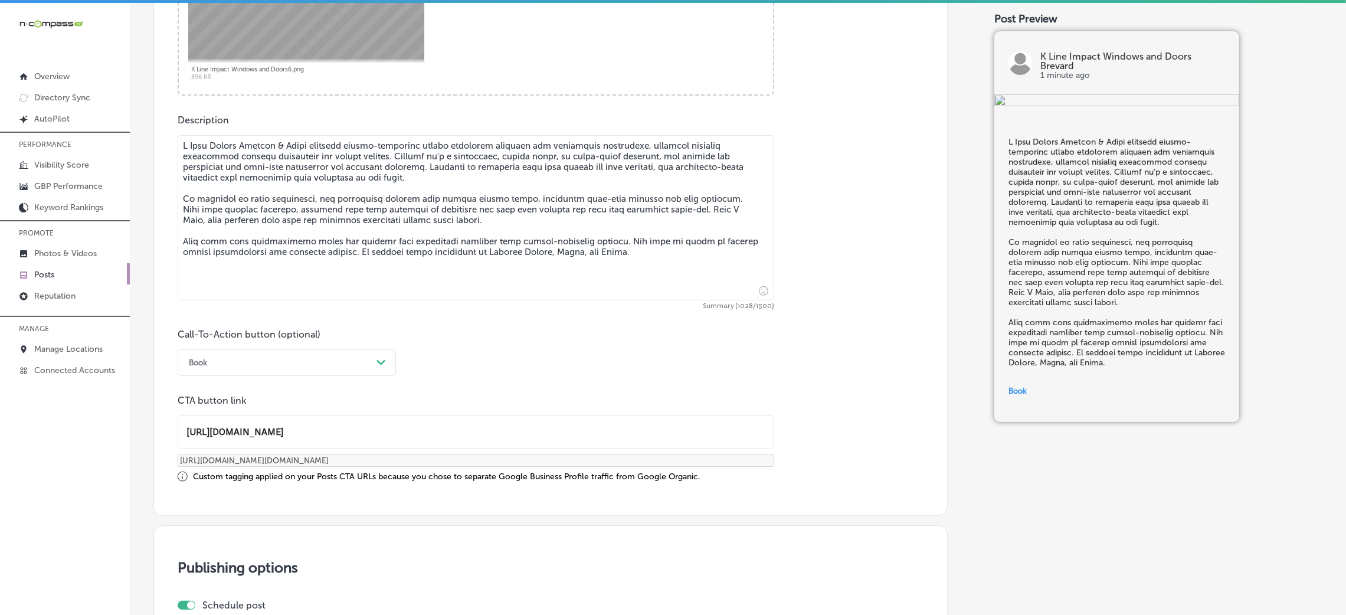
scroll to position [568, 0]
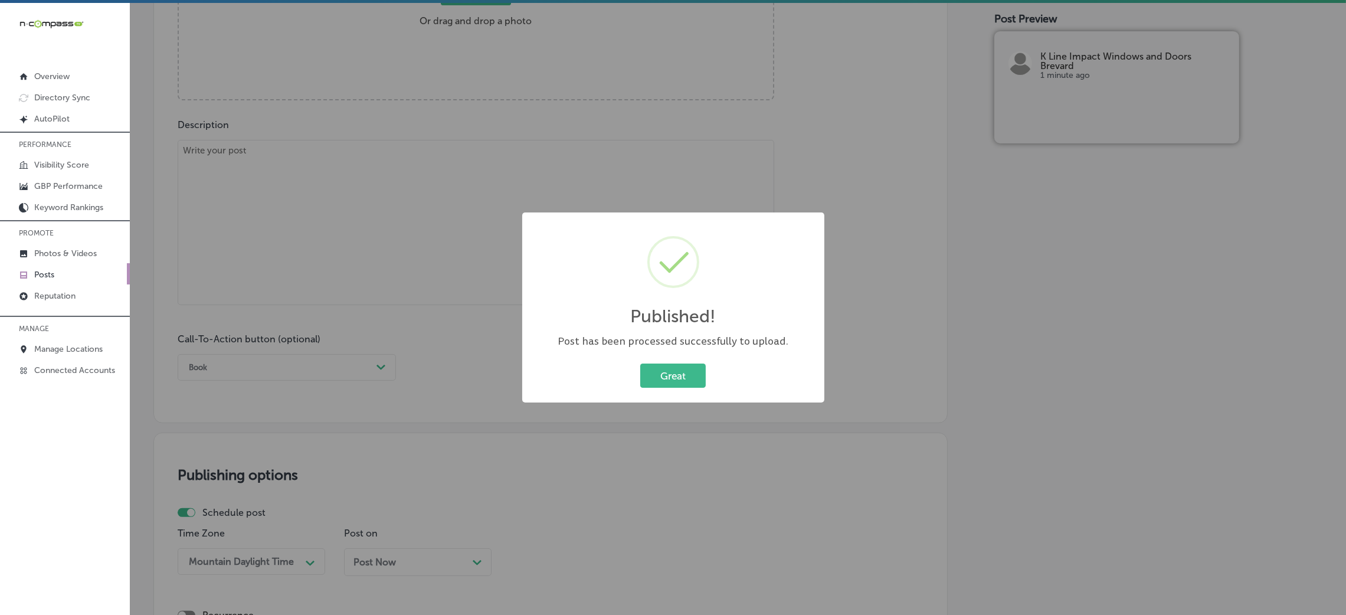
click at [637, 366] on div "Great Cancel" at bounding box center [673, 375] width 278 height 31
click at [645, 371] on button "Great" at bounding box center [672, 375] width 65 height 24
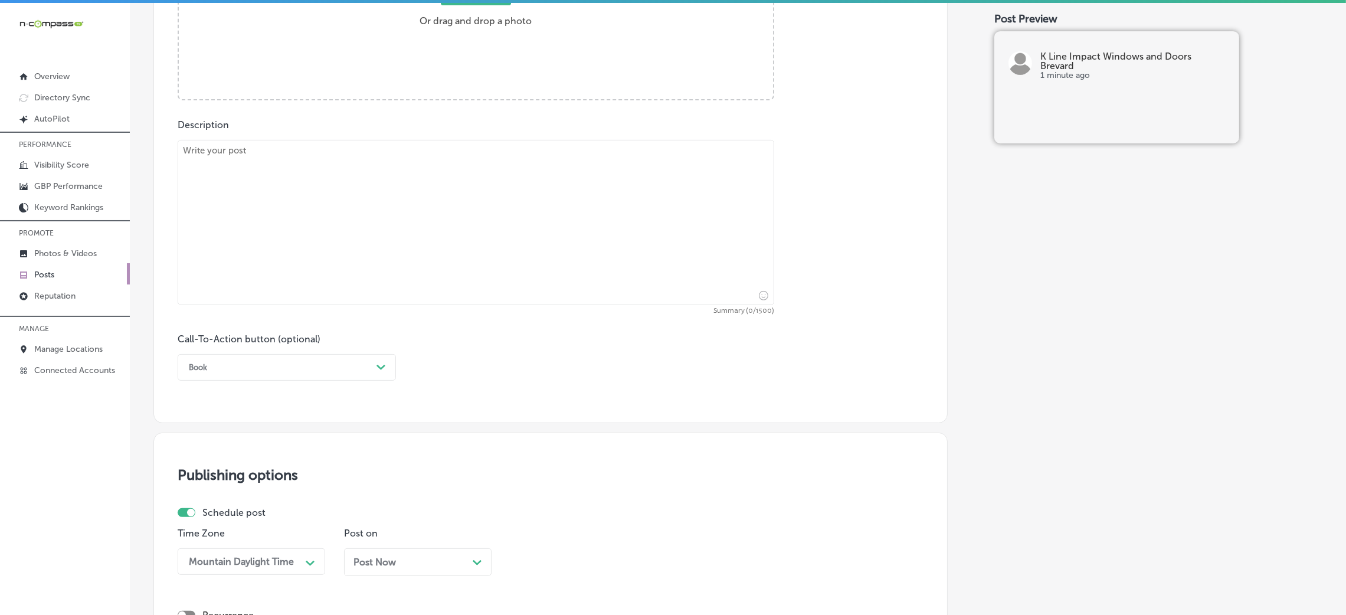
click at [392, 162] on textarea at bounding box center [476, 222] width 596 height 165
paste textarea "K Line Impact Windows & Doors offers impact-resistant windows that protect your…"
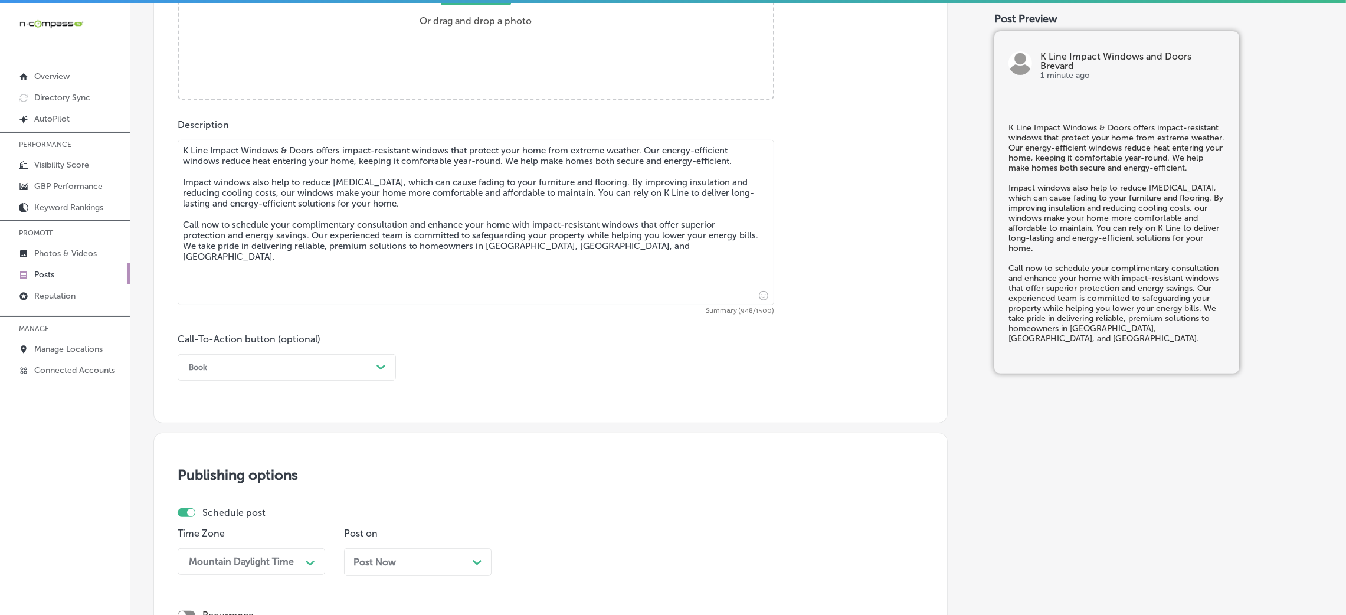
type textarea "K Line Impact Windows & Doors offers impact-resistant windows that protect your…"
click at [378, 374] on div "Path Created with Sketch." at bounding box center [381, 367] width 19 height 19
click at [231, 513] on div "Call Now" at bounding box center [287, 517] width 218 height 21
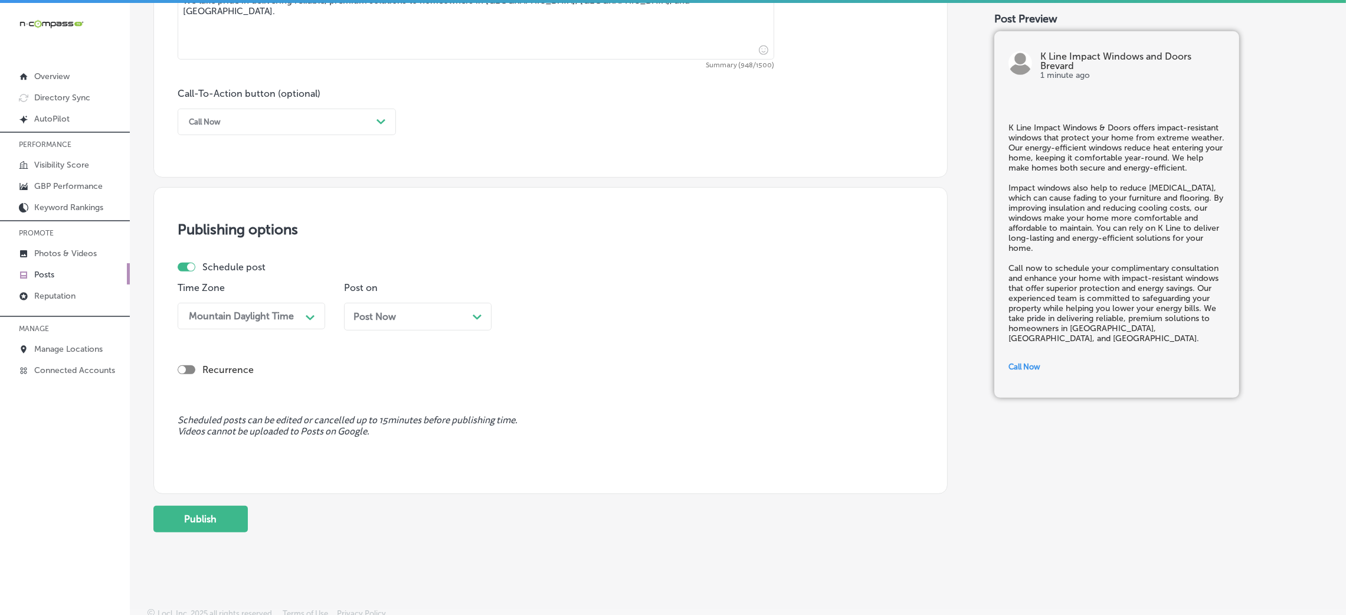
scroll to position [818, 0]
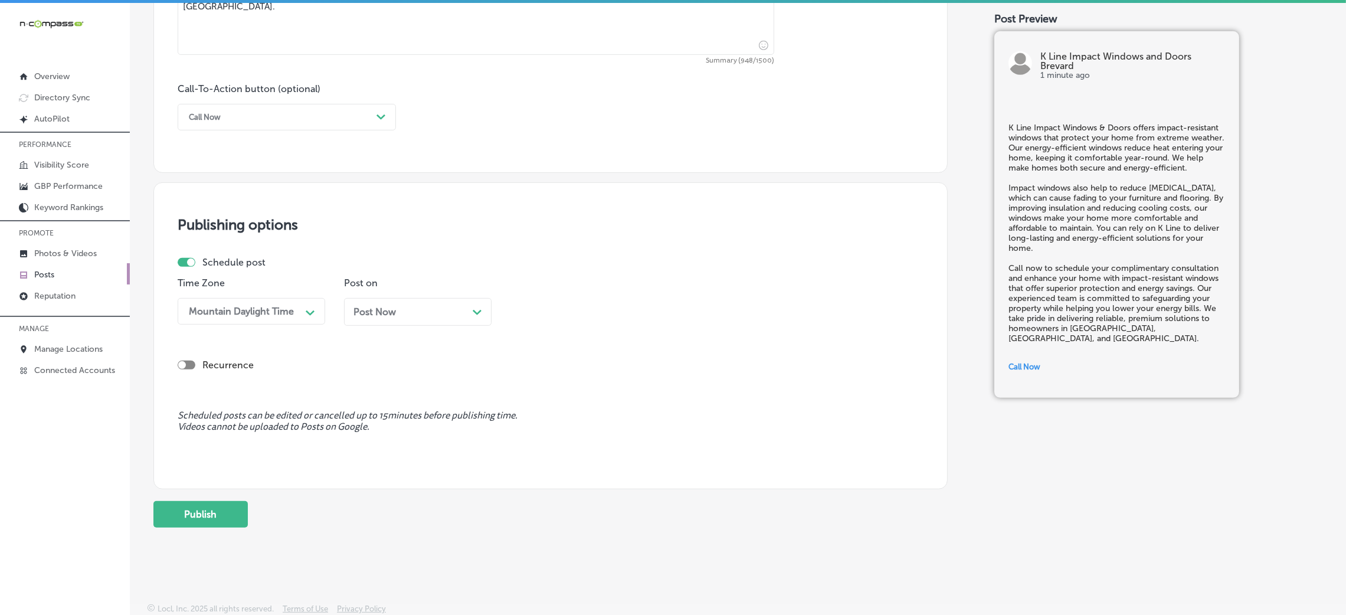
click at [384, 288] on p "Post on" at bounding box center [417, 282] width 147 height 11
click at [365, 316] on span "Post Now" at bounding box center [374, 311] width 42 height 11
click at [553, 320] on div "10:45 AM" at bounding box center [575, 311] width 118 height 21
click at [543, 438] on div "7:00 AM" at bounding box center [583, 427] width 147 height 21
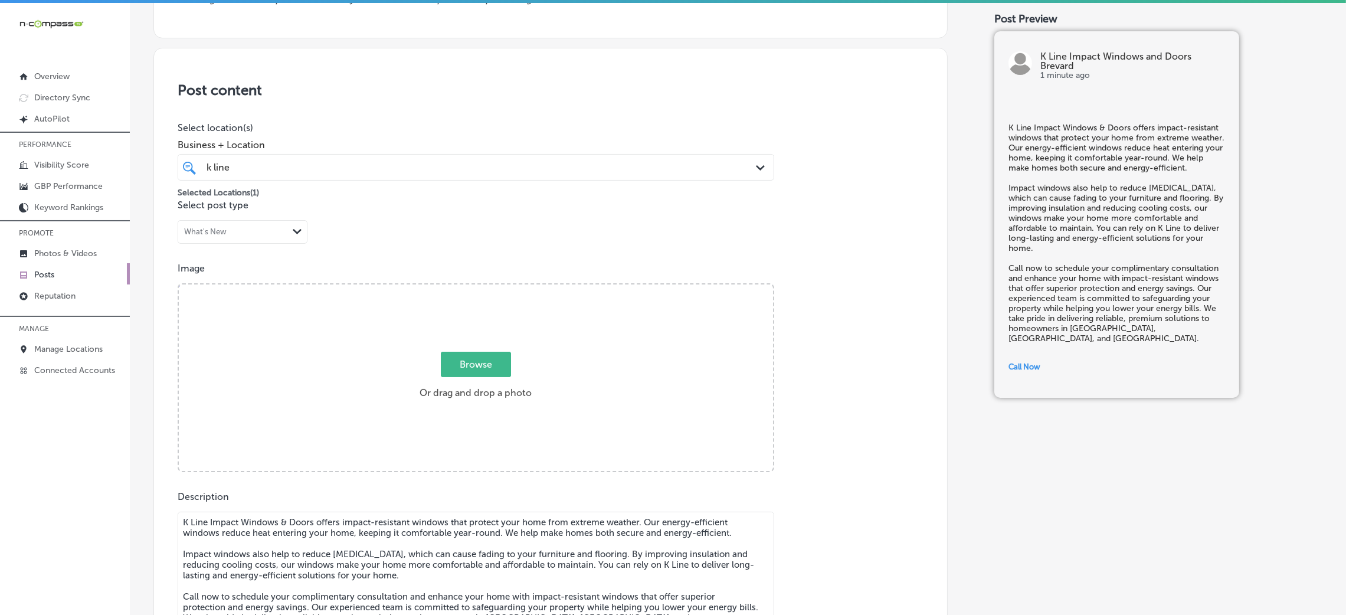
scroll to position [156, 0]
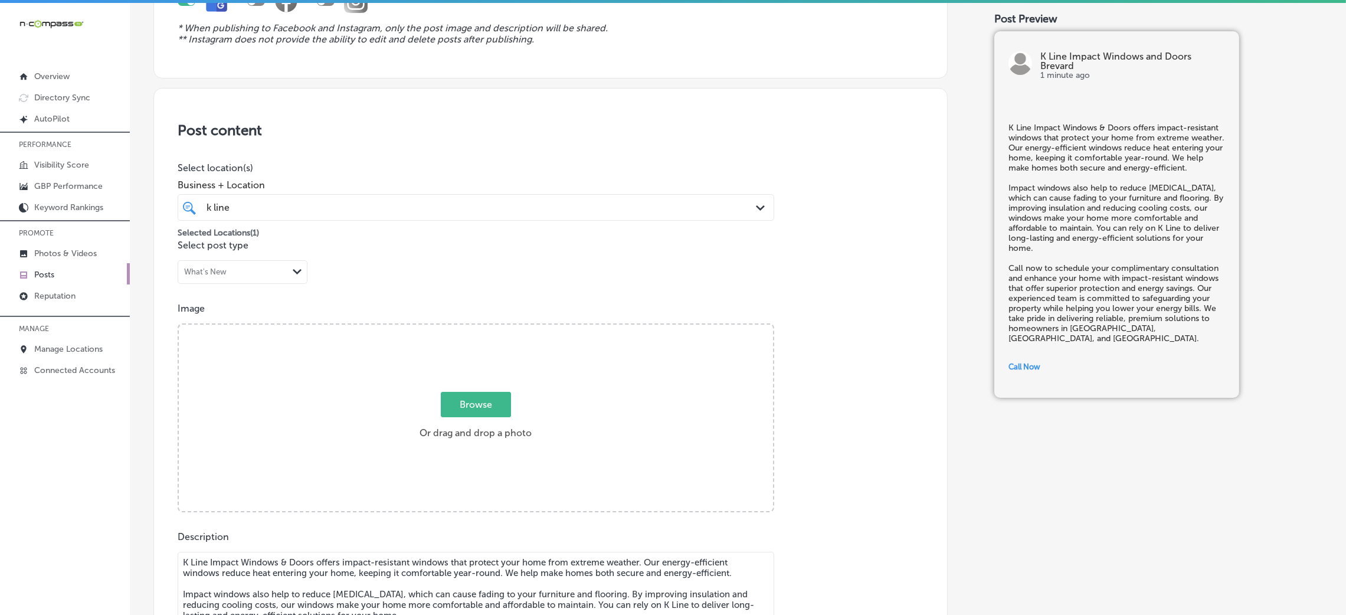
click at [438, 350] on div "Browse Or drag and drop a photo" at bounding box center [476, 418] width 594 height 189
click at [179, 324] on input "Browse Or drag and drop a photo" at bounding box center [476, 326] width 594 height 4
type input "C:\fakepath\K Line Impact Windows and Doors9 - Copy.png"
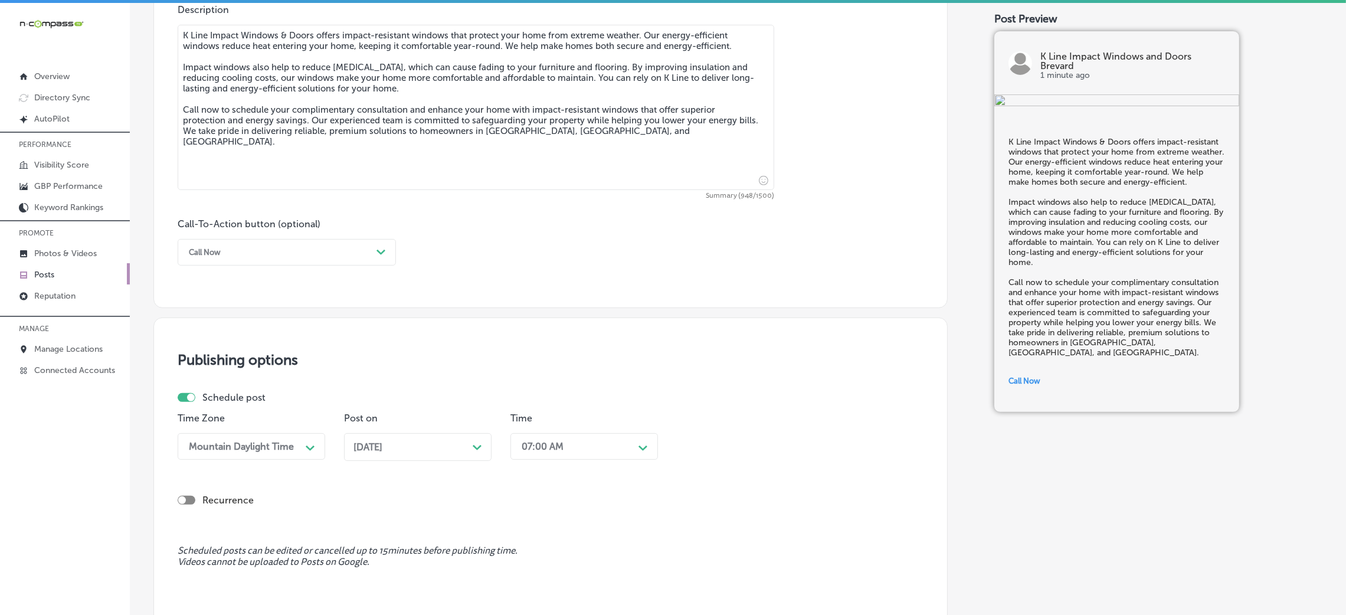
scroll to position [821, 0]
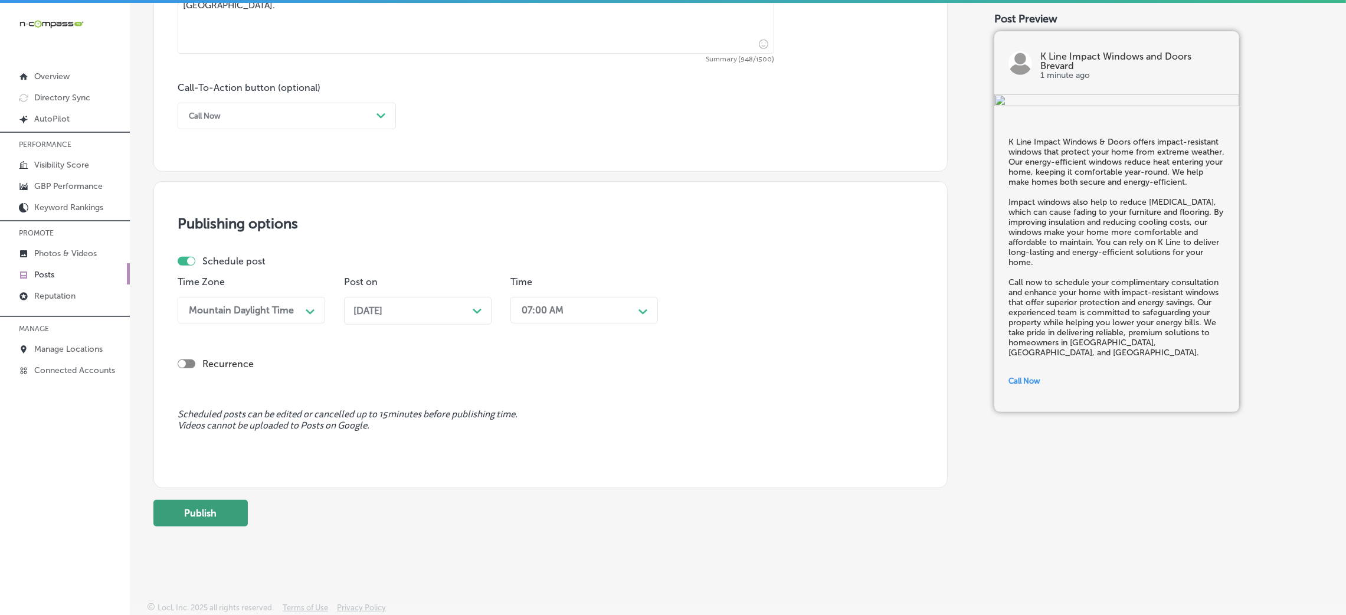
click at [204, 509] on button "Publish" at bounding box center [200, 513] width 94 height 27
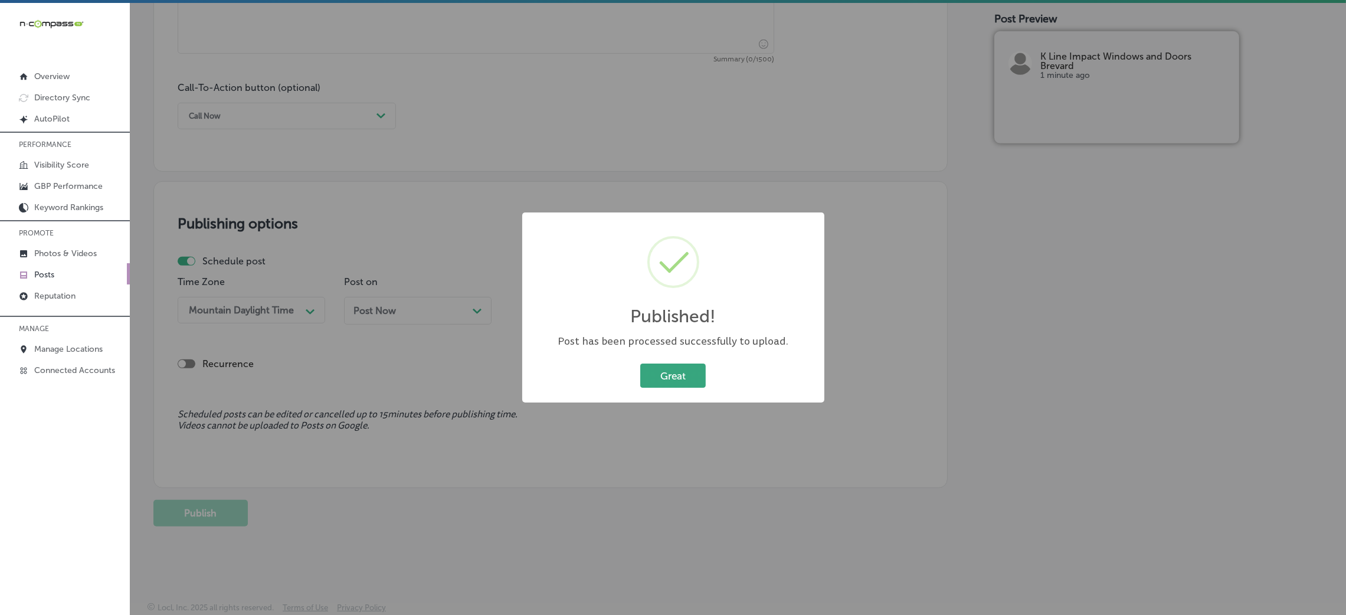
click at [683, 382] on button "Great" at bounding box center [672, 375] width 65 height 24
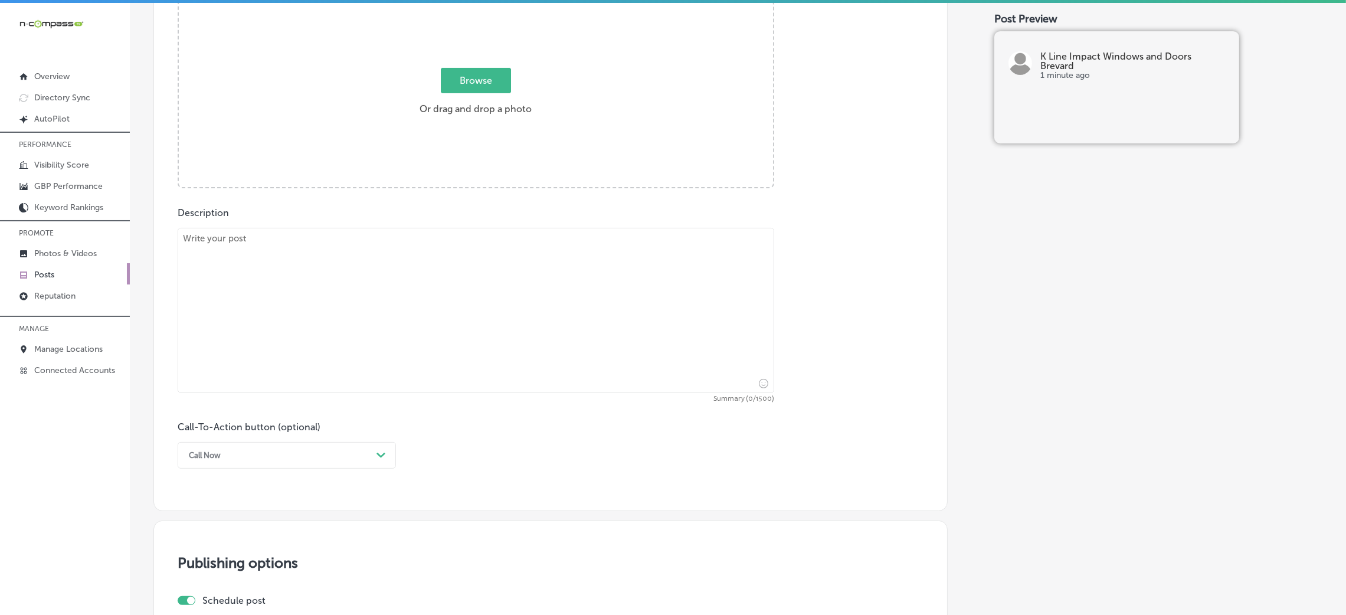
scroll to position [477, 0]
click at [401, 348] on textarea at bounding box center [476, 313] width 596 height 165
paste textarea "At K Line Impact Windows & Doors, we deliver premium impact-resistant windows a…"
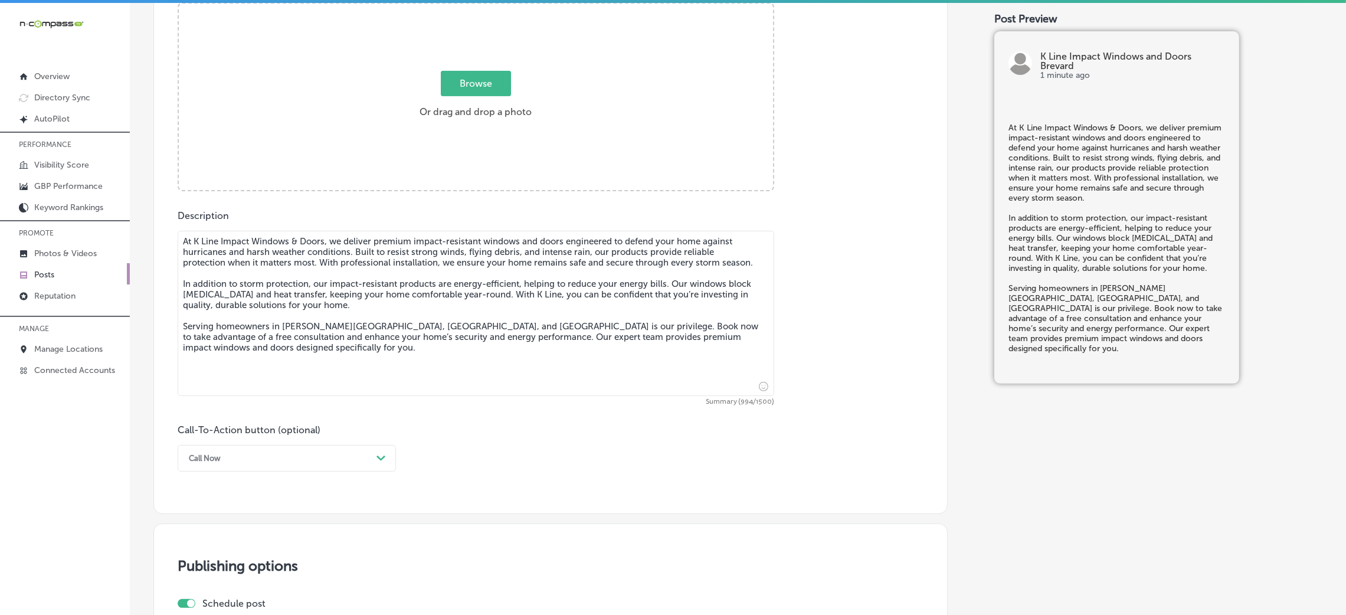
type textarea "At K Line Impact Windows & Doors, we deliver premium impact-resistant windows a…"
click at [254, 467] on div "option Call Now, selected. option Choose a Button Text focused, 1 of 7. 7 resul…" at bounding box center [287, 458] width 218 height 27
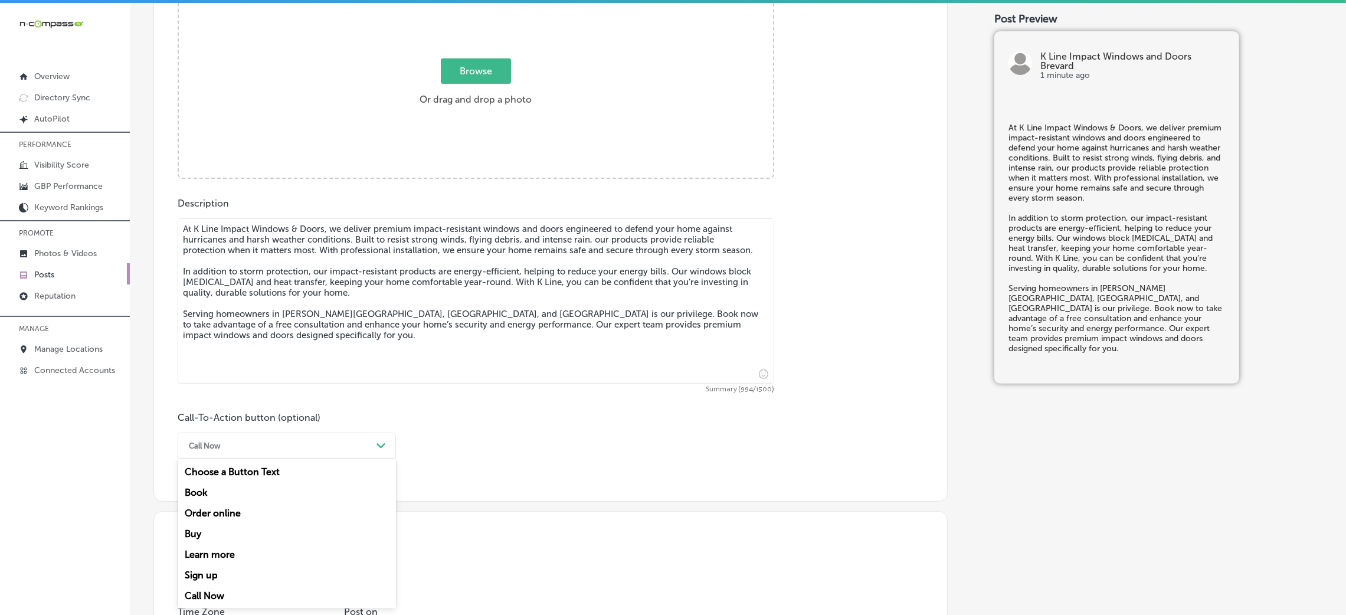
click at [222, 494] on div "Book" at bounding box center [287, 492] width 218 height 21
click at [243, 514] on input "text" at bounding box center [475, 515] width 595 height 32
paste input "[URL][DOMAIN_NAME]"
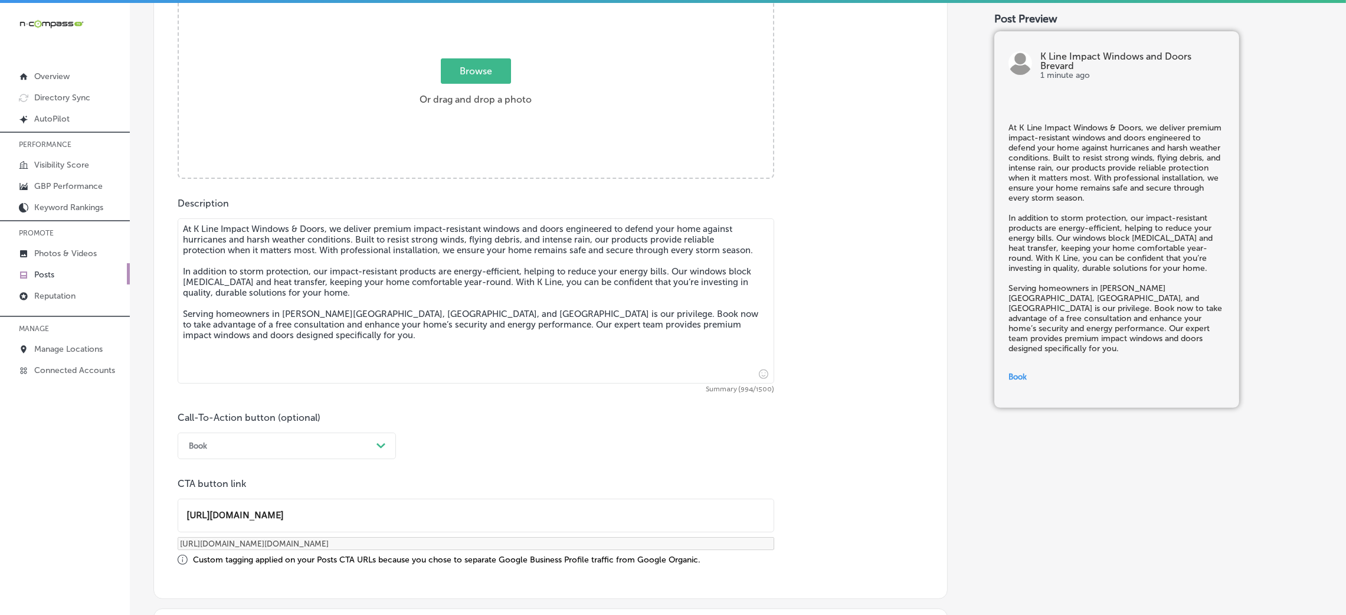
type input "[URL][DOMAIN_NAME]"
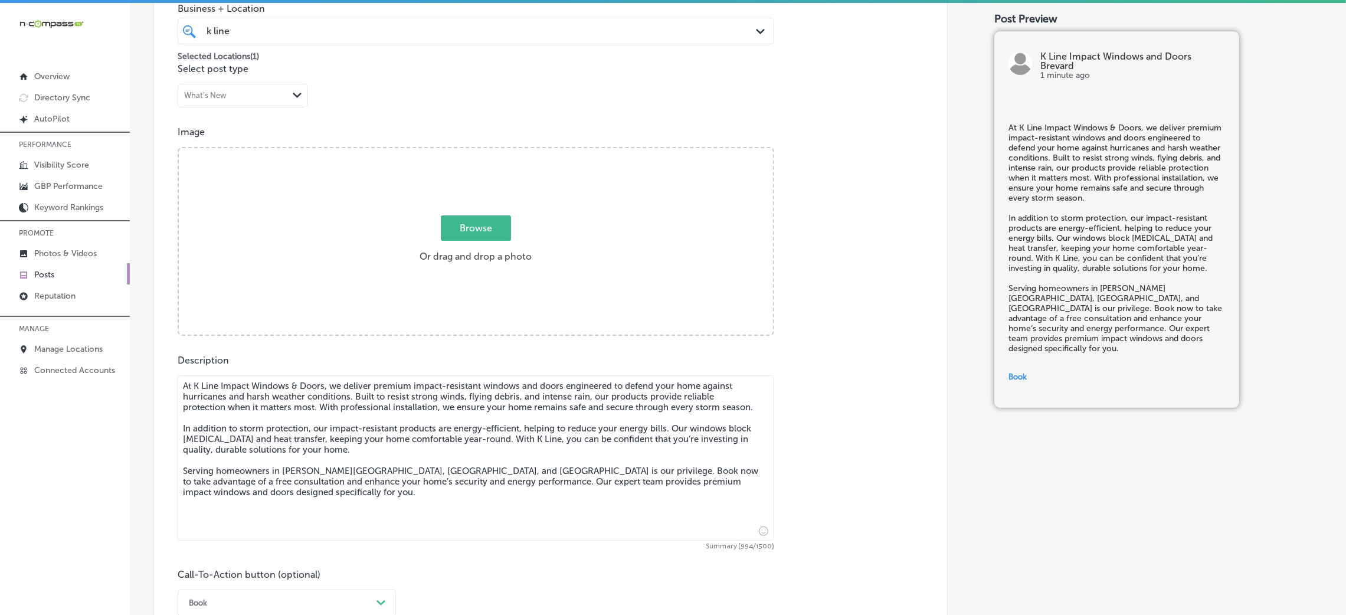
click at [467, 253] on label "Browse Or drag and drop a photo" at bounding box center [476, 243] width 122 height 52
click at [467, 152] on input "Browse Or drag and drop a photo" at bounding box center [476, 150] width 594 height 4
type input "C:\fakepath\K Line Impact Windows and Doors12.png"
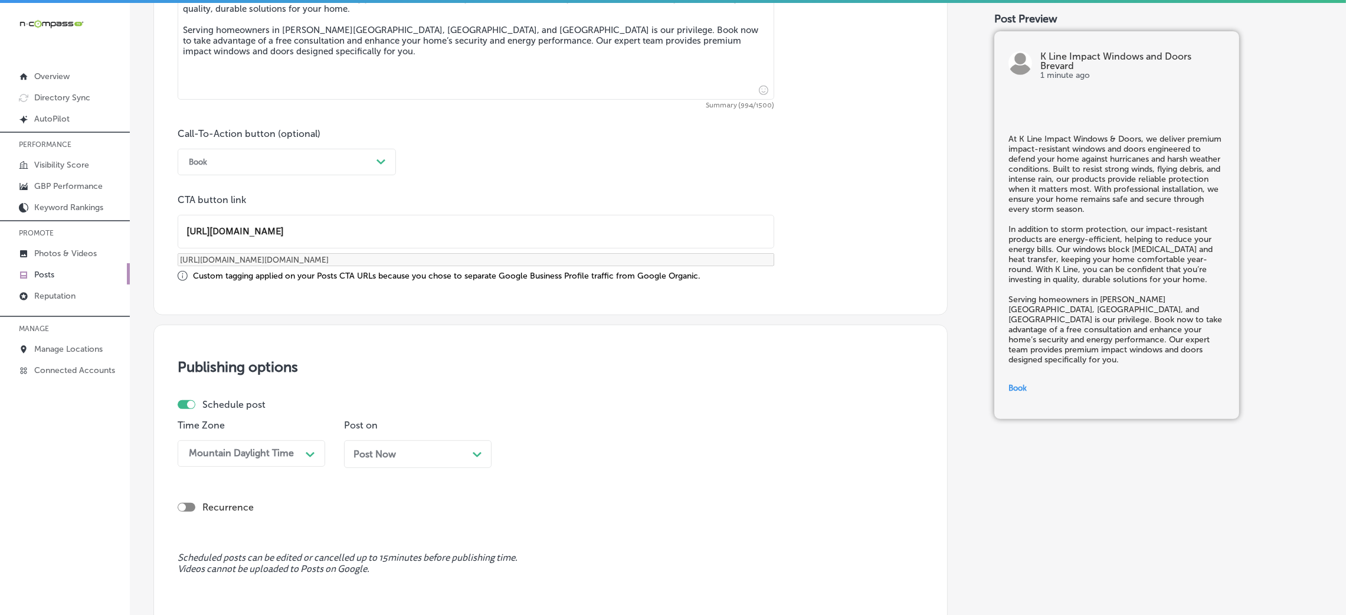
scroll to position [1, 0]
click at [380, 471] on div "Post Now Path Created with Sketch." at bounding box center [417, 458] width 147 height 37
click at [367, 455] on span "Post Now" at bounding box center [374, 453] width 42 height 11
click at [528, 451] on div "option 7:00 AM, selected. option 12:00 AM focused, 1 of 96. 96 results availabl…" at bounding box center [583, 453] width 147 height 27
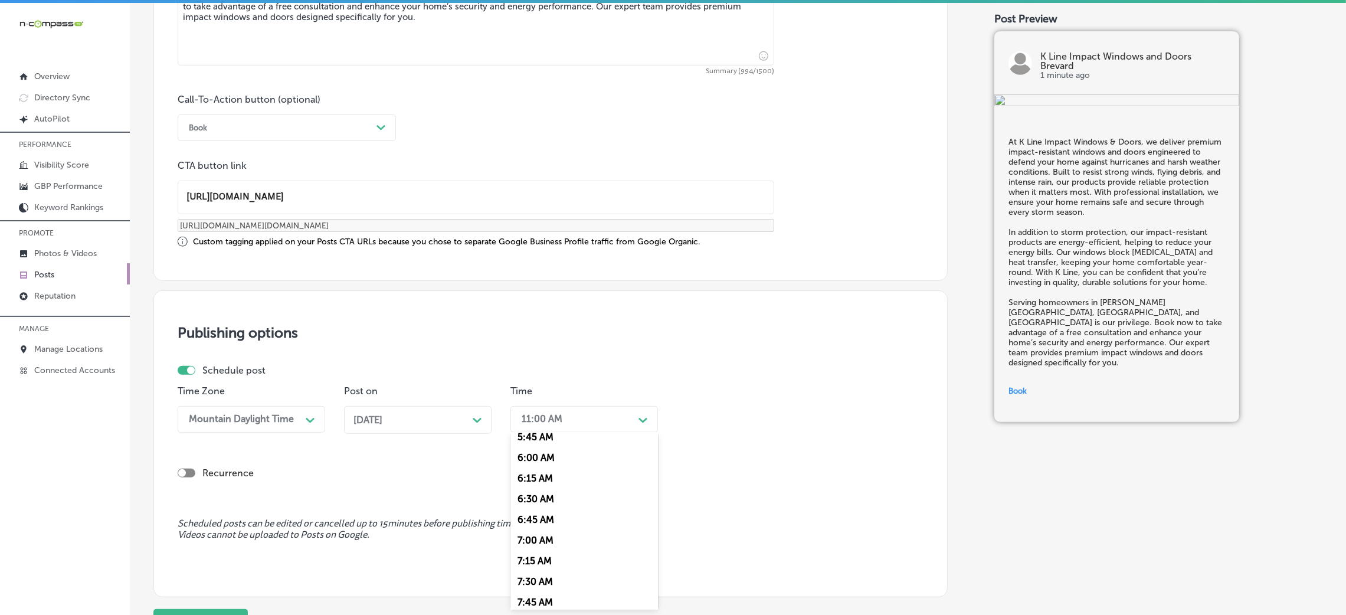
scroll to position [480, 0]
click at [537, 547] on div "7:00 AM" at bounding box center [583, 543] width 147 height 21
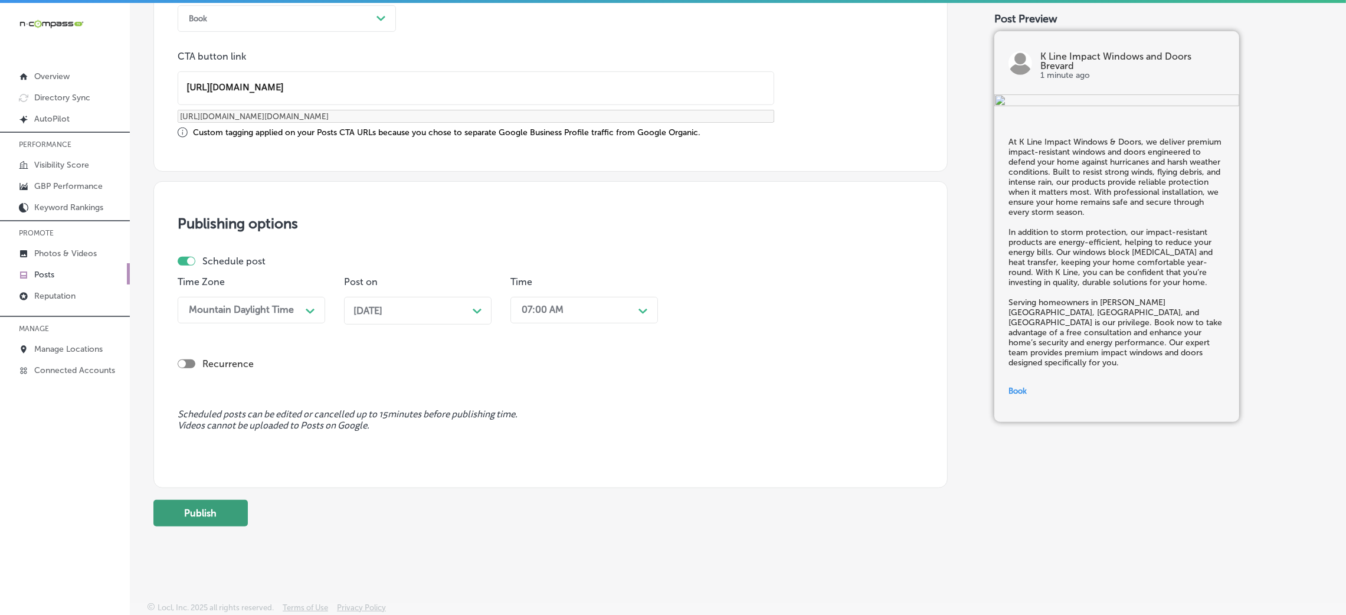
click at [204, 523] on button "Publish" at bounding box center [200, 513] width 94 height 27
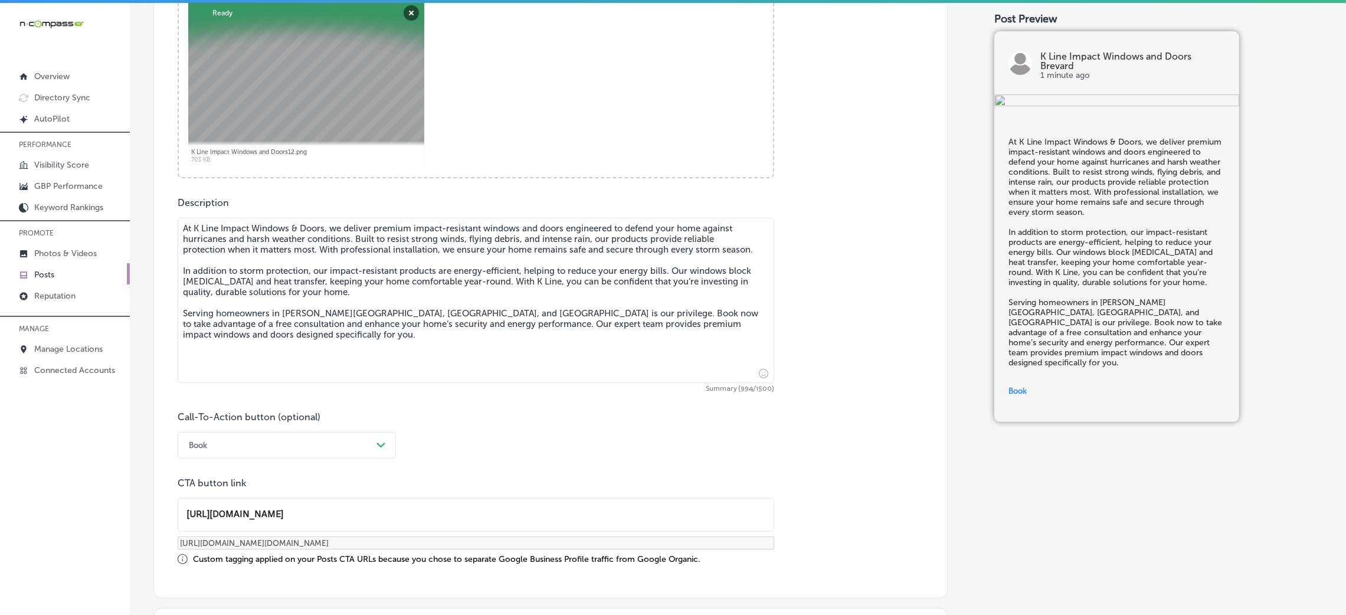
scroll to position [486, 0]
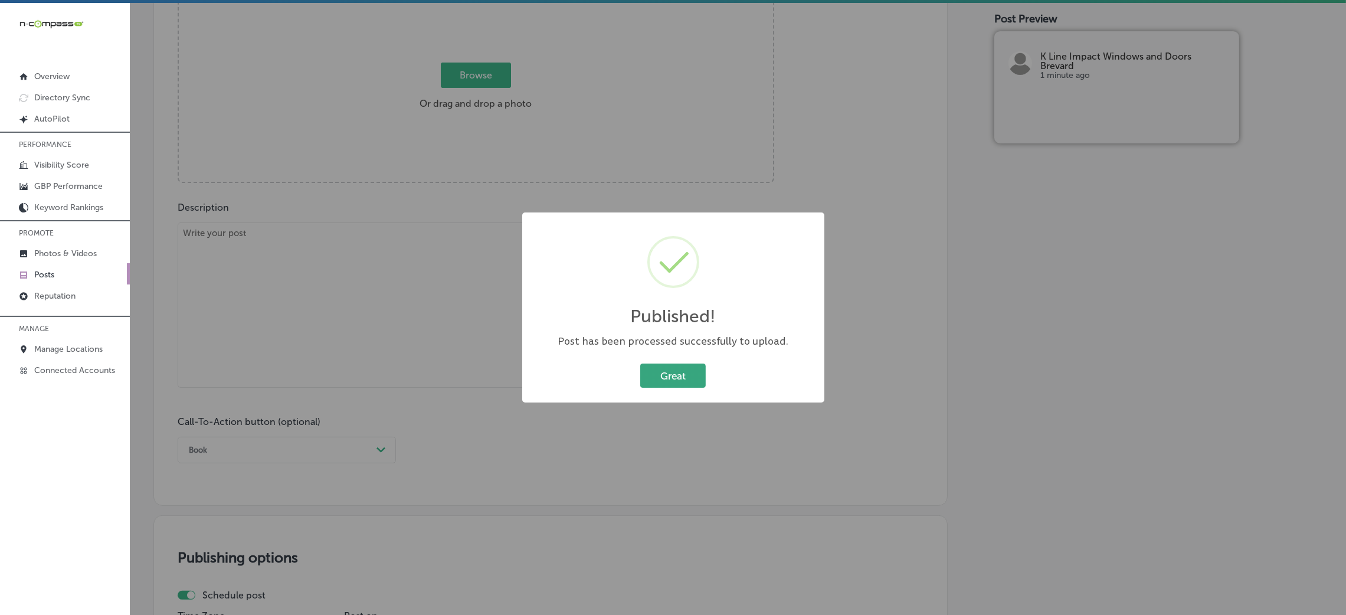
click at [657, 387] on button "Great" at bounding box center [672, 375] width 65 height 24
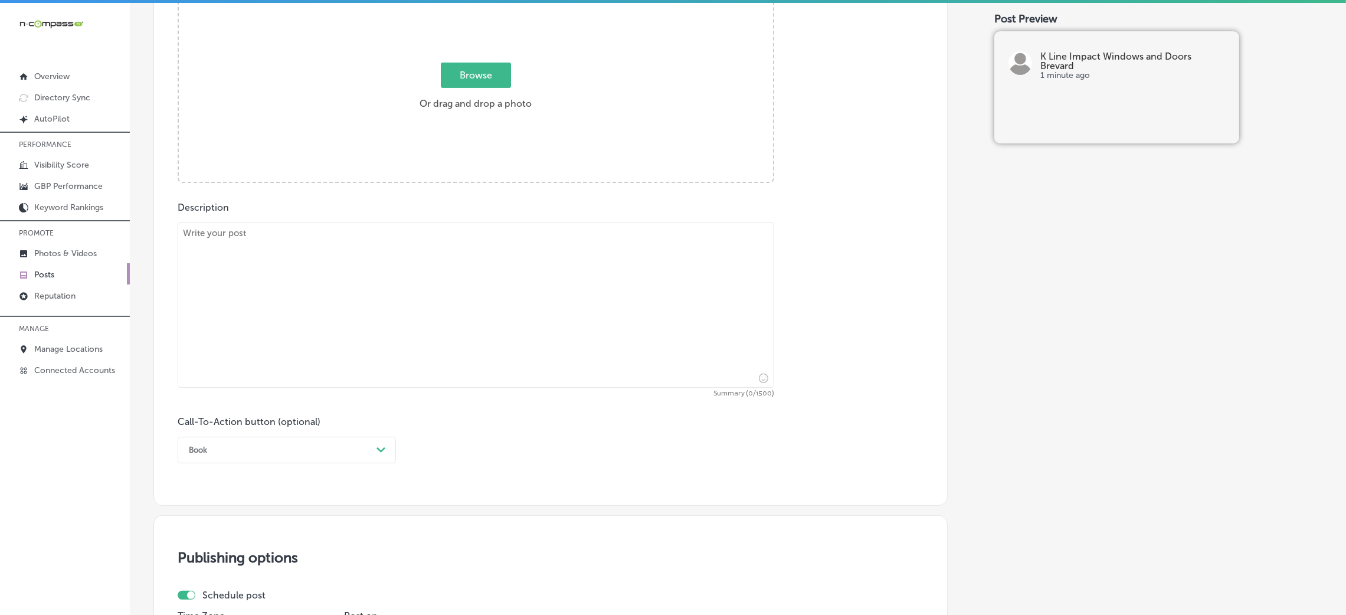
click at [572, 368] on textarea at bounding box center [476, 304] width 596 height 165
paste textarea "Protect your home from severe weather with K Line Impact Windows & Doors’ durab…"
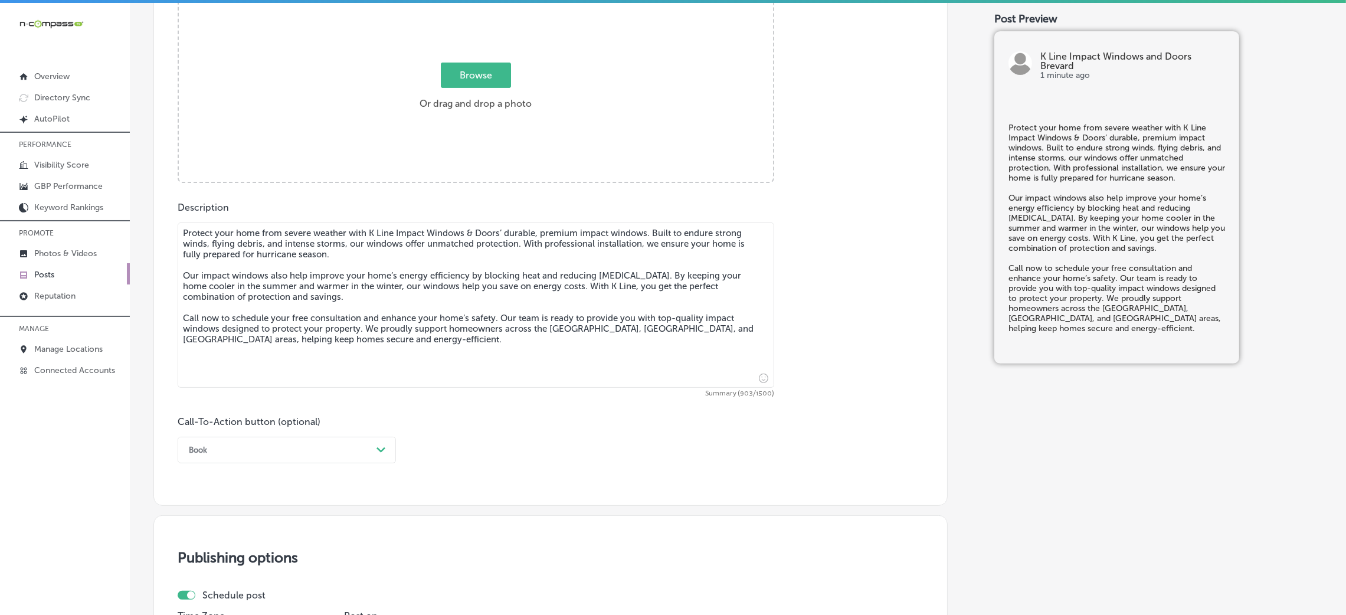
type textarea "Protect your home from severe weather with K Line Impact Windows & Doors’ durab…"
click at [307, 457] on div "Book" at bounding box center [277, 450] width 189 height 18
click at [220, 604] on div "Call Now" at bounding box center [287, 599] width 218 height 21
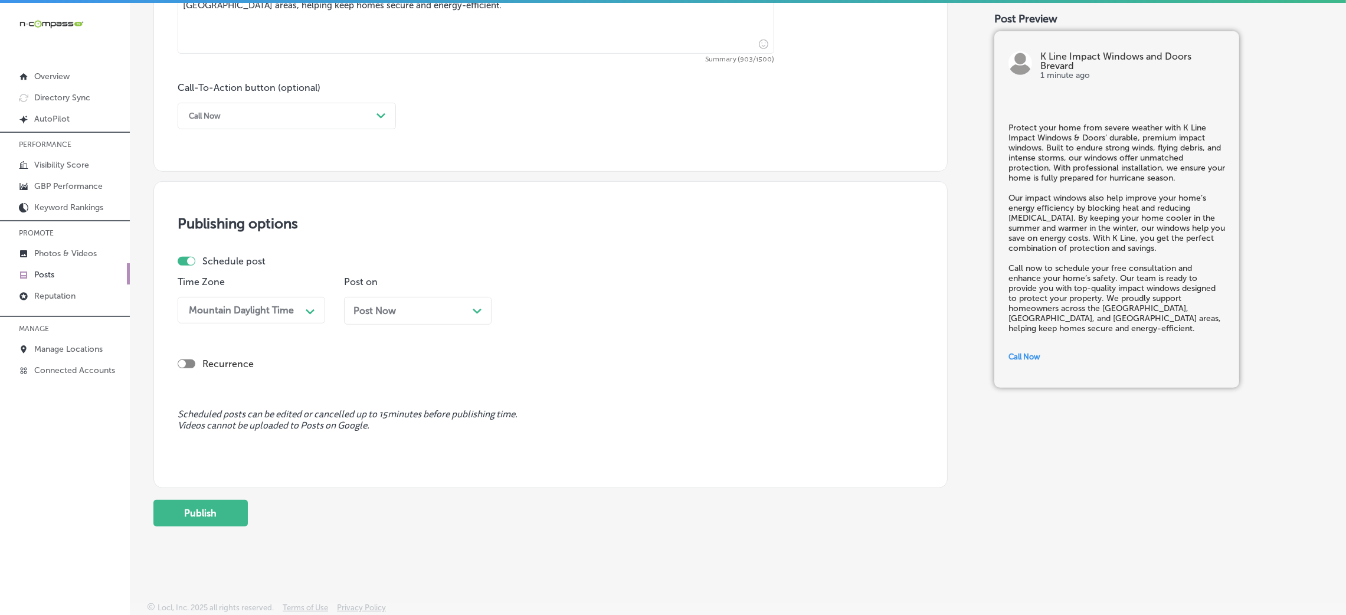
click at [384, 307] on span "Post Now" at bounding box center [374, 310] width 42 height 11
click at [532, 310] on div "11:00 AM" at bounding box center [542, 309] width 41 height 11
click at [558, 480] on div "7:00 AM" at bounding box center [583, 477] width 147 height 21
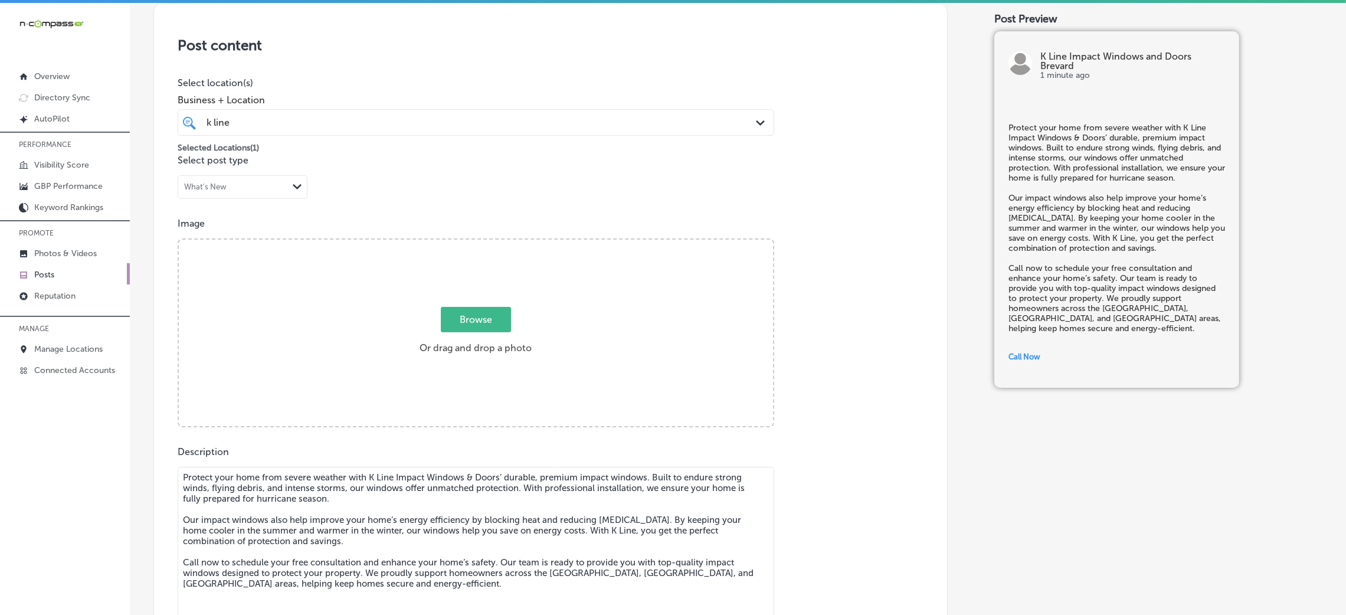
scroll to position [240, 0]
click at [498, 293] on div "Browse Or drag and drop a photo" at bounding box center [476, 335] width 594 height 189
click at [179, 241] on input "Browse Or drag and drop a photo" at bounding box center [476, 243] width 594 height 4
type input "C:\fakepath\K Line Impact Windows and Doors8.png"
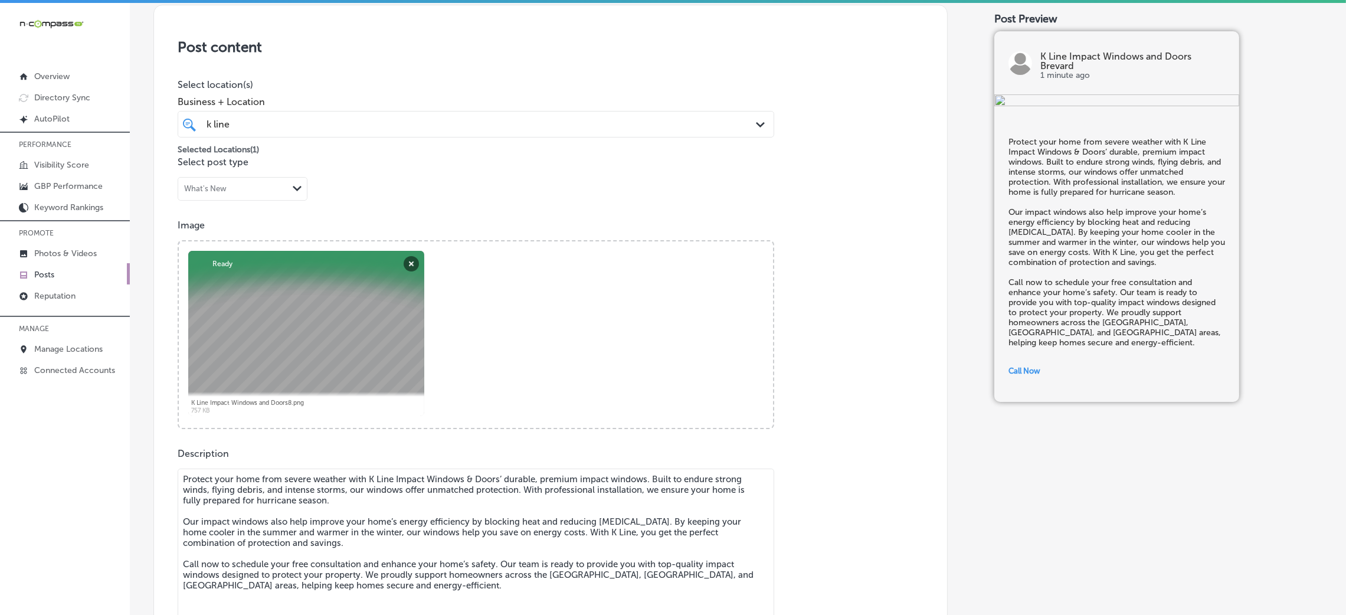
scroll to position [821, 0]
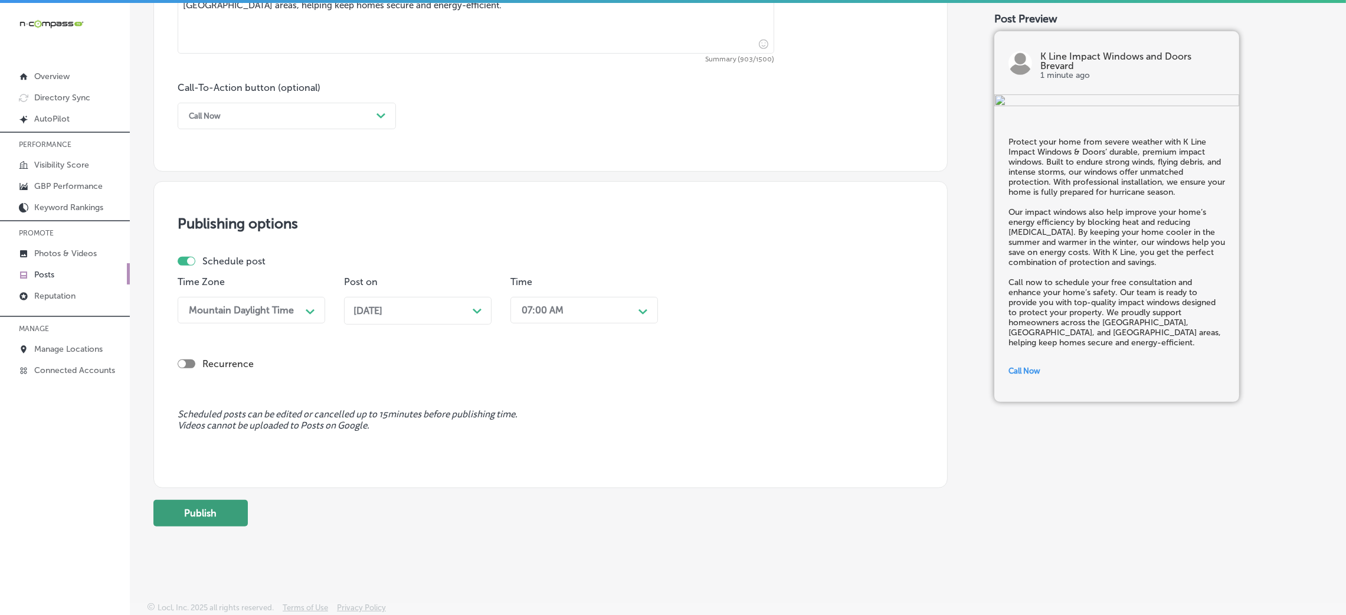
click at [226, 504] on button "Publish" at bounding box center [200, 513] width 94 height 27
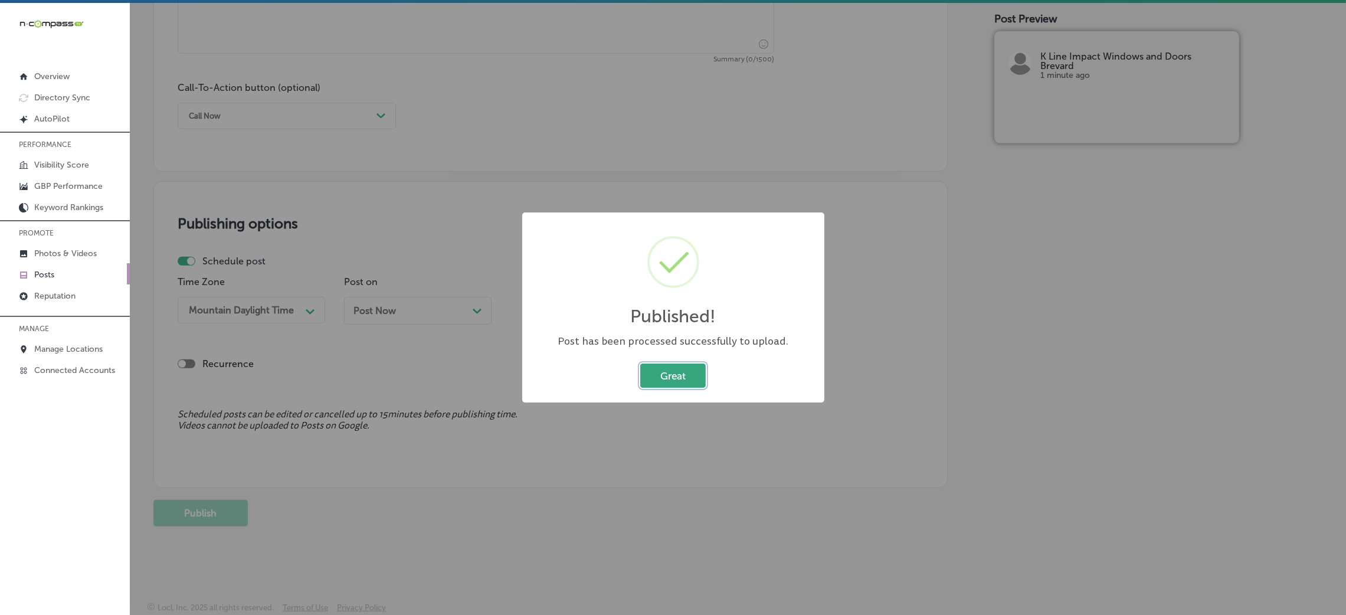
click at [682, 364] on button "Great" at bounding box center [672, 375] width 65 height 24
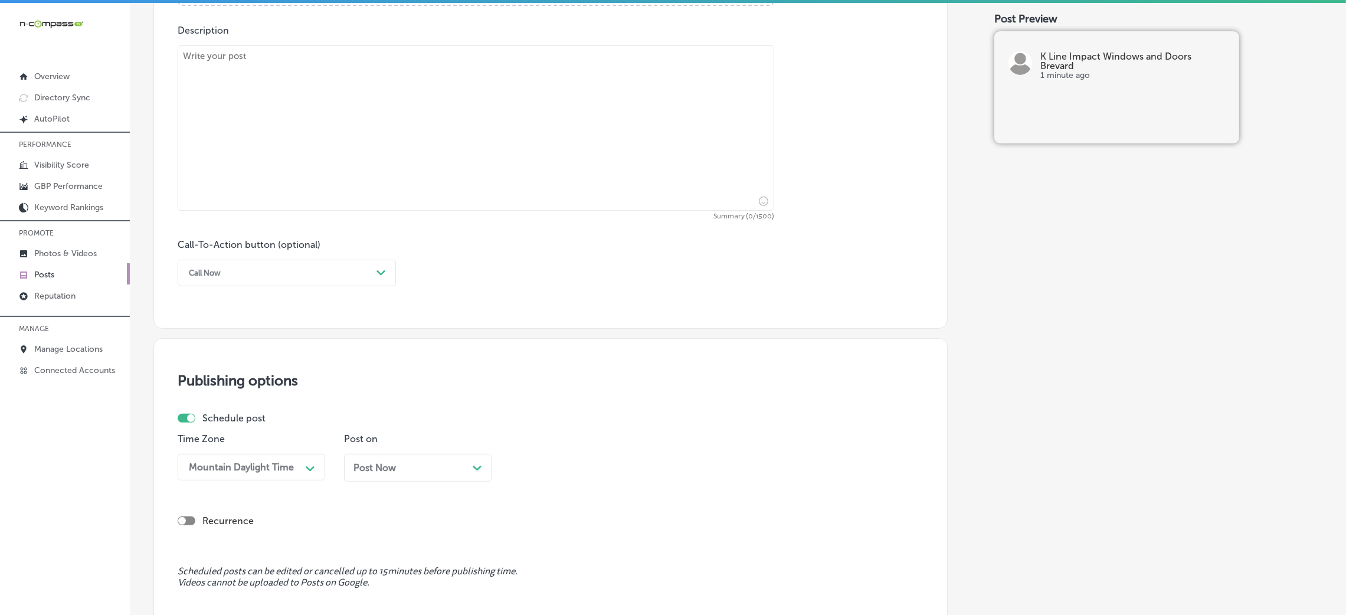
scroll to position [646, 0]
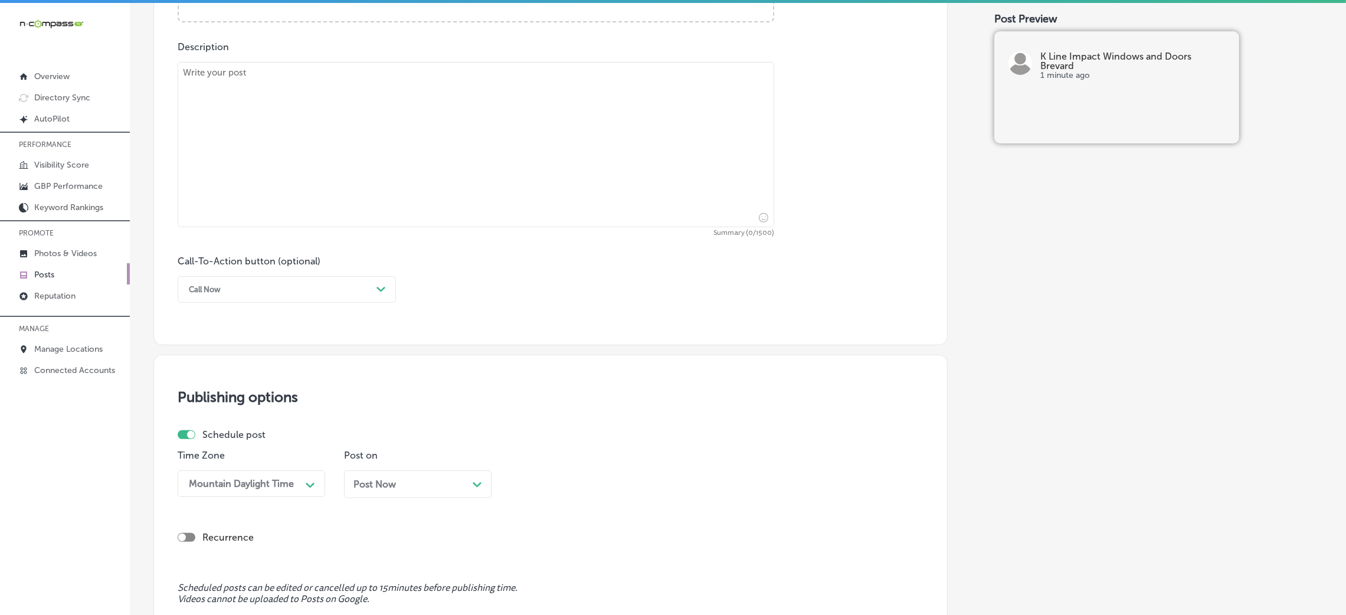
click at [436, 251] on div "Description Summary (0/1500) Call-To-Action button (optional) Call Now Path Cre…" at bounding box center [551, 171] width 746 height 261
click at [398, 177] on textarea at bounding box center [476, 144] width 596 height 165
paste textarea "Designed specifically for commercial properties, K Line Impact Windows & Doors …"
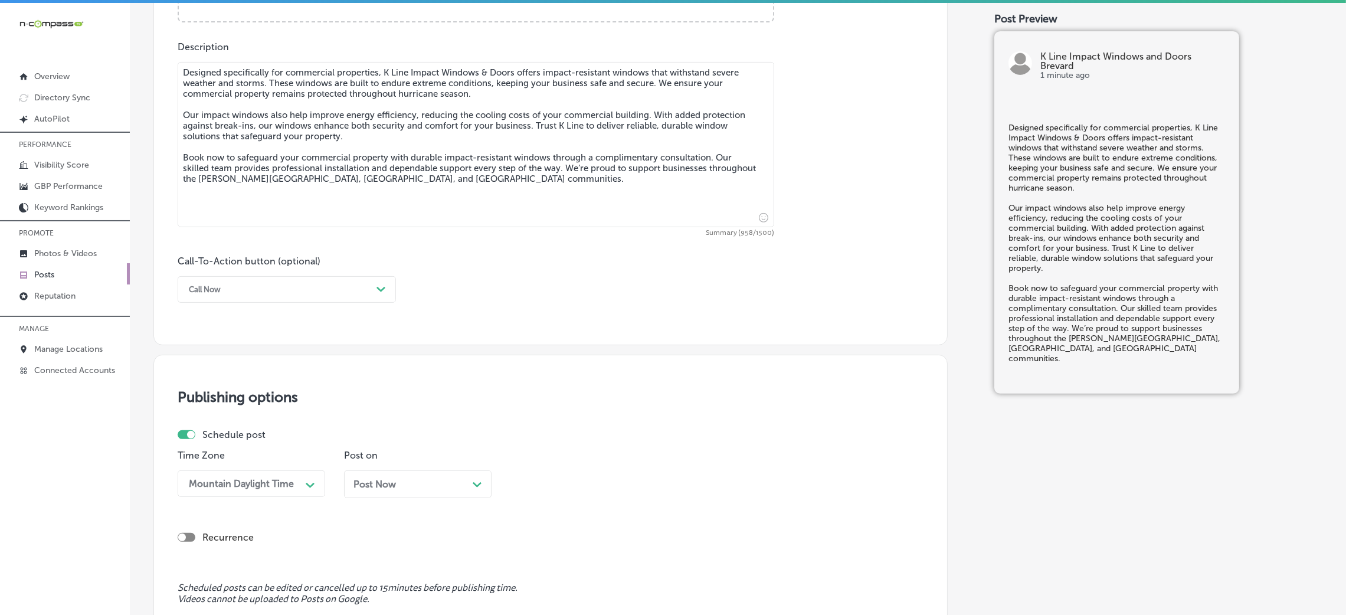
type textarea "Designed specifically for commercial properties, K Line Impact Windows & Doors …"
click at [374, 283] on div "Path Created with Sketch." at bounding box center [381, 289] width 19 height 19
click at [247, 332] on div "Book" at bounding box center [287, 336] width 218 height 21
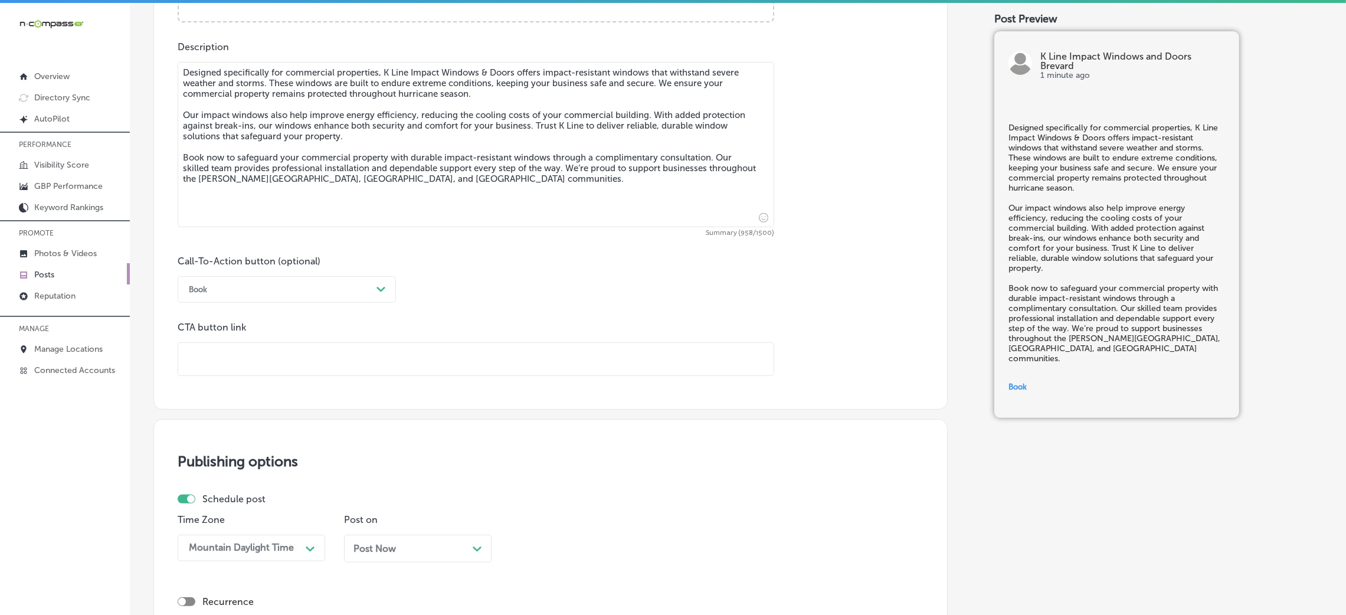
click at [278, 361] on input "text" at bounding box center [475, 359] width 595 height 32
paste input "[URL][DOMAIN_NAME]"
type input "[URL][DOMAIN_NAME]"
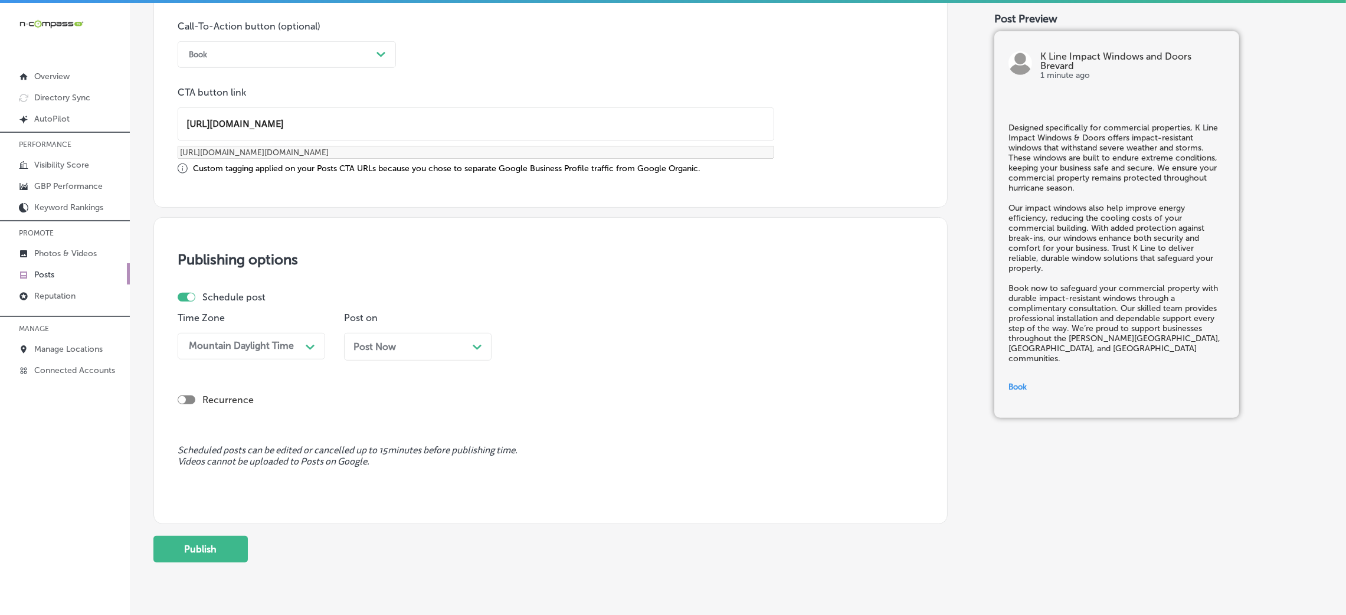
scroll to position [886, 0]
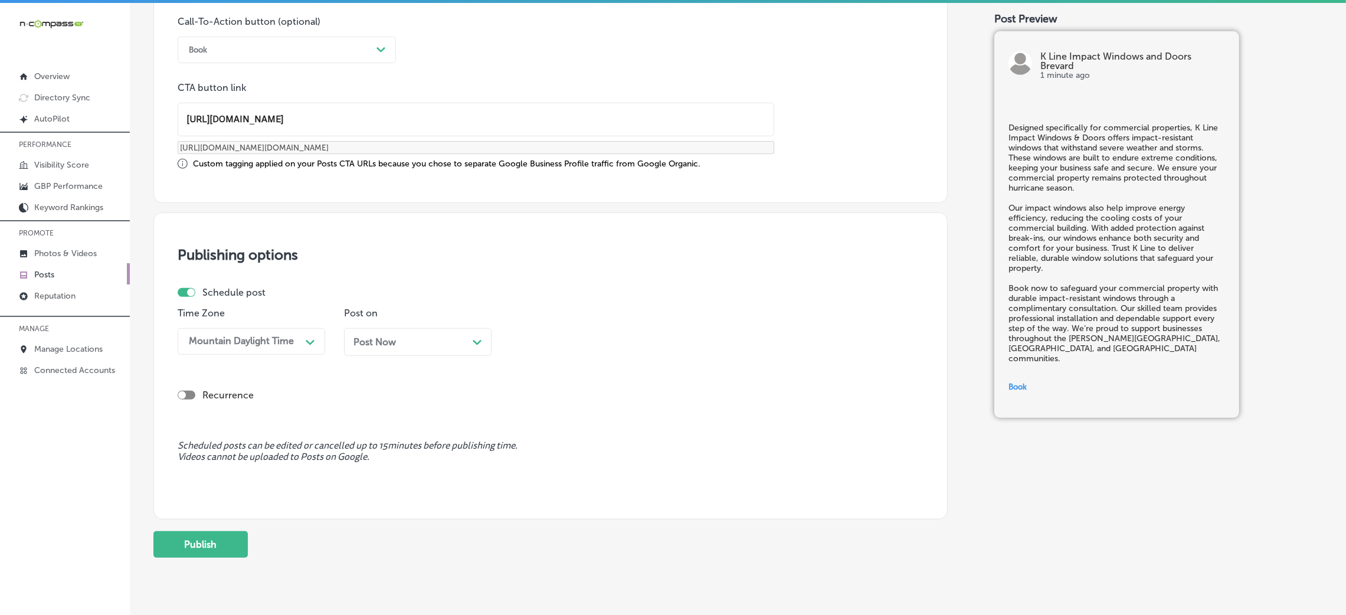
click at [366, 357] on div "Post Now Path Created with Sketch." at bounding box center [417, 346] width 147 height 37
click at [366, 353] on div "Post Now Path Created with Sketch." at bounding box center [417, 342] width 147 height 28
click at [523, 327] on div "Time 11:00 AM Path Created with Sketch." at bounding box center [583, 335] width 147 height 57
click at [527, 338] on div "11:00 AM" at bounding box center [542, 341] width 41 height 11
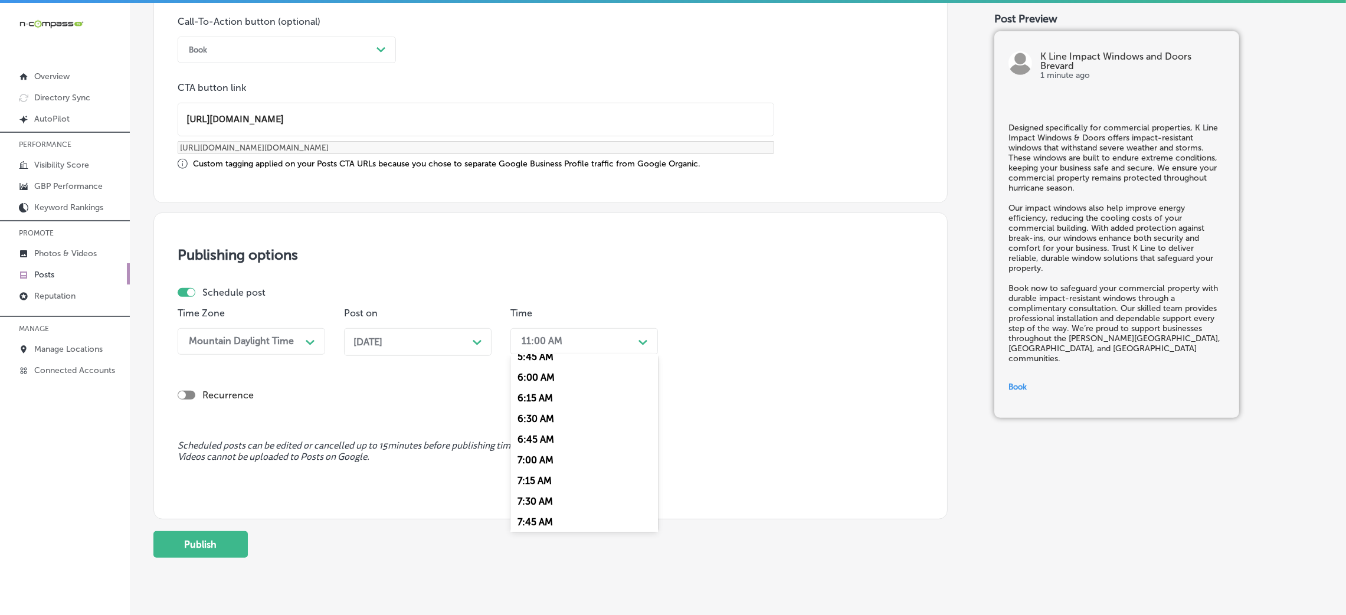
click at [546, 462] on div "7:00 AM" at bounding box center [583, 460] width 147 height 21
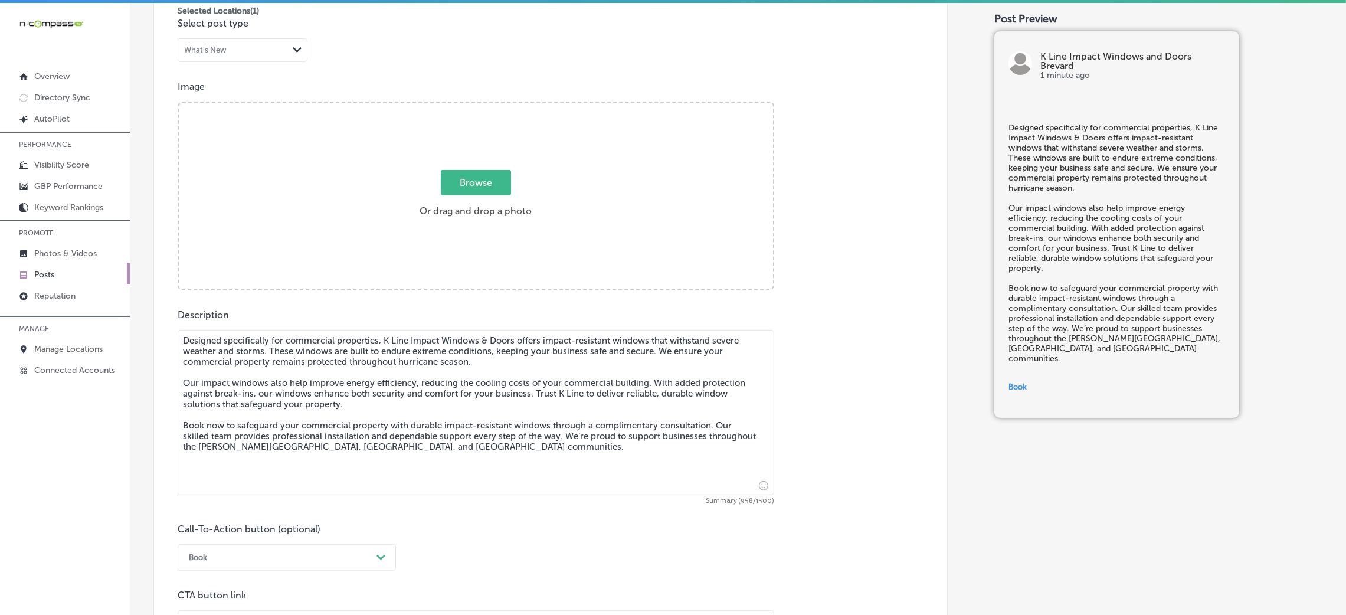
scroll to position [275, 0]
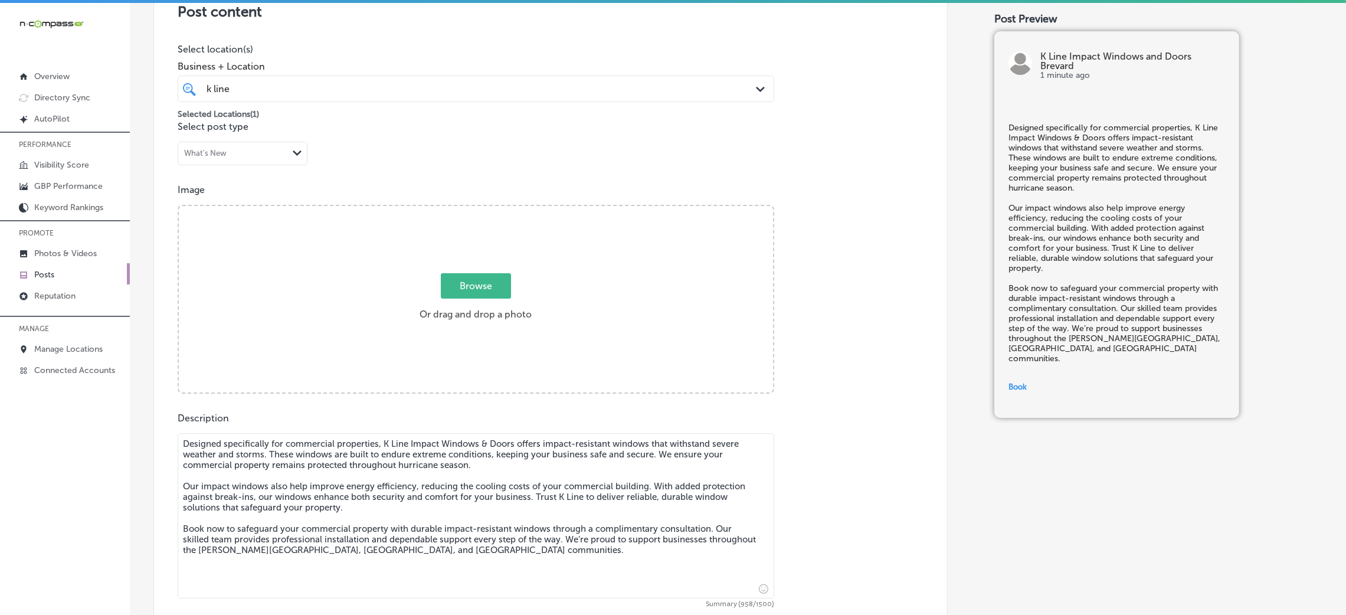
click at [537, 291] on div "Browse Or drag and drop a photo" at bounding box center [476, 300] width 594 height 189
click at [179, 206] on input "Browse Or drag and drop a photo" at bounding box center [476, 208] width 594 height 4
type input "C:\fakepath\K Line Impact Windows and Doors.png"
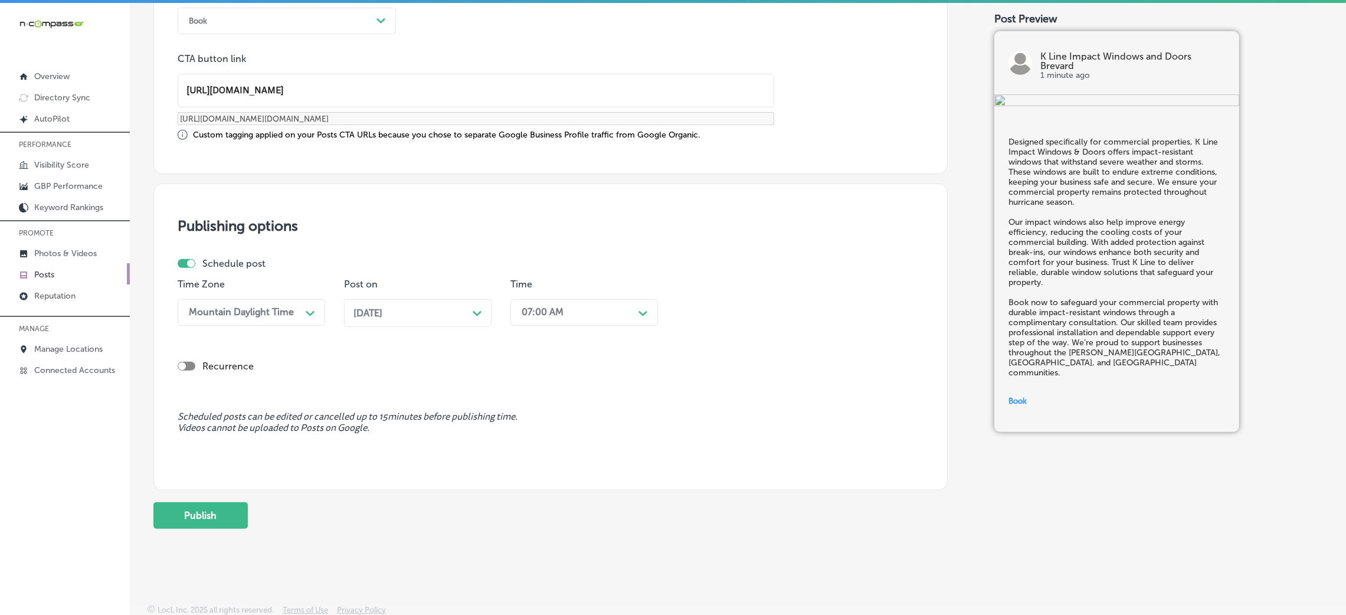
scroll to position [918, 0]
click at [201, 500] on button "Publish" at bounding box center [200, 513] width 94 height 27
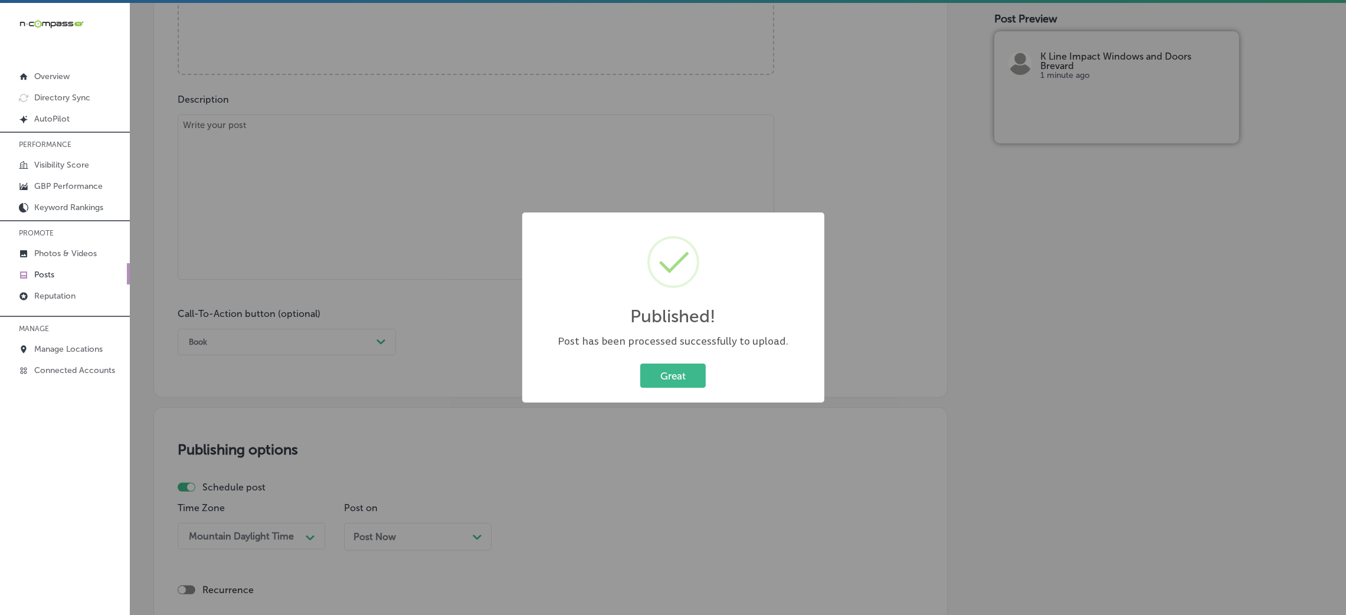
scroll to position [564, 0]
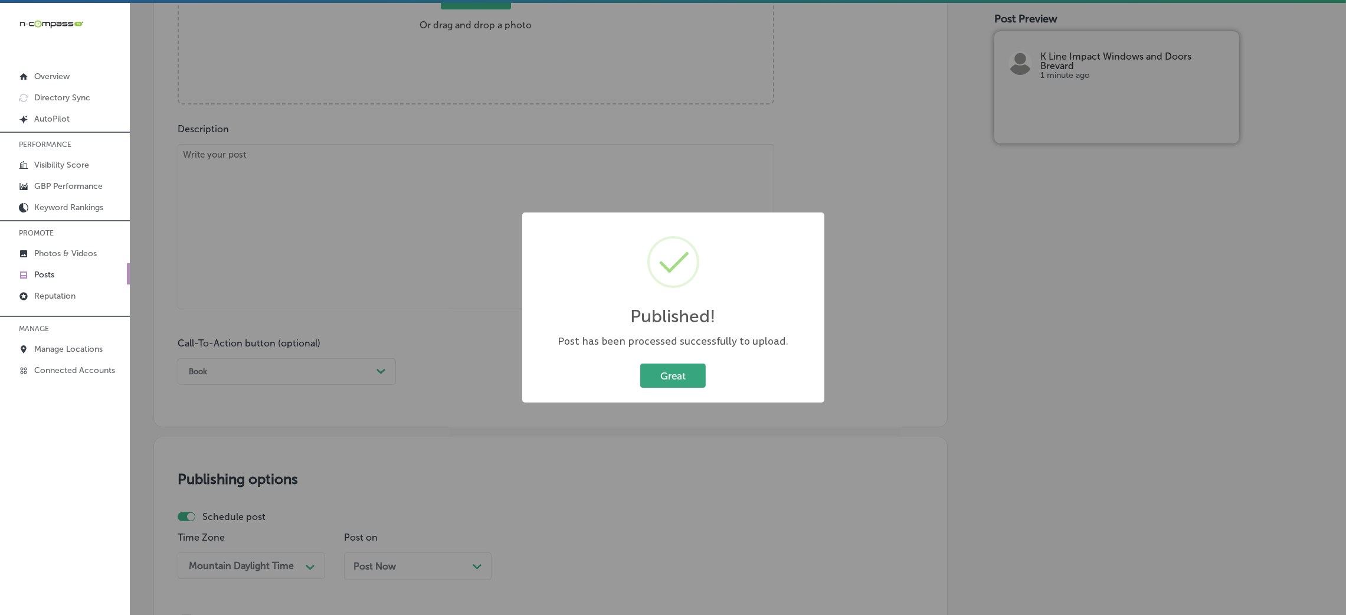
click at [668, 366] on button "Great" at bounding box center [672, 375] width 65 height 24
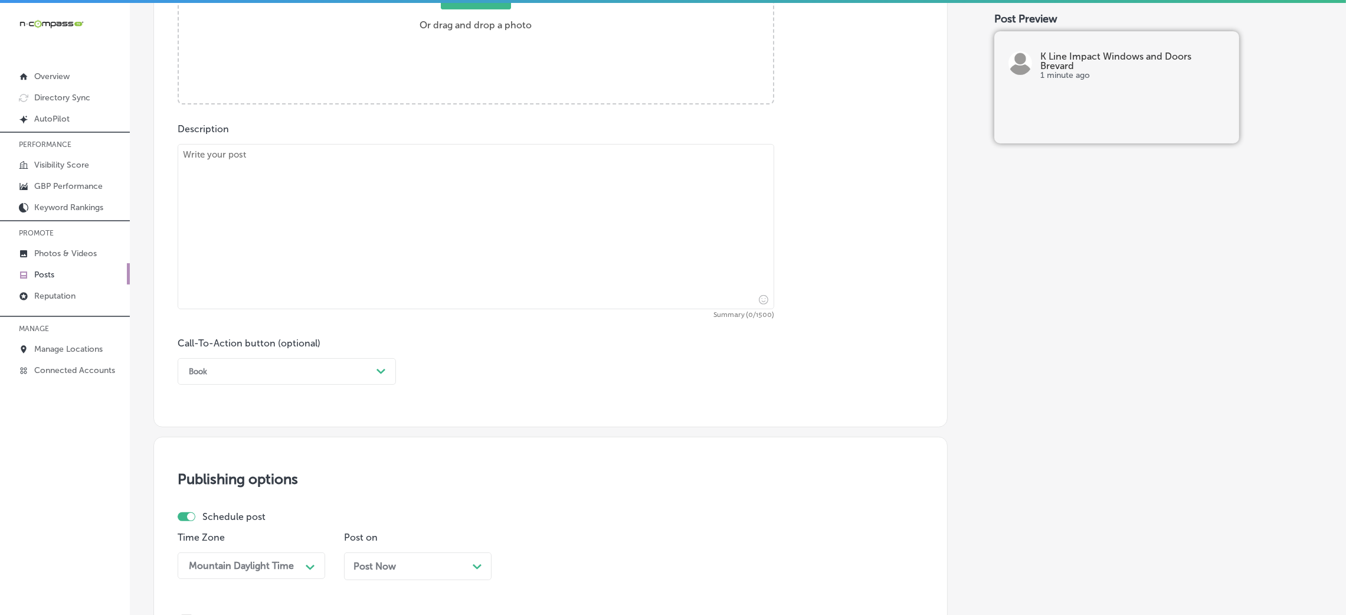
click at [566, 343] on div "Call-To-Action button (optional) Book Path Created with Sketch." at bounding box center [551, 360] width 746 height 47
click at [511, 264] on textarea at bounding box center [476, 226] width 596 height 165
paste textarea "Protect your home from severe weather with high-quality impact windows from K L…"
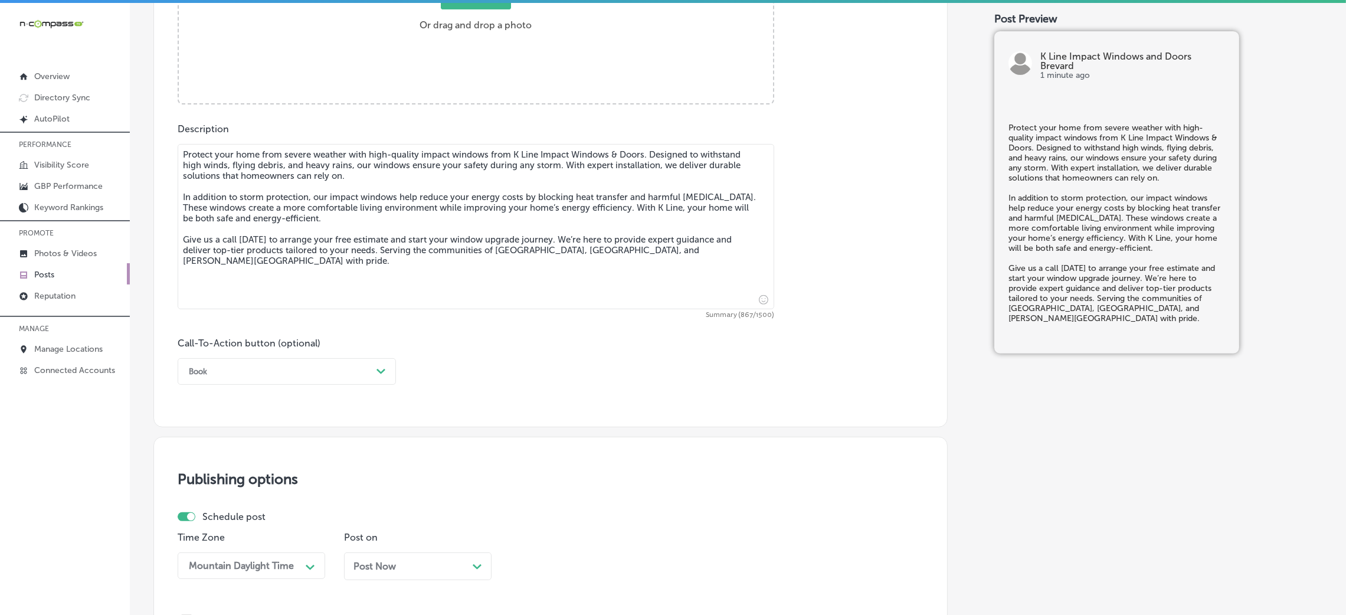
type textarea "Protect your home from severe weather with high-quality impact windows from K L…"
click at [251, 365] on div "Book" at bounding box center [277, 371] width 189 height 18
click at [244, 520] on div "Call Now" at bounding box center [287, 521] width 218 height 21
click at [398, 554] on div "Post Now Path Created with Sketch." at bounding box center [417, 566] width 147 height 28
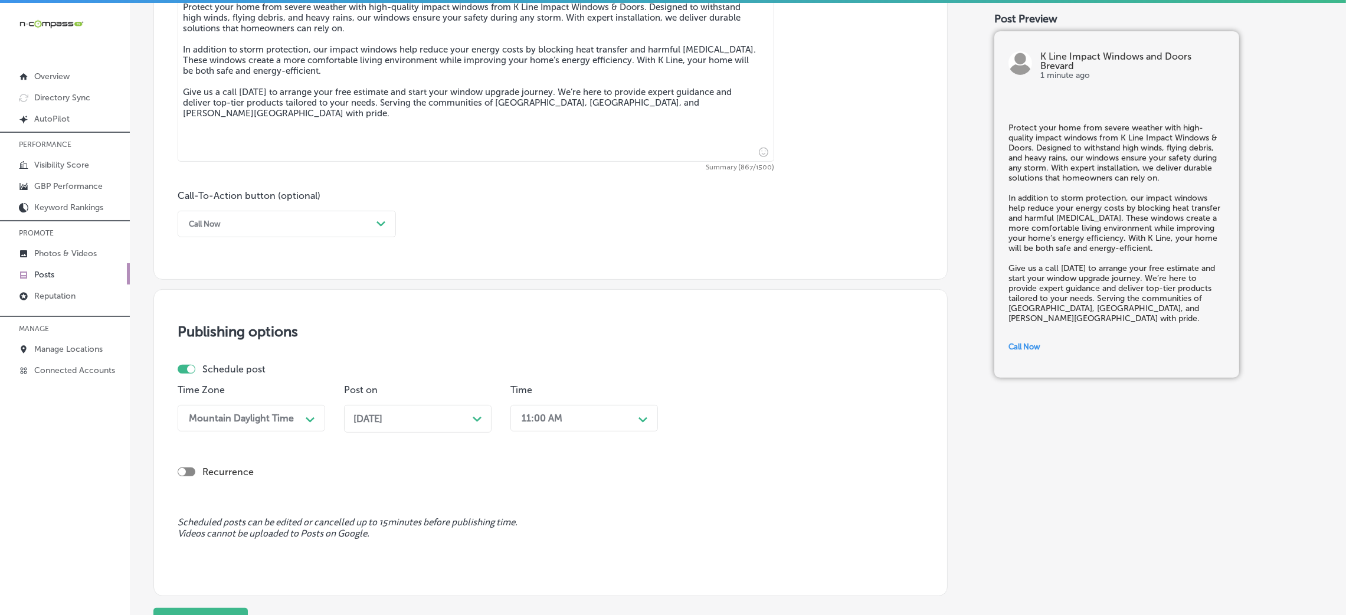
click at [594, 431] on div "11:00 AM Path Created with Sketch." at bounding box center [583, 418] width 147 height 27
click at [558, 583] on div "7:00 AM" at bounding box center [583, 580] width 147 height 21
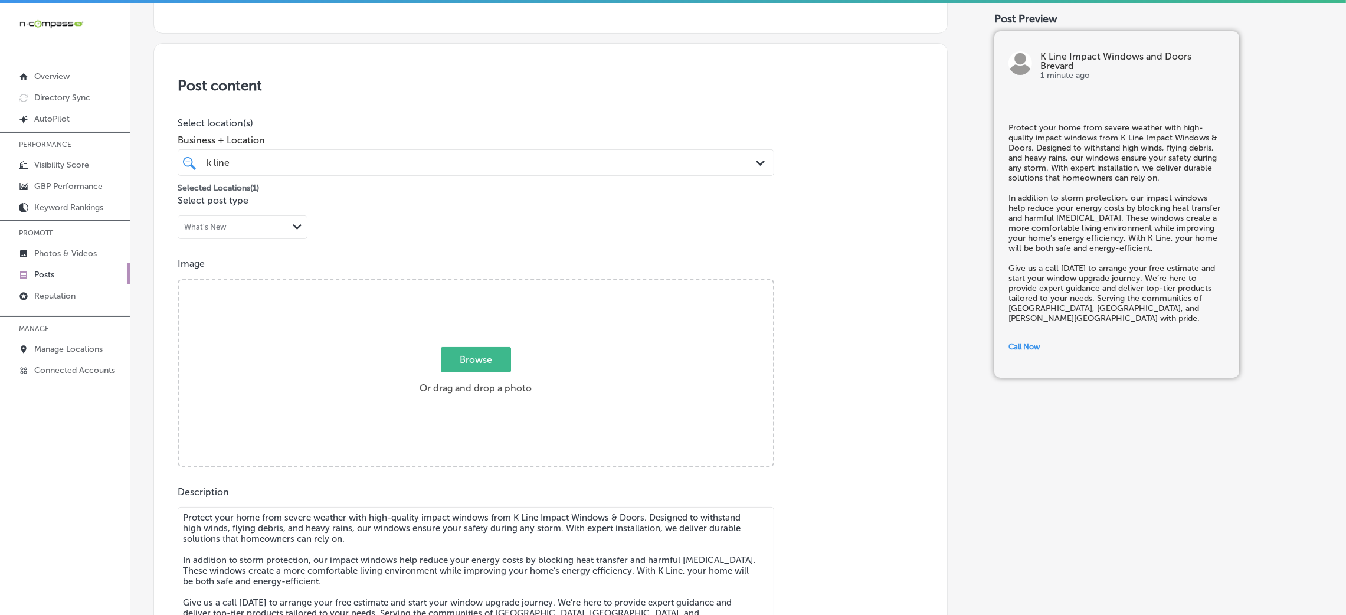
scroll to position [24, 0]
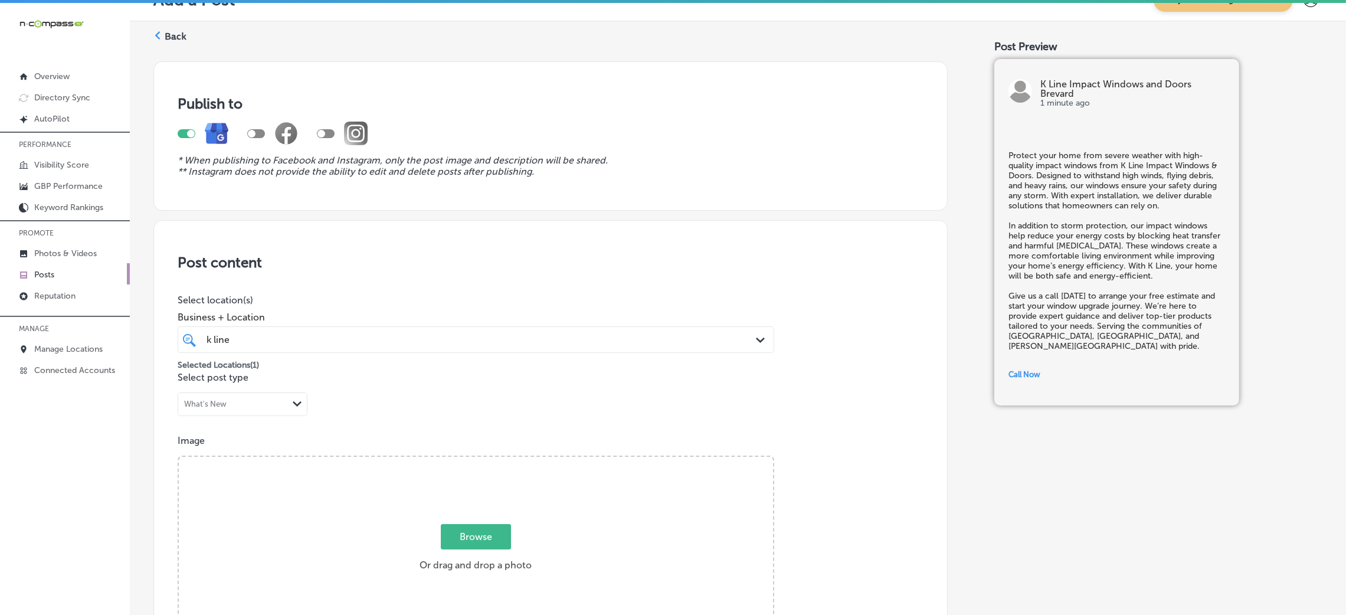
click at [463, 534] on span "Browse" at bounding box center [476, 536] width 70 height 25
click at [463, 460] on input "Browse Or drag and drop a photo" at bounding box center [476, 459] width 594 height 4
type input "C:\fakepath\K Line Impact Windows and Doors4.png"
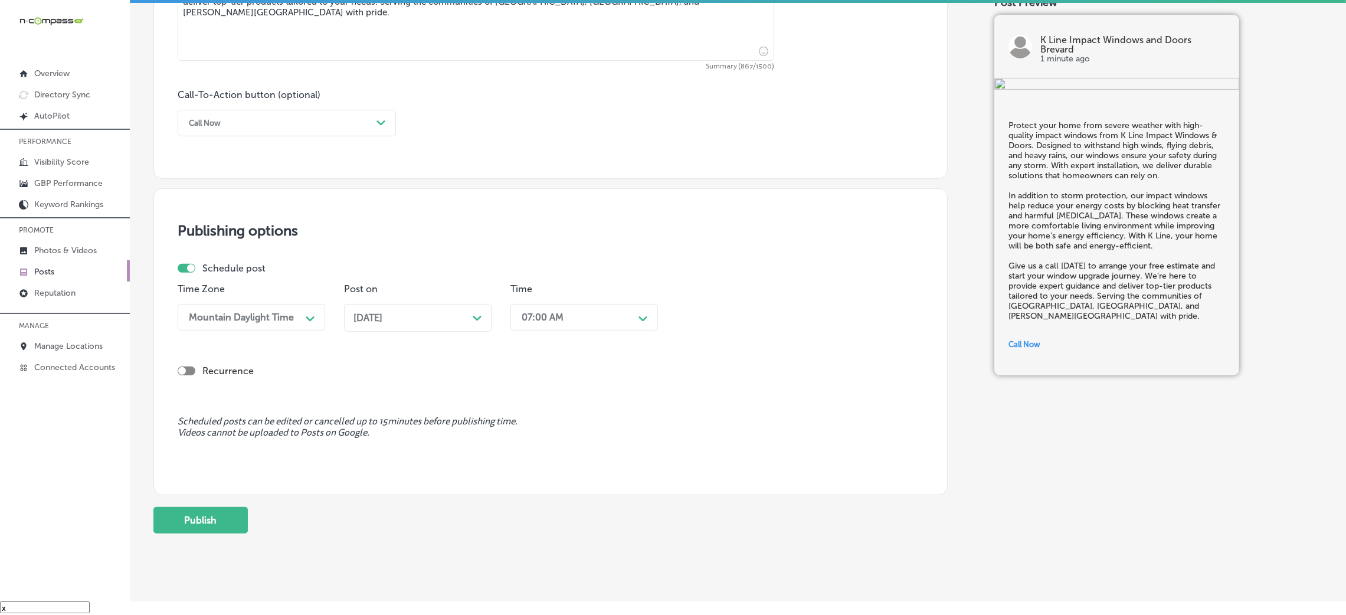
scroll to position [821, 0]
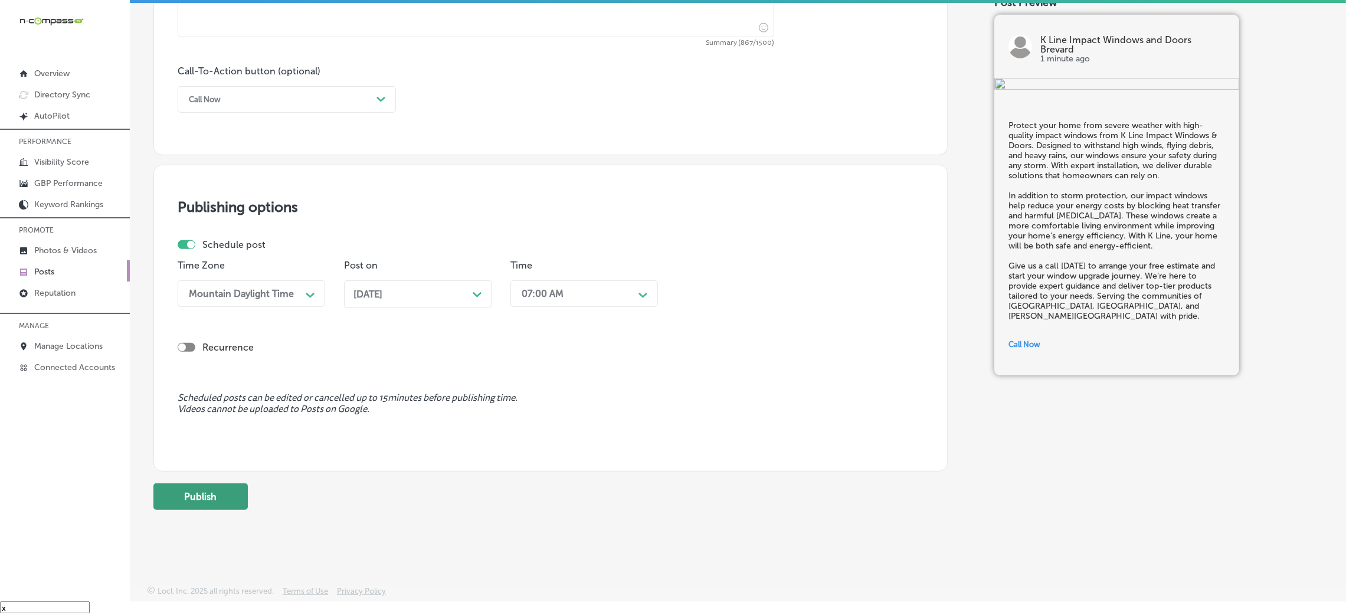
click at [240, 506] on button "Publish" at bounding box center [200, 496] width 94 height 27
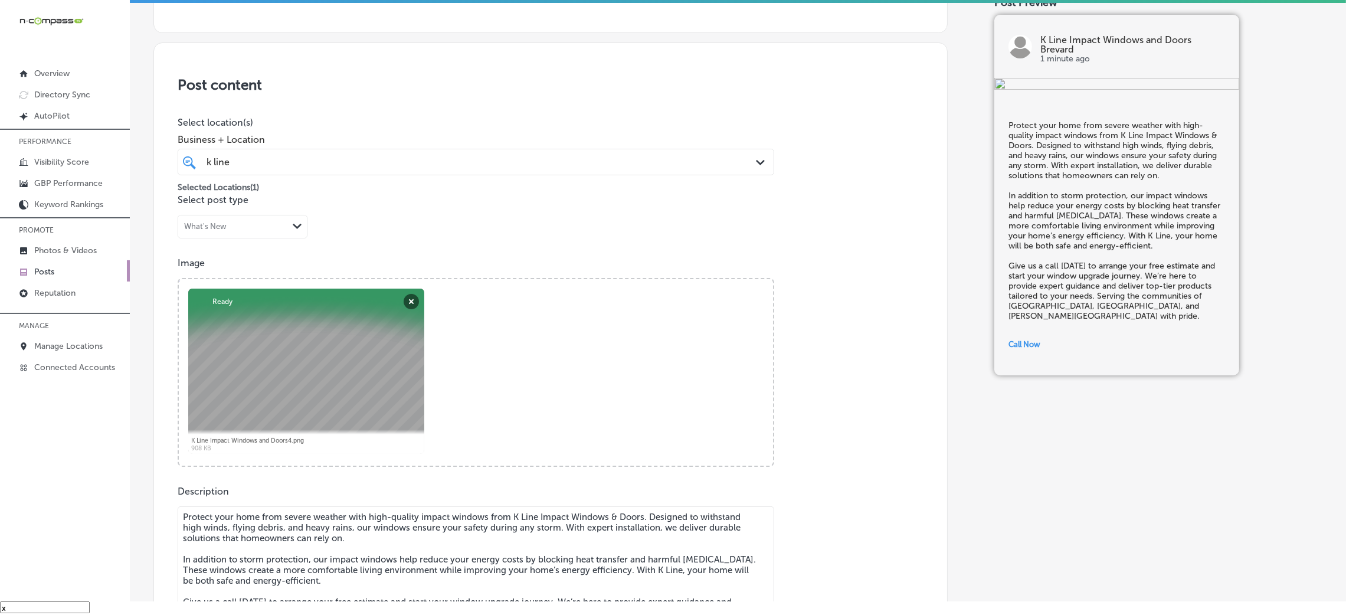
scroll to position [113, 0]
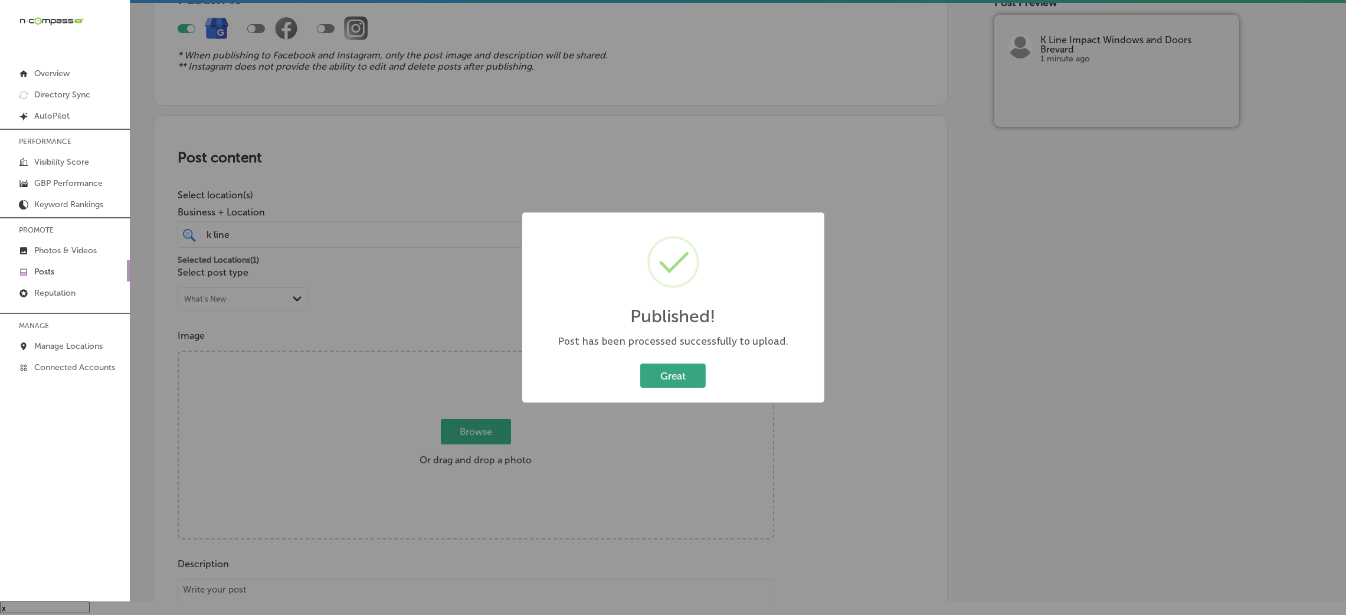
click at [684, 374] on button "Great" at bounding box center [672, 375] width 65 height 24
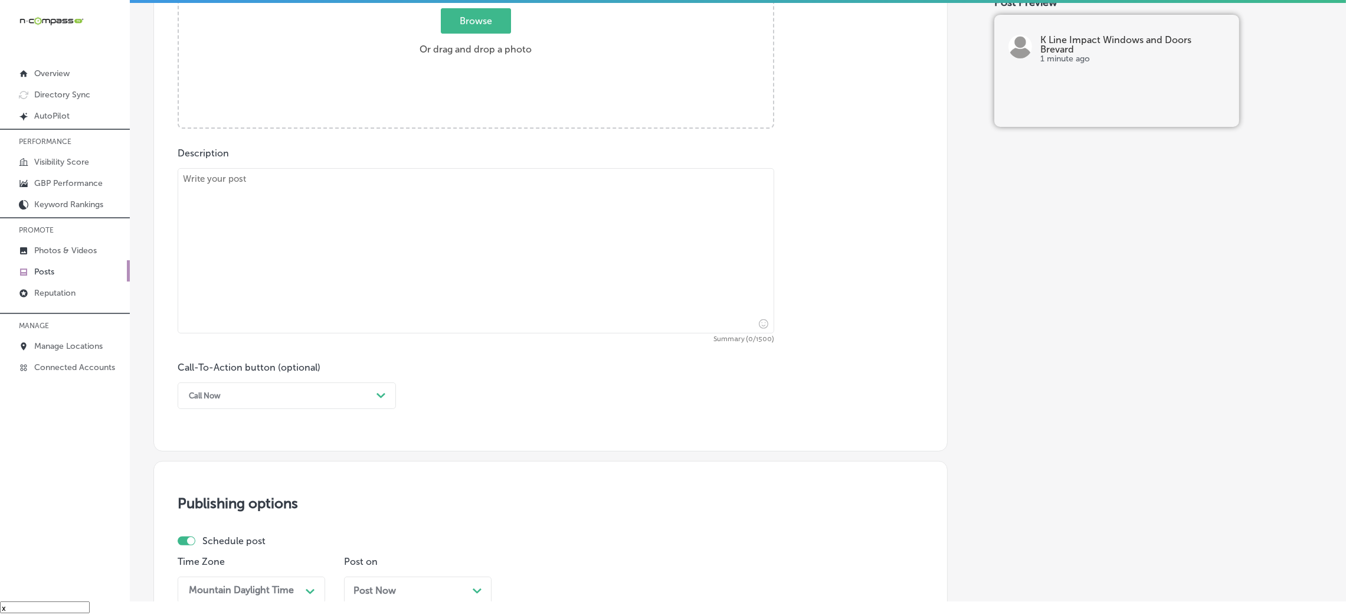
scroll to position [555, 0]
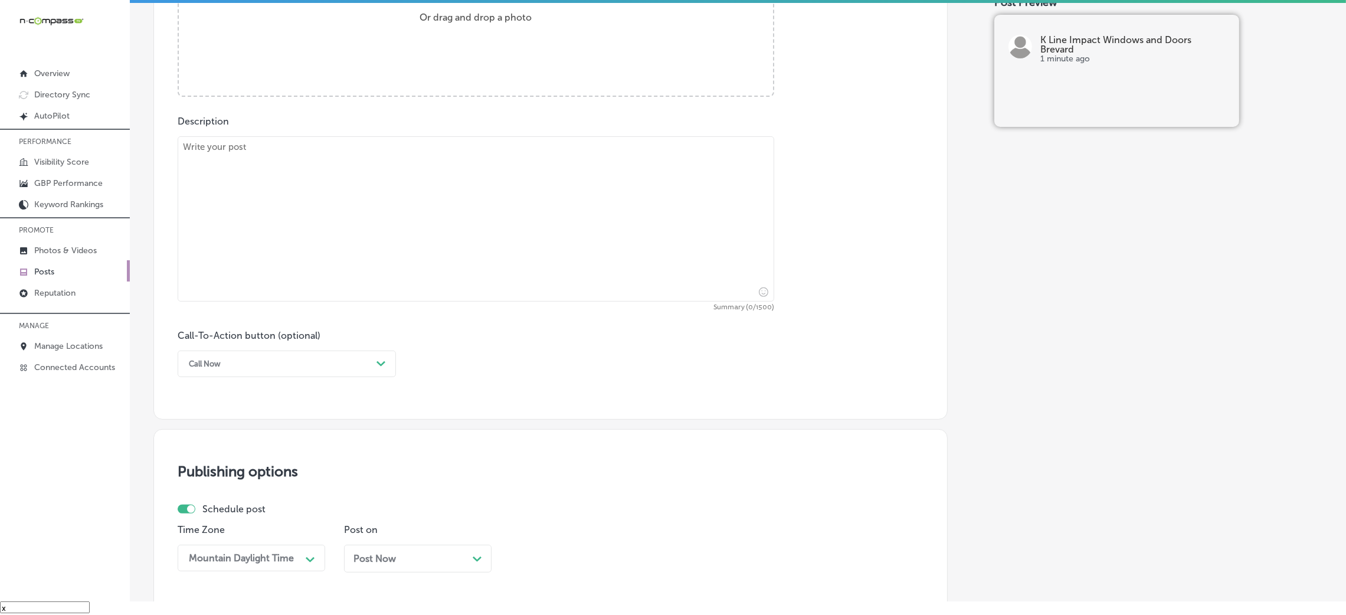
click at [458, 307] on span "Summary (0/1500)" at bounding box center [476, 307] width 596 height 7
click at [448, 273] on textarea at bounding box center [476, 218] width 596 height 165
paste textarea "When it comes to protecting your home from severe weather, K Line Impact Window…"
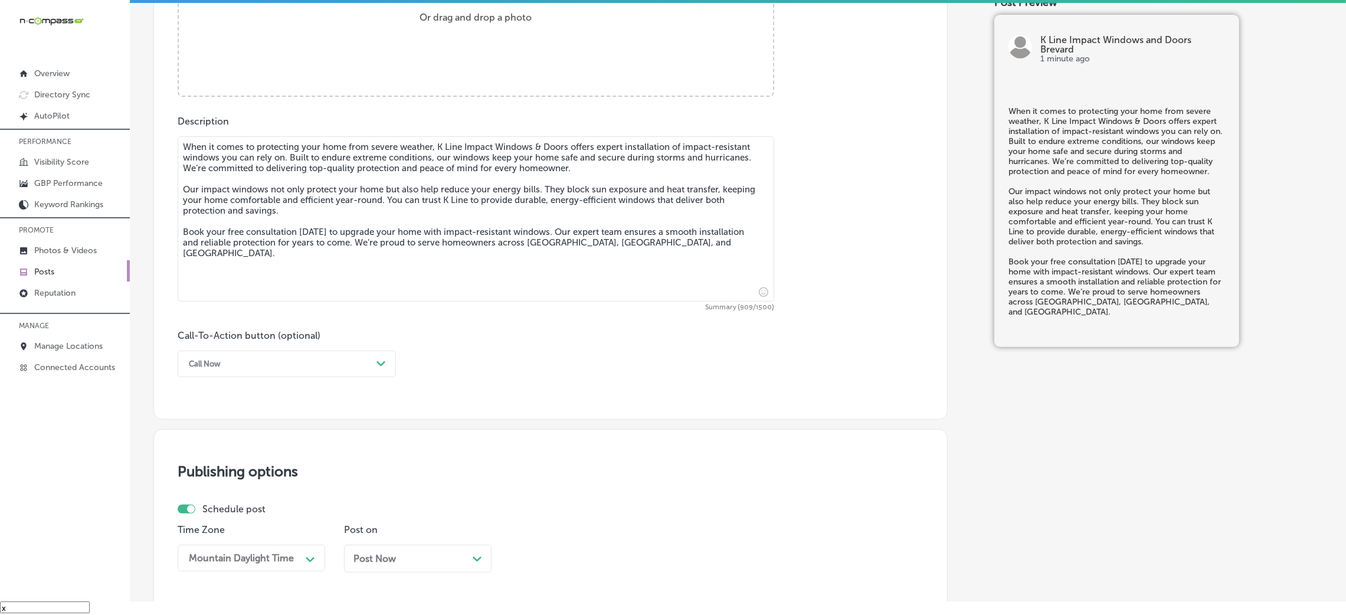
type textarea "When it comes to protecting your home from severe weather, K Line Impact Window…"
click at [325, 372] on div "Call Now" at bounding box center [277, 364] width 189 height 18
click at [250, 413] on div "Book" at bounding box center [287, 410] width 218 height 21
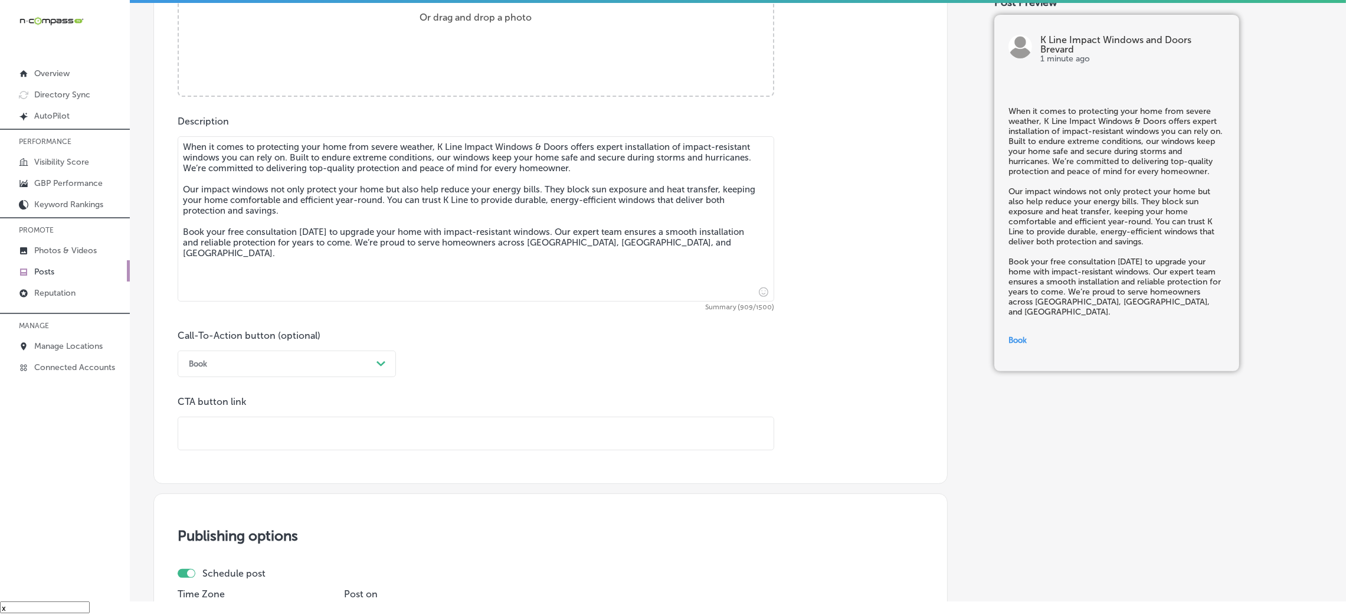
click at [241, 428] on input "text" at bounding box center [475, 433] width 595 height 32
paste input "[URL][DOMAIN_NAME]"
type input "[URL][DOMAIN_NAME]"
click at [494, 364] on div "Call-To-Action button (optional) Book Path Created with Sketch. CTA button link…" at bounding box center [551, 390] width 746 height 120
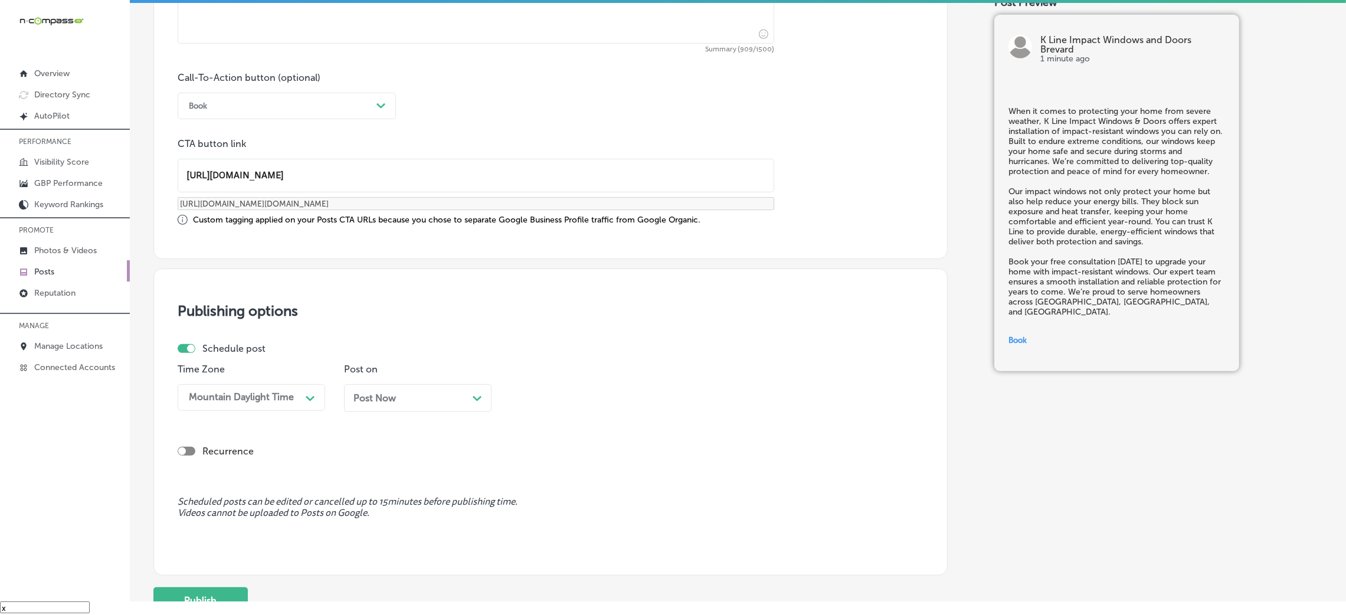
scroll to position [909, 0]
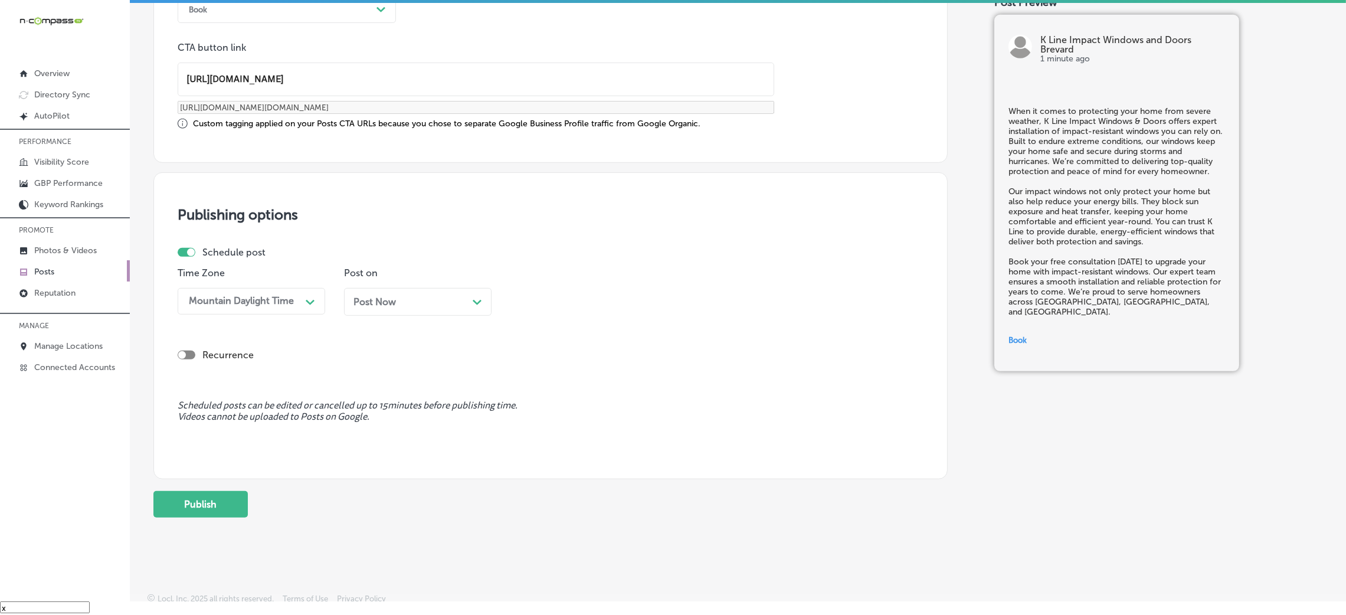
click at [425, 304] on div "Post Now Path Created with Sketch." at bounding box center [417, 301] width 129 height 11
click at [604, 304] on div "11:00 AM" at bounding box center [575, 301] width 118 height 21
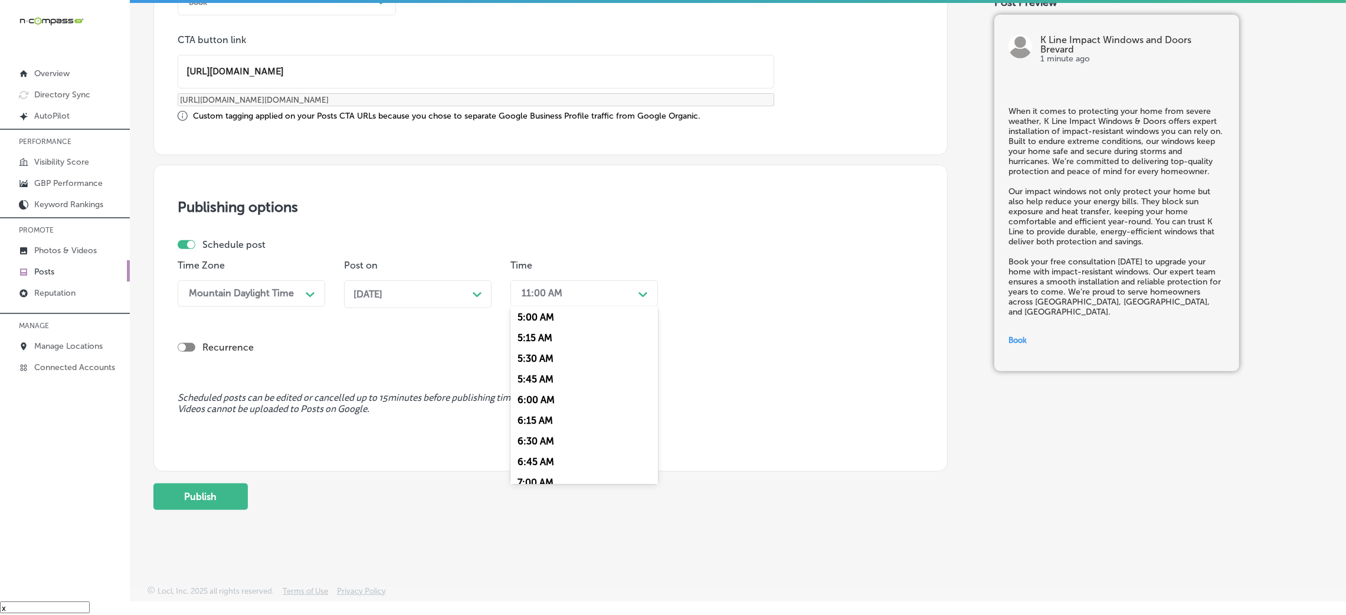
scroll to position [442, 0]
click at [536, 456] on div "7:00 AM" at bounding box center [583, 455] width 147 height 21
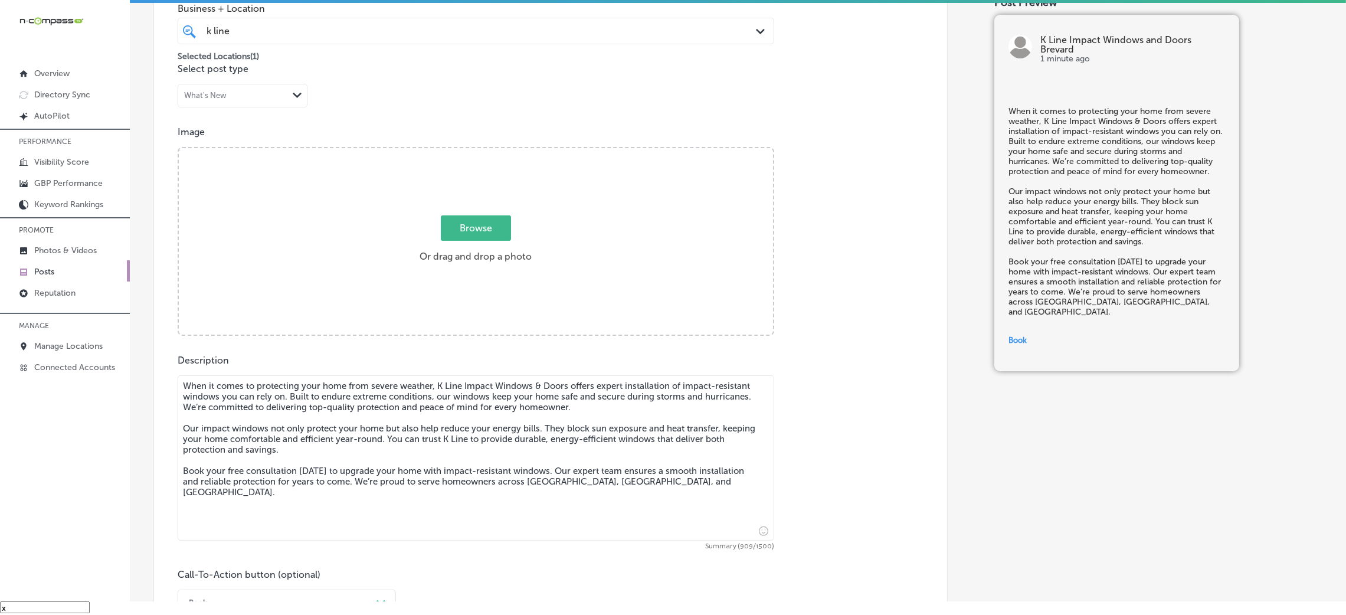
scroll to position [299, 0]
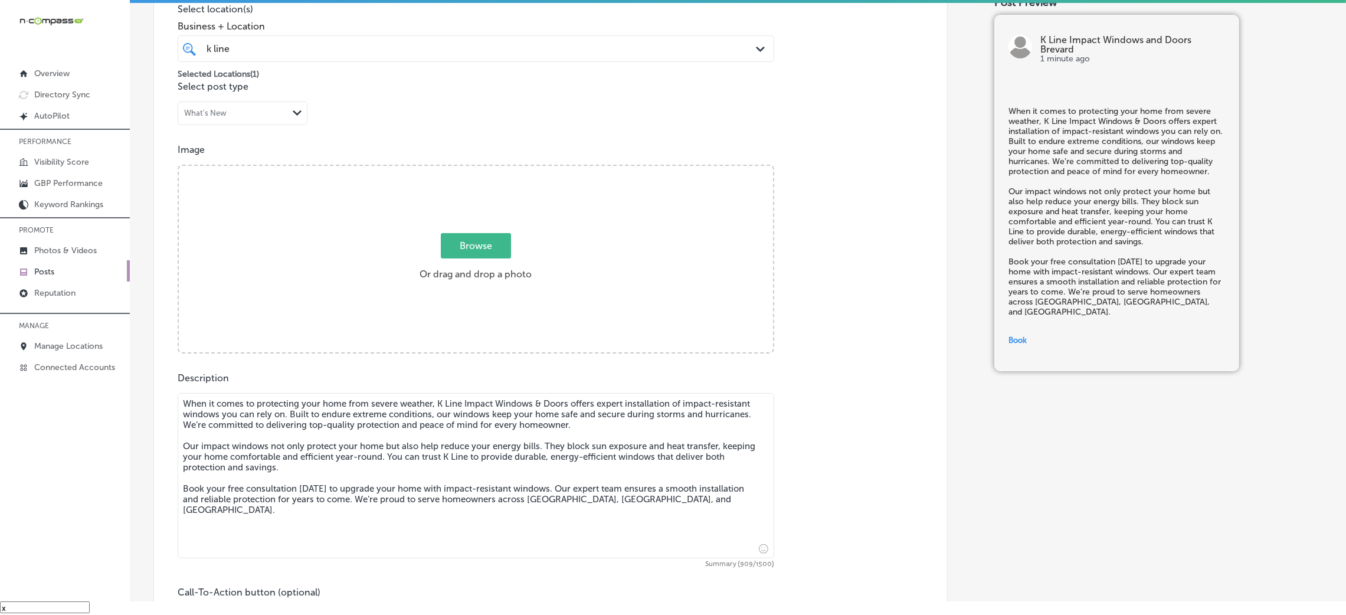
click at [555, 413] on textarea "When it comes to protecting your home from severe weather, K Line Impact Window…" at bounding box center [476, 475] width 596 height 165
click at [551, 339] on div "Browse Or drag and drop a photo" at bounding box center [476, 260] width 594 height 189
click at [179, 166] on input "Browse Or drag and drop a photo" at bounding box center [476, 168] width 594 height 4
type input "C:\fakepath\K Line Impact Windows and Doors20.png"
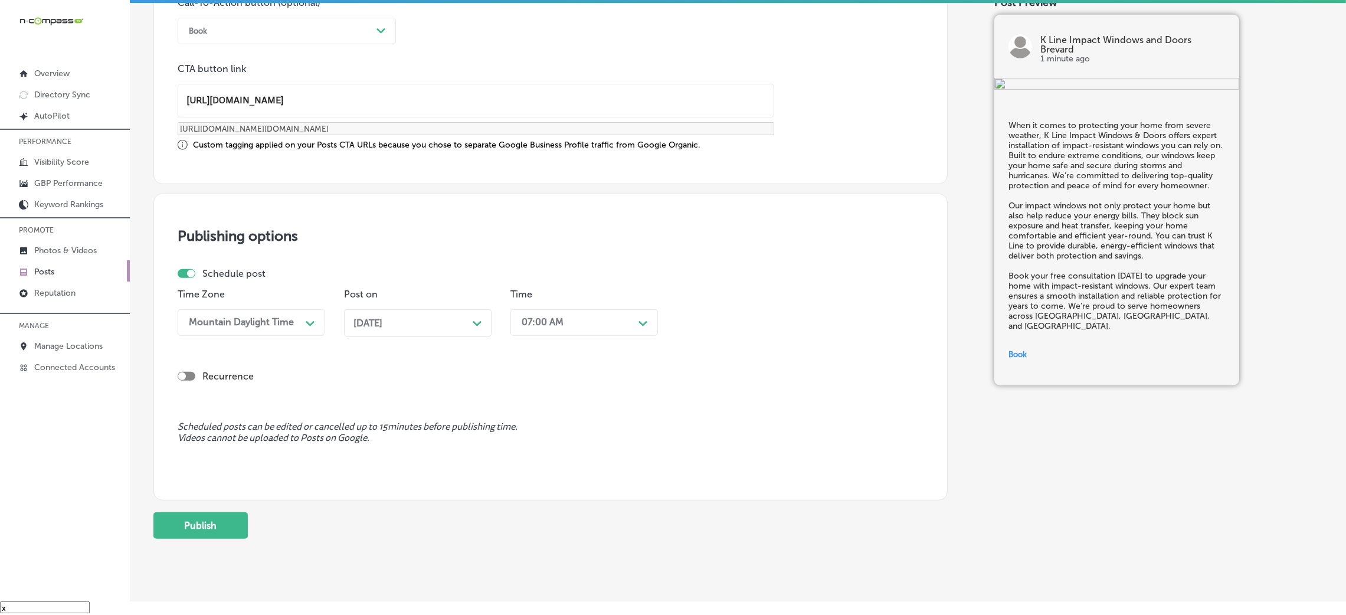
scroll to position [918, 0]
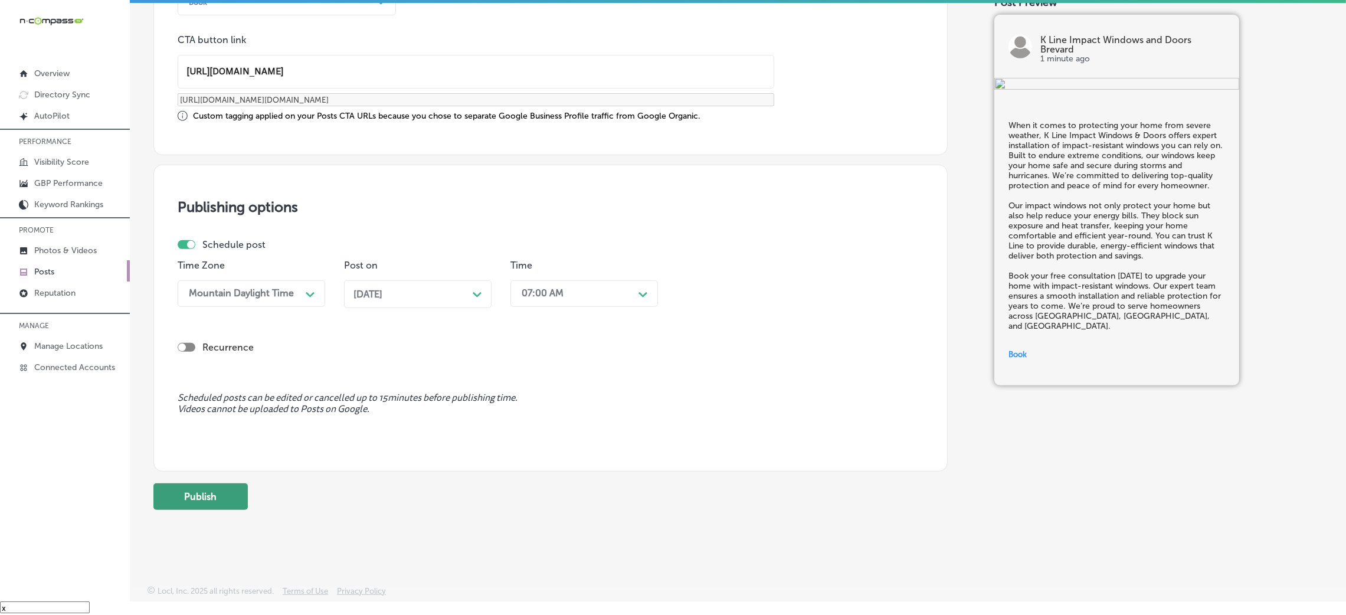
click at [161, 501] on button "Publish" at bounding box center [200, 496] width 94 height 27
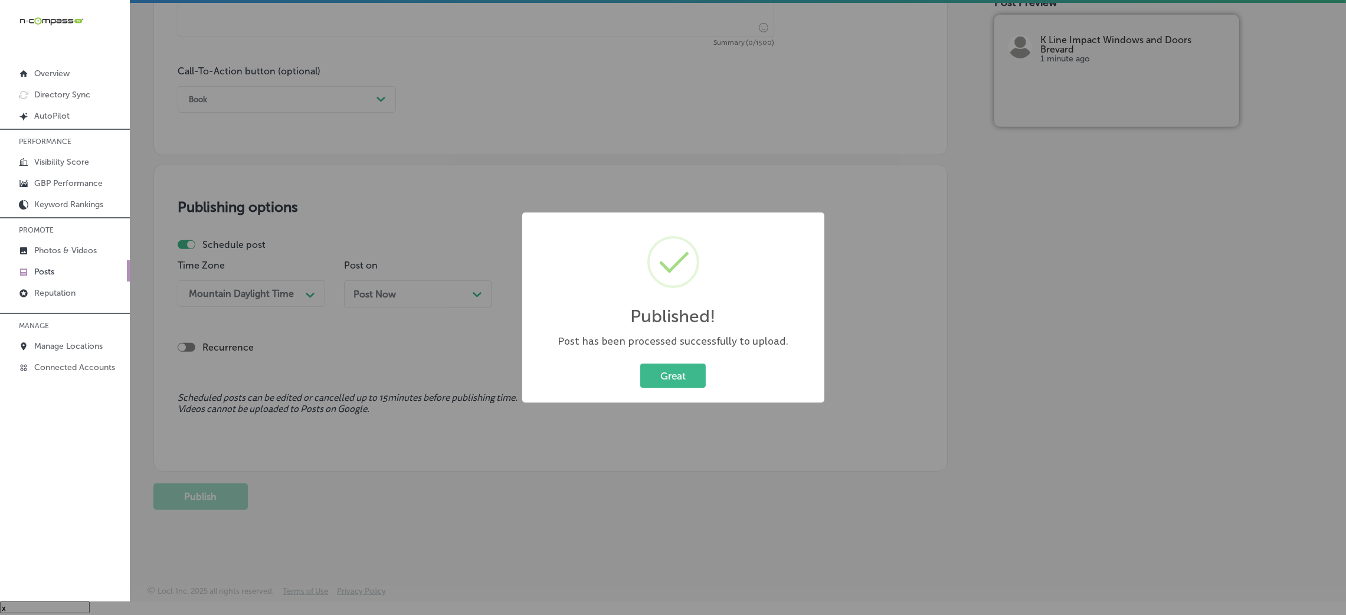
scroll to position [821, 0]
click at [699, 382] on button "Great" at bounding box center [672, 375] width 65 height 24
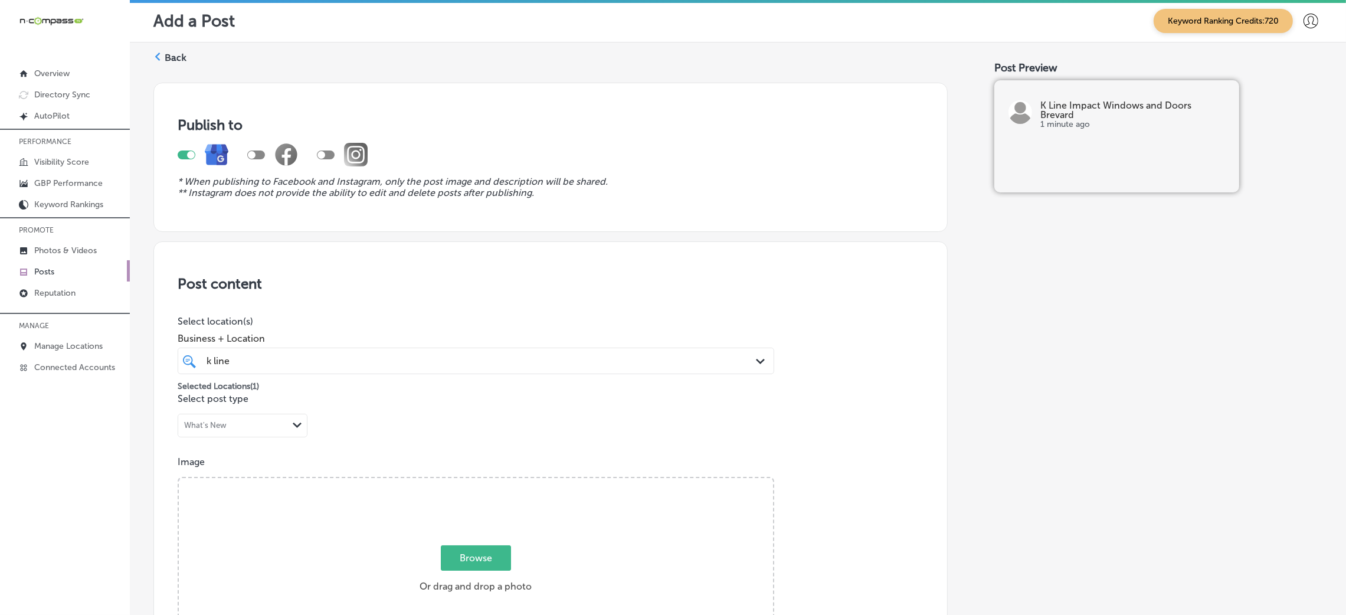
scroll to position [0, 0]
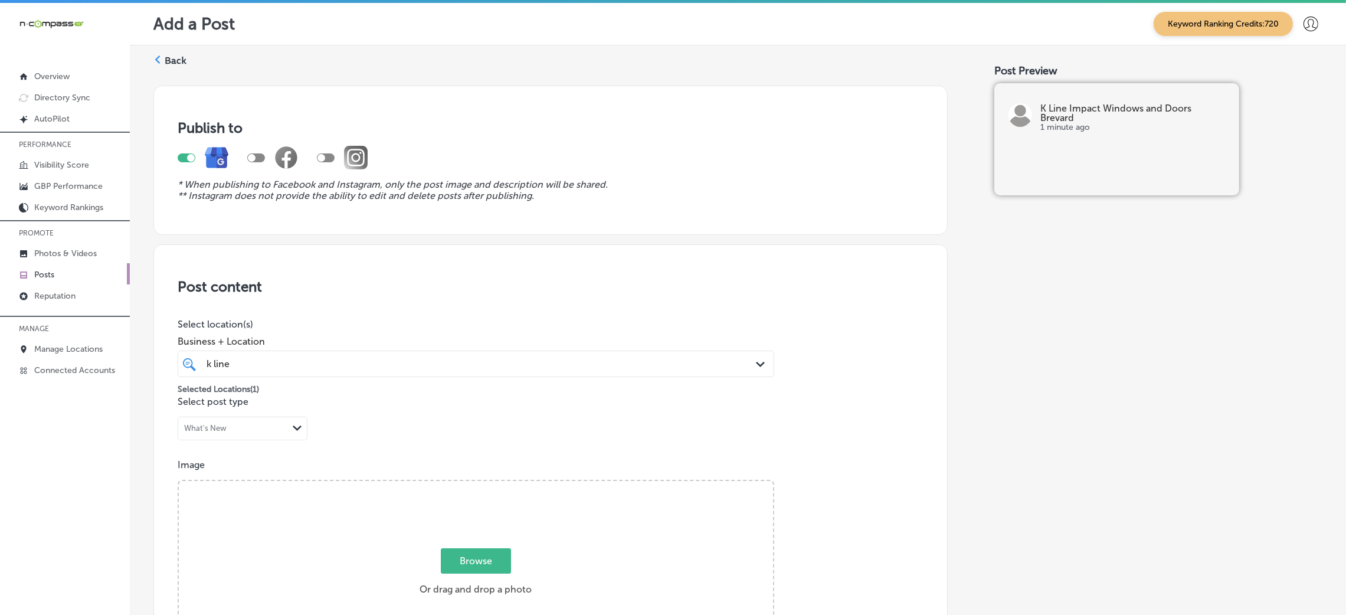
click at [167, 54] on label "Back" at bounding box center [176, 60] width 22 height 13
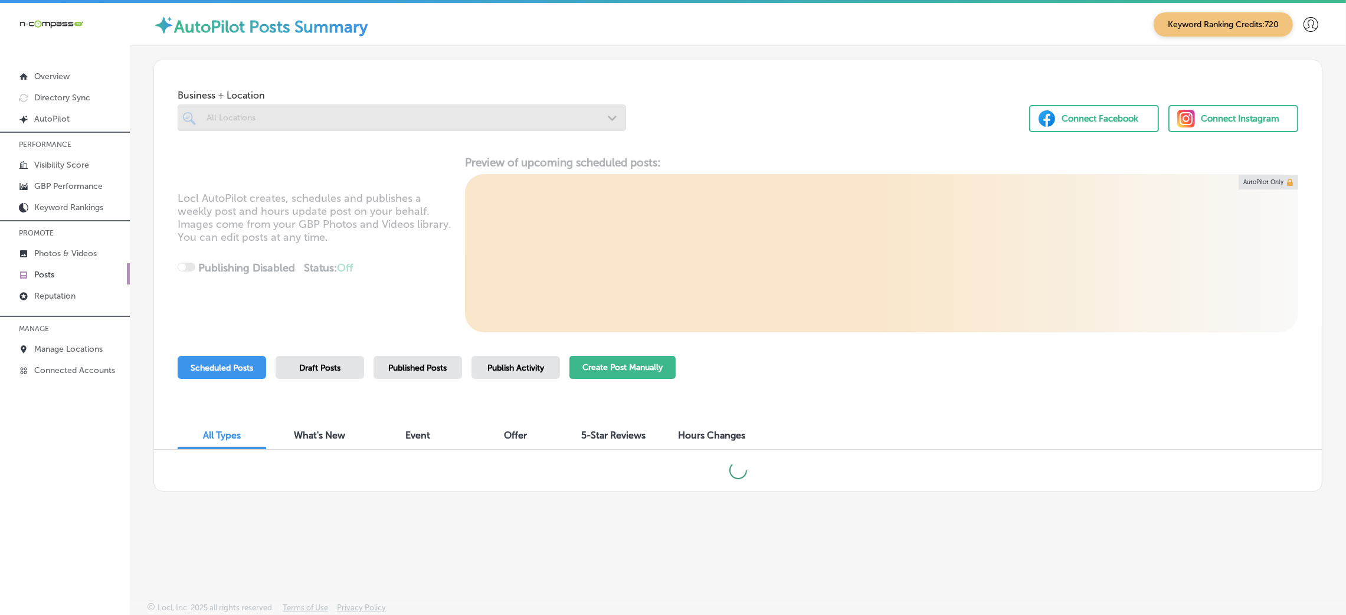
click at [651, 375] on button "Create Post Manually" at bounding box center [622, 367] width 106 height 23
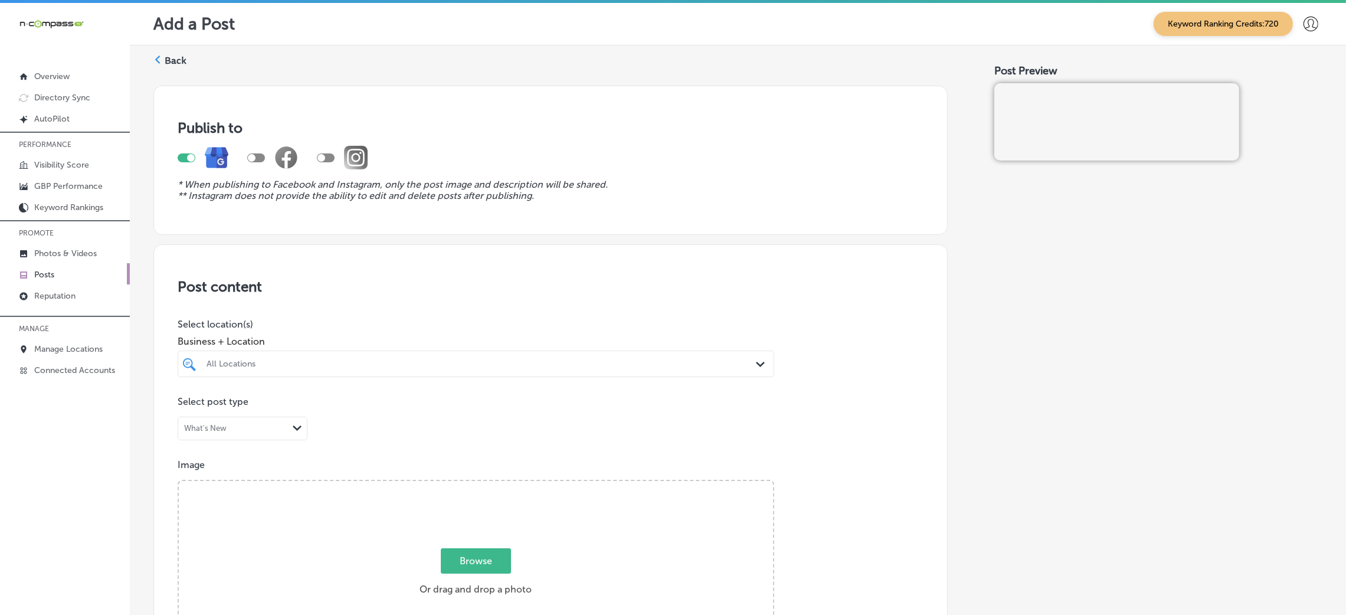
click at [320, 373] on div "All Locations" at bounding box center [476, 364] width 550 height 18
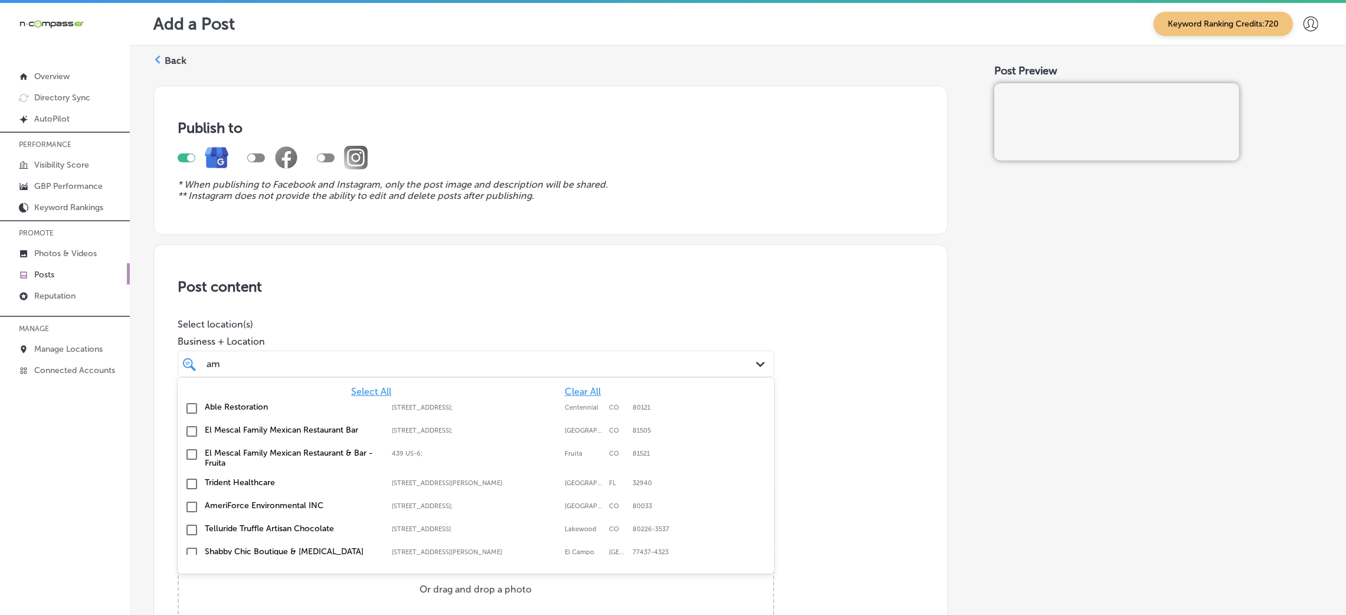
type input "a"
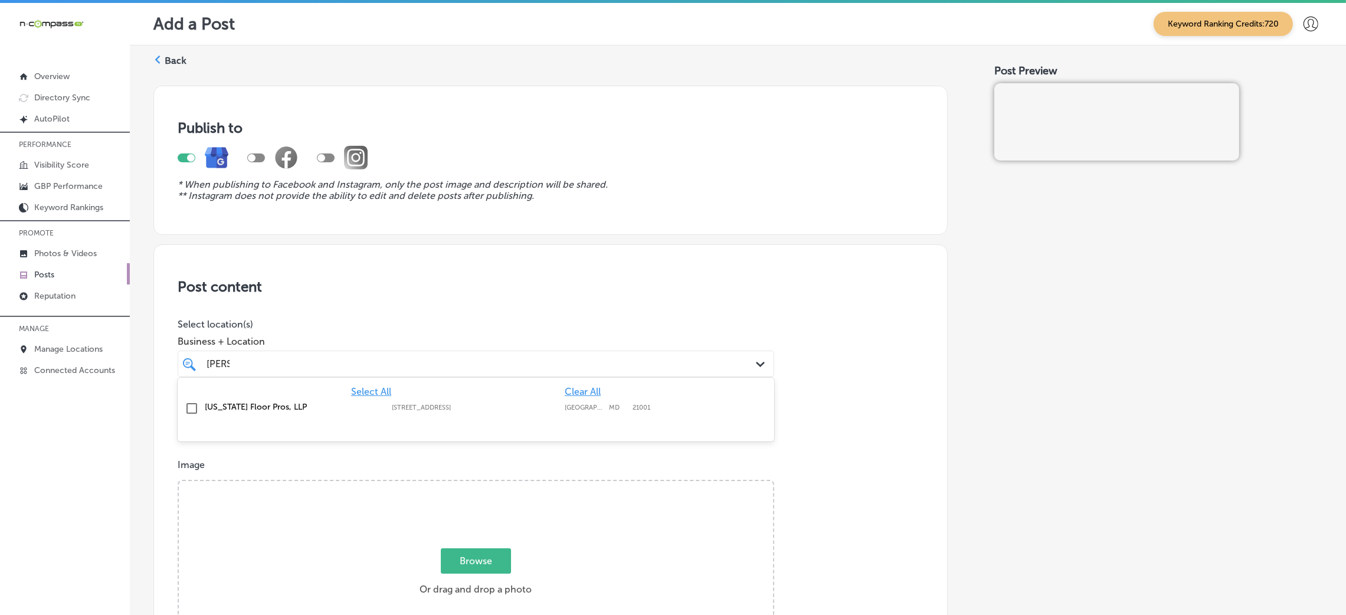
click at [274, 419] on div "[US_STATE][GEOGRAPHIC_DATA][STREET_ADDRESS][STREET_ADDRESS]" at bounding box center [476, 408] width 596 height 23
type input "[PERSON_NAME]"
click at [370, 256] on div "Post content Select location(s) Business + Location option [STREET_ADDRESS]. op…" at bounding box center [550, 617] width 794 height 747
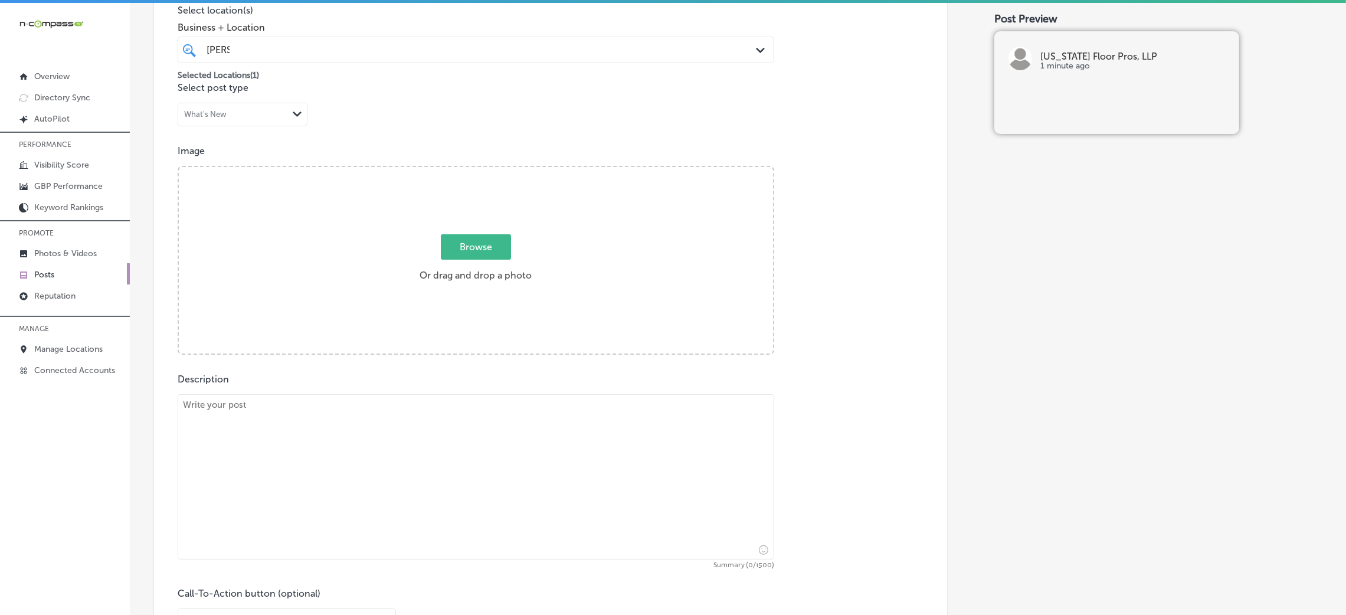
scroll to position [354, 0]
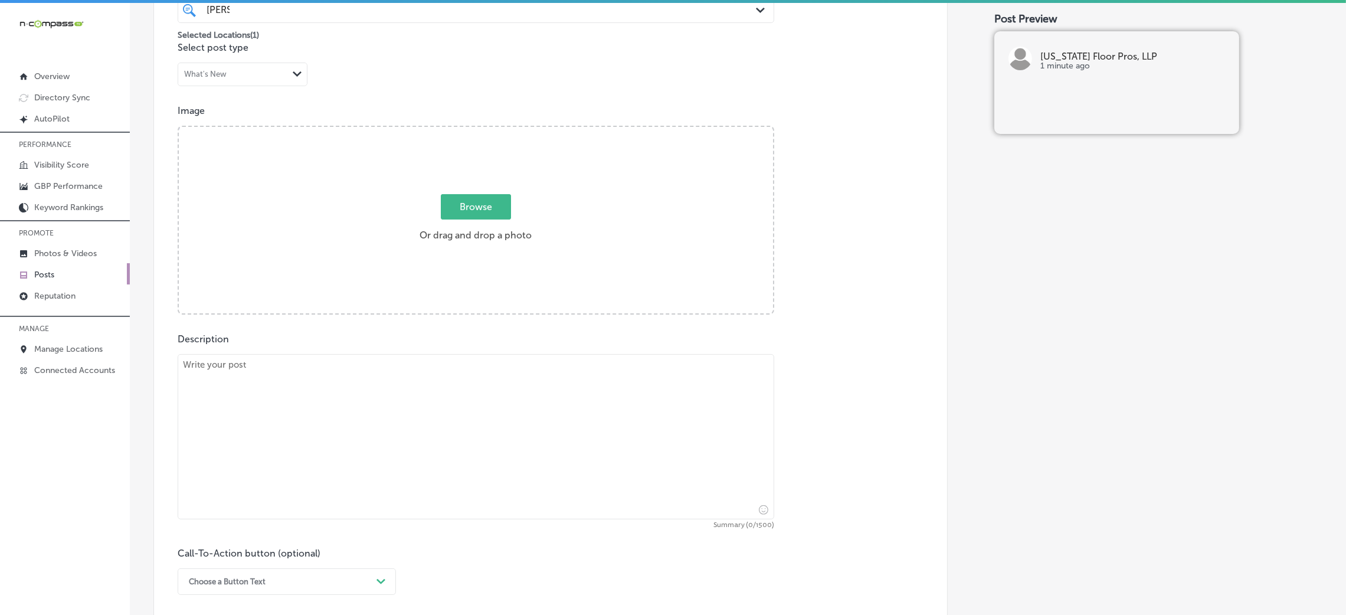
click at [293, 406] on textarea at bounding box center [476, 436] width 596 height 165
paste textarea "If your floors or stairs are in need of renovation or repair, look no further t…"
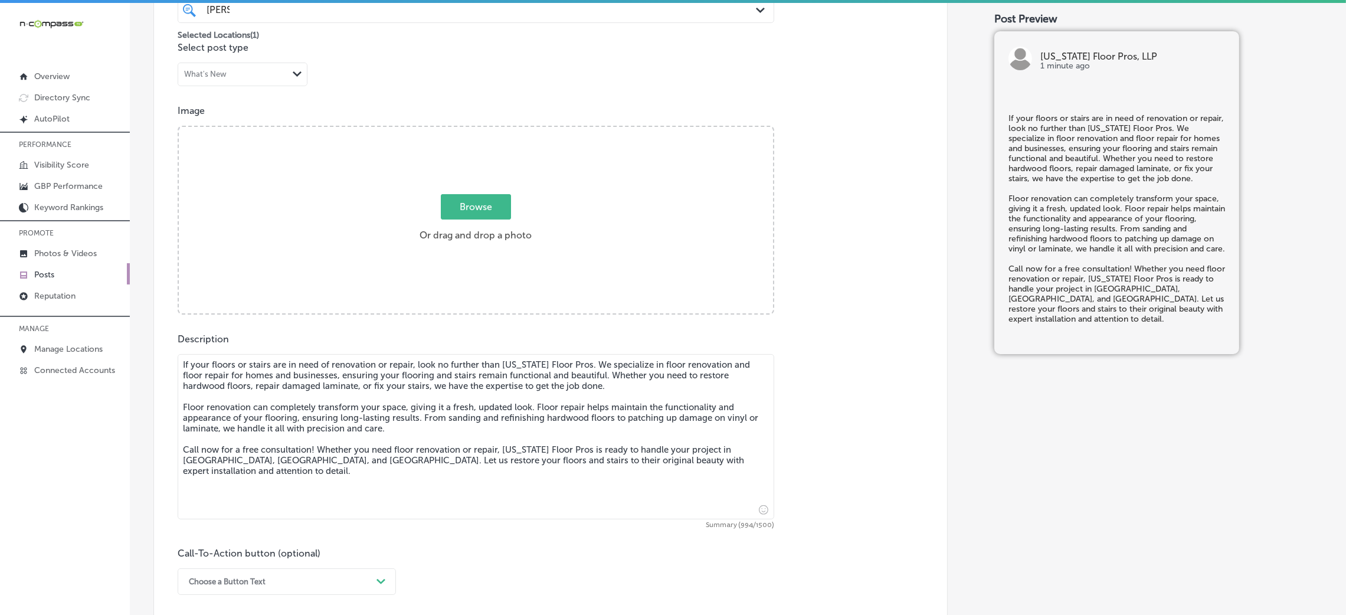
type textarea "If your floors or stairs are in need of renovation or repair, look no further t…"
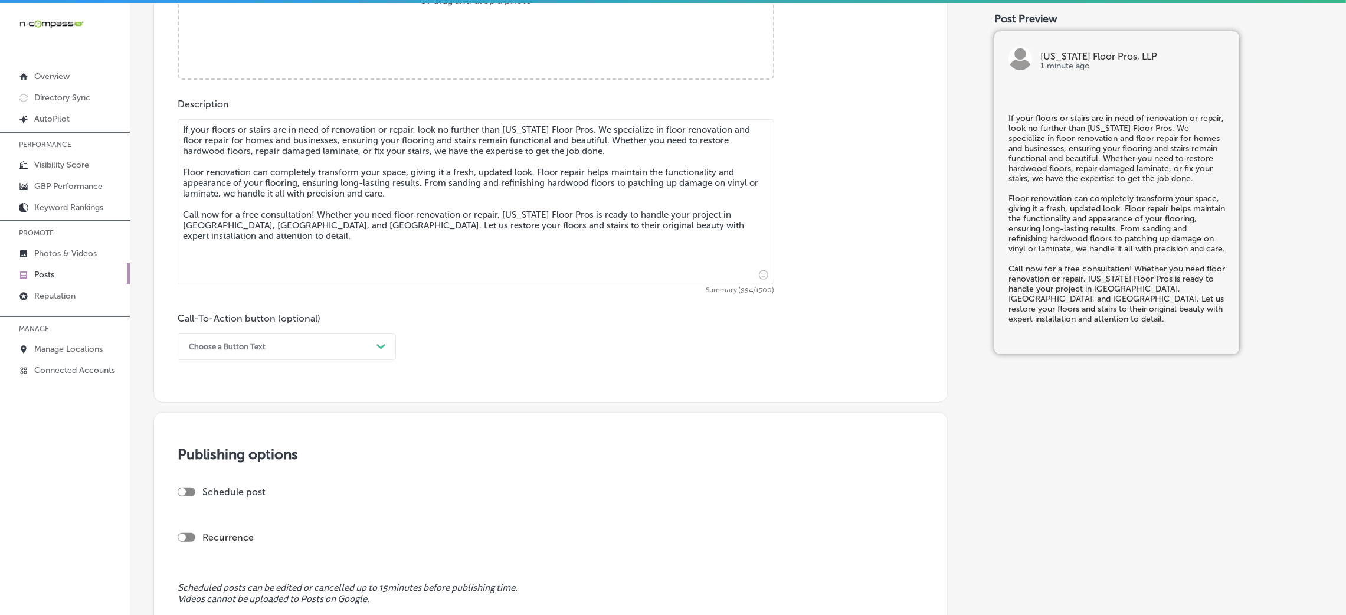
scroll to position [619, 0]
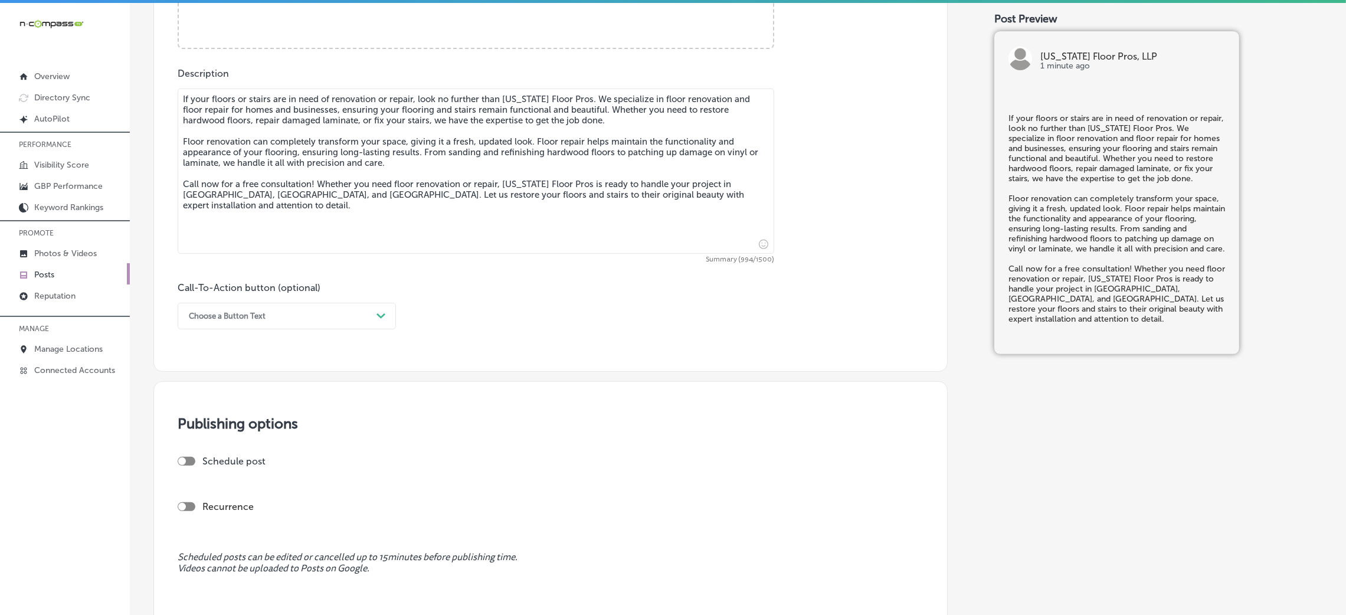
click at [257, 300] on div "Call-To-Action button (optional) Choose a Button Text Path Created with Sketch." at bounding box center [287, 305] width 218 height 47
click at [249, 324] on div "Choose a Button Text" at bounding box center [277, 316] width 189 height 18
click at [240, 322] on div "Choose a Button Text" at bounding box center [277, 316] width 189 height 18
click at [233, 471] on div "Call Now" at bounding box center [287, 465] width 218 height 21
click at [188, 463] on div at bounding box center [187, 461] width 18 height 9
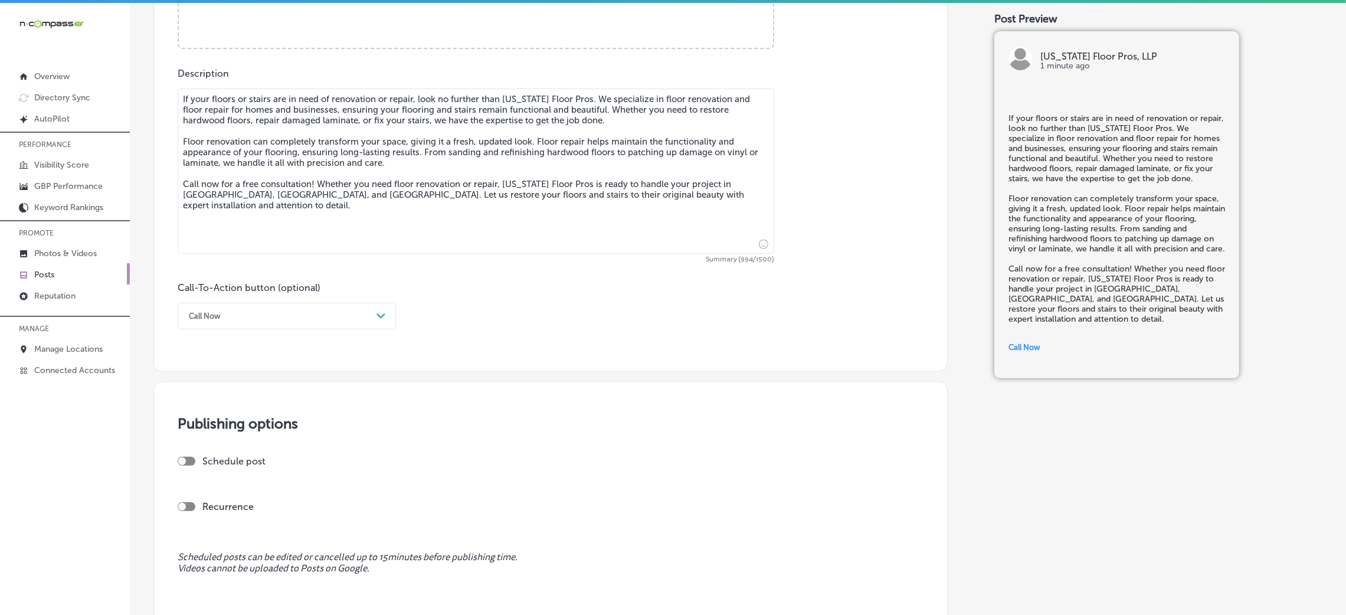
checkbox input "true"
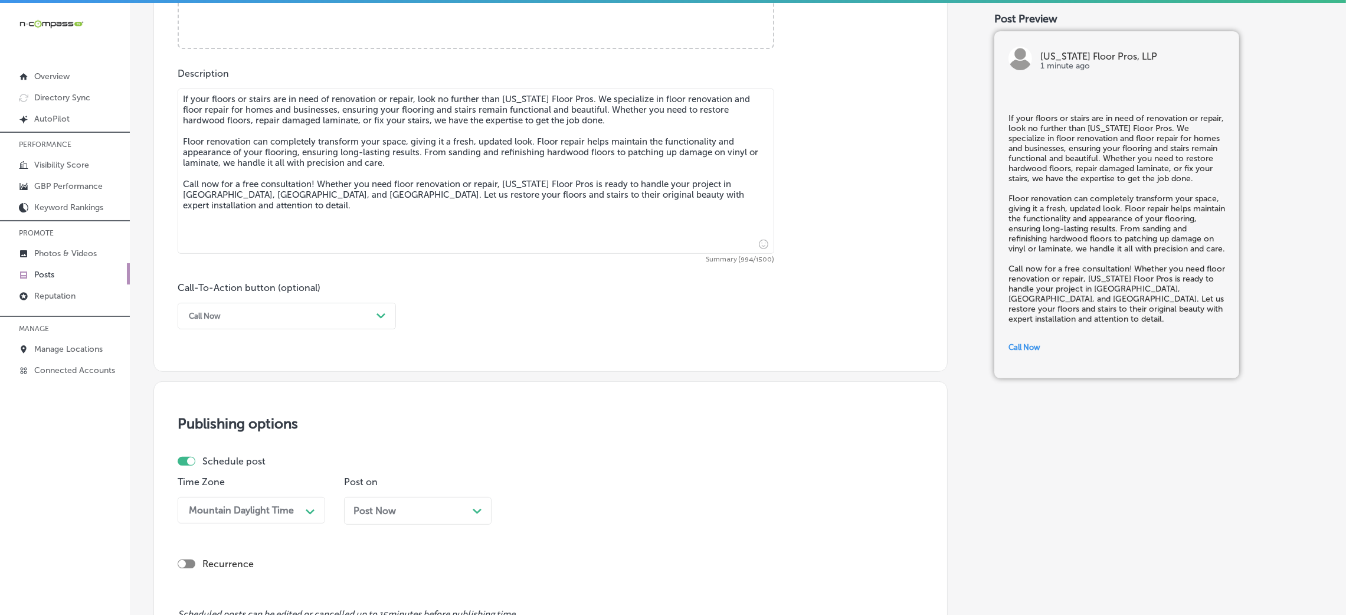
click at [339, 159] on textarea "If your floors or stairs are in need of renovation or repair, look no further t…" at bounding box center [476, 170] width 596 height 165
click at [339, 158] on textarea "If your floors or stairs are in need of renovation or repair, look no further t…" at bounding box center [476, 170] width 596 height 165
click at [339, 156] on textarea "If your floors or stairs are in need of renovation or repair, look no further t…" at bounding box center [476, 170] width 596 height 165
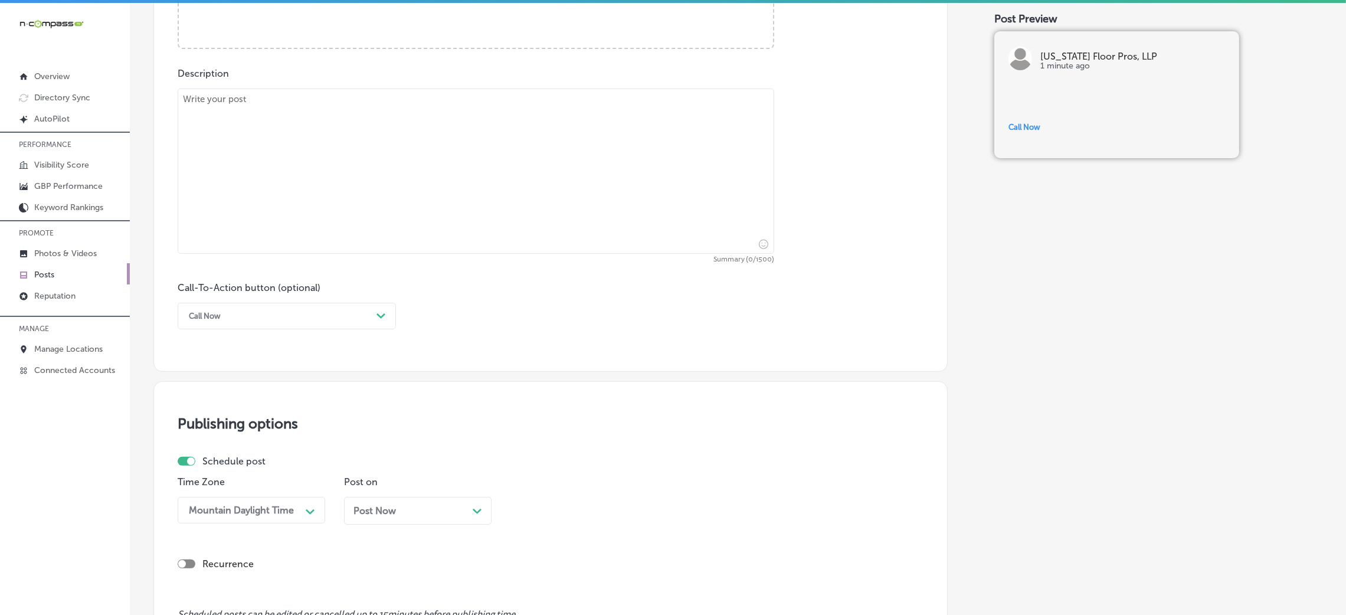
paste textarea "Looking for flooring that’s low-maintenance and pet-friendly? For our customers…"
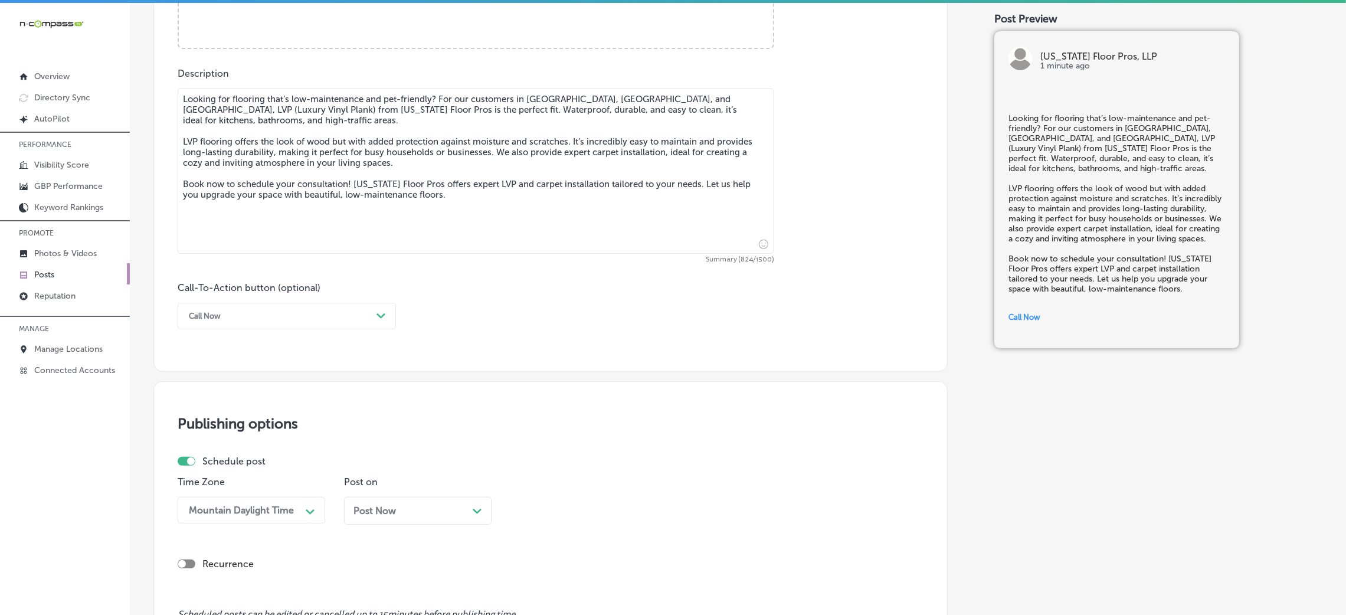
type textarea "Looking for flooring that’s low-maintenance and pet-friendly? For our customers…"
click at [242, 313] on div "Call Now" at bounding box center [277, 316] width 189 height 18
click at [217, 365] on div "Book" at bounding box center [287, 362] width 218 height 21
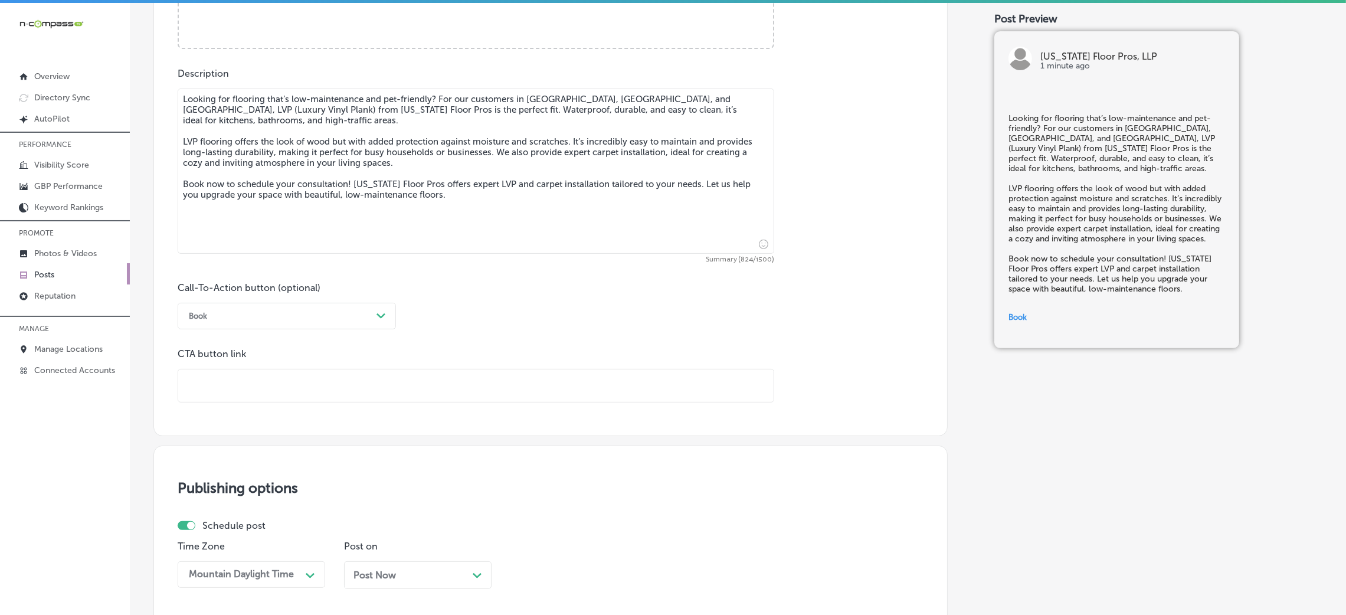
click at [316, 387] on input "text" at bounding box center [475, 385] width 595 height 32
paste input "[URL][DOMAIN_NAME]"
type input "[URL][DOMAIN_NAME]"
click at [461, 322] on div "Call-To-Action button (optional) Book Path Created with Sketch. CTA button link…" at bounding box center [551, 342] width 746 height 120
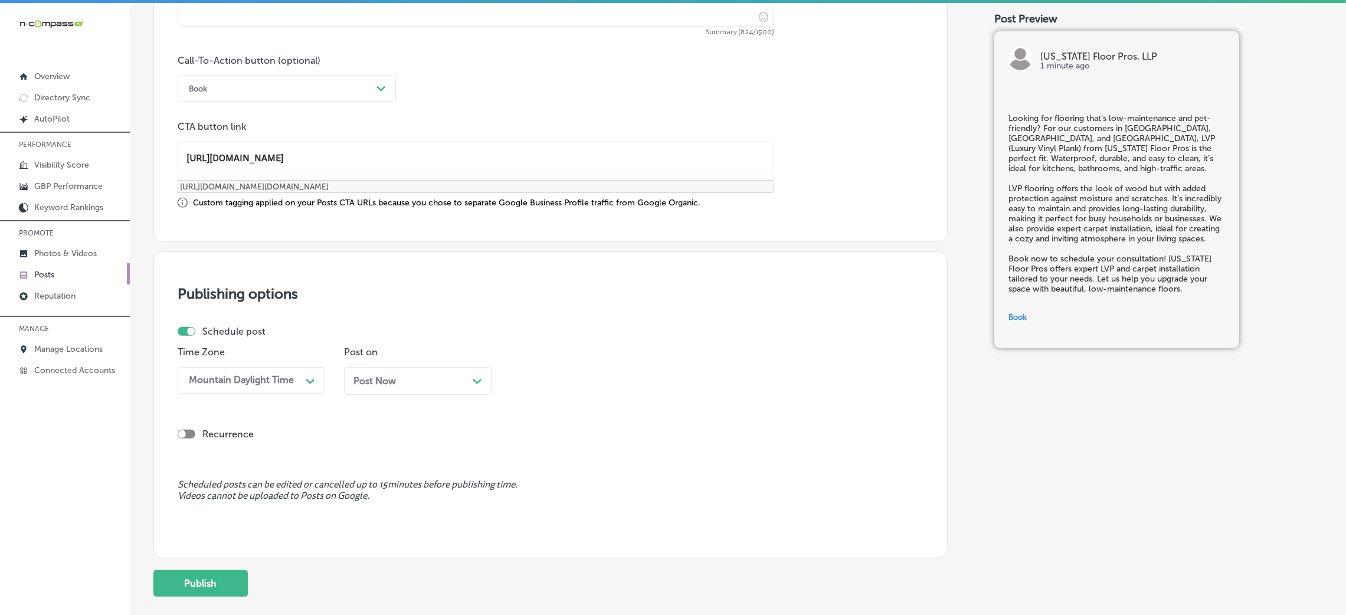
scroll to position [918, 0]
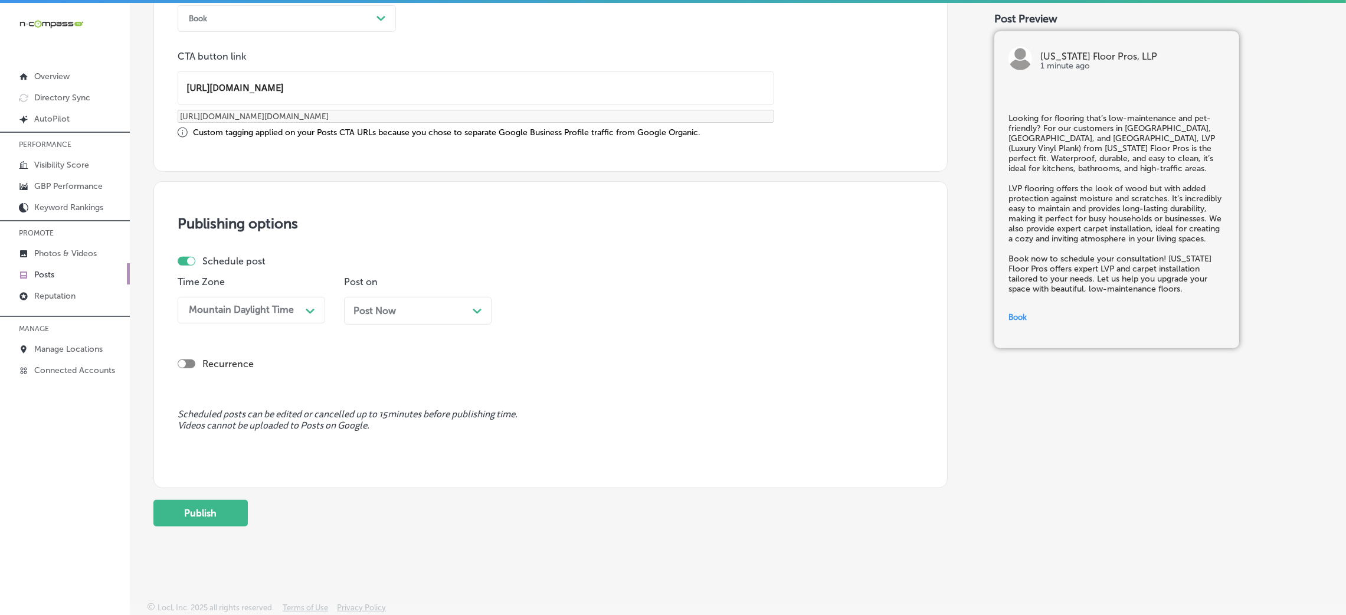
click at [398, 306] on div "Post Now Path Created with Sketch." at bounding box center [417, 310] width 129 height 11
click at [413, 310] on div "[DATE] Path Created with Sketch." at bounding box center [417, 310] width 129 height 11
click at [608, 315] on div "11:00 AM" at bounding box center [575, 310] width 118 height 21
click at [553, 382] on div "7:00 AM" at bounding box center [583, 383] width 147 height 21
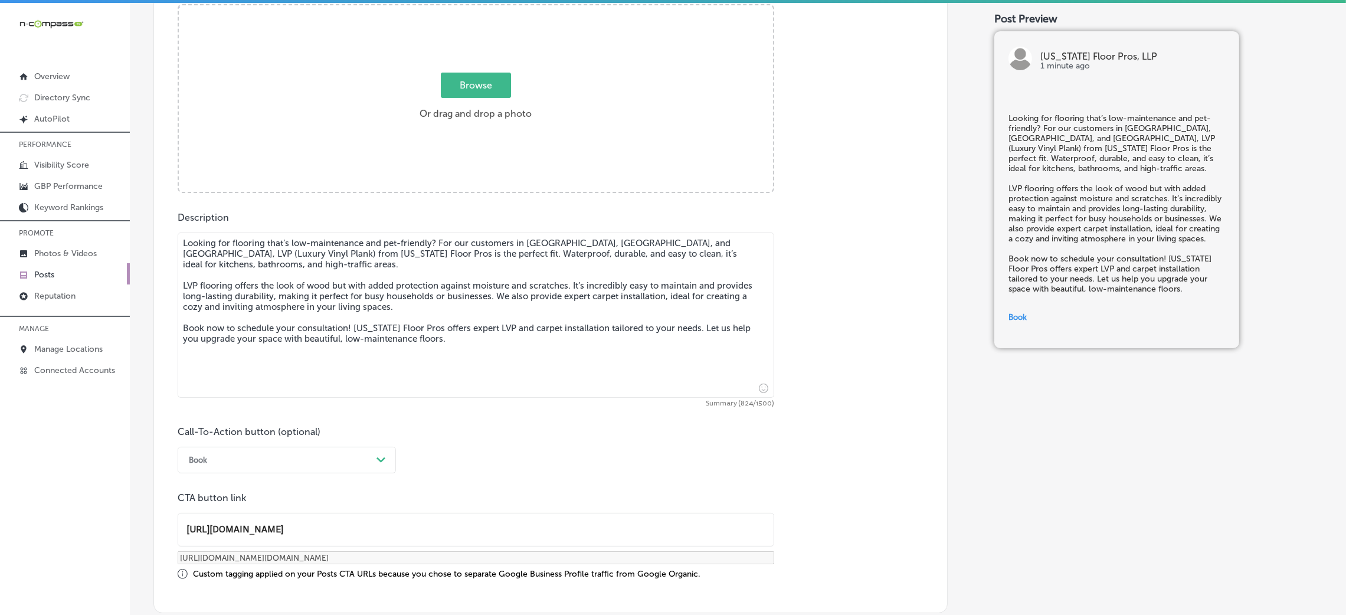
scroll to position [299, 0]
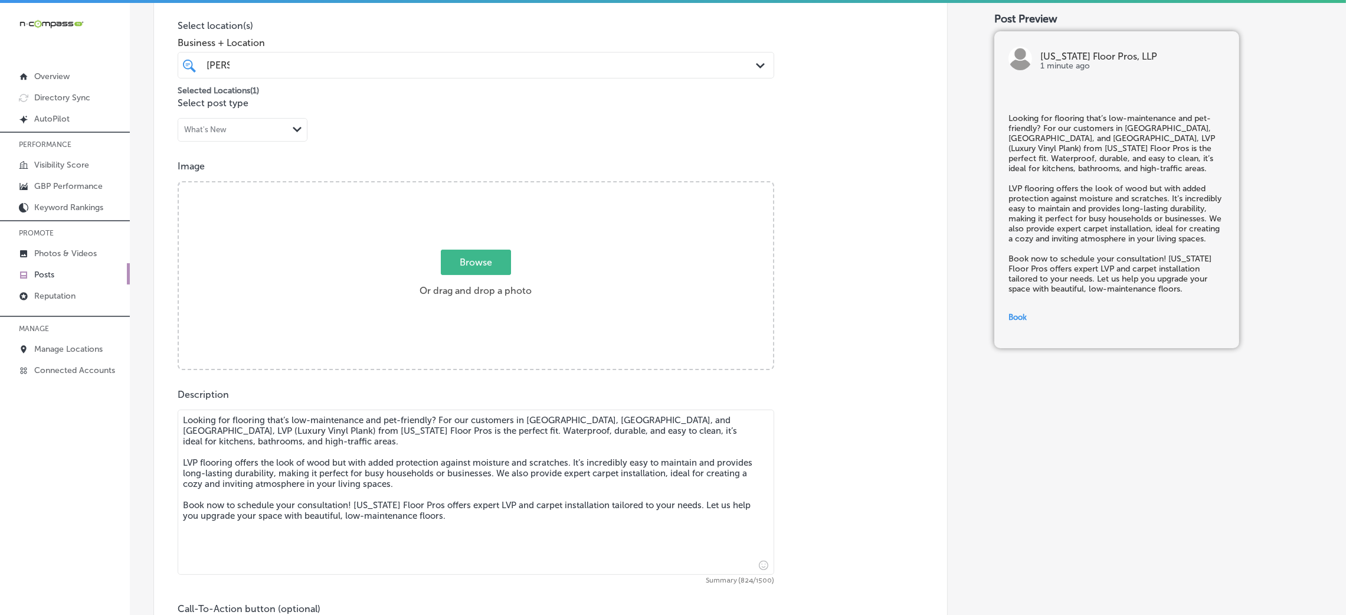
click at [431, 270] on label "Browse Or drag and drop a photo" at bounding box center [476, 277] width 122 height 52
click at [431, 186] on input "Browse Or drag and drop a photo" at bounding box center [476, 184] width 594 height 4
